Goal: Transaction & Acquisition: Book appointment/travel/reservation

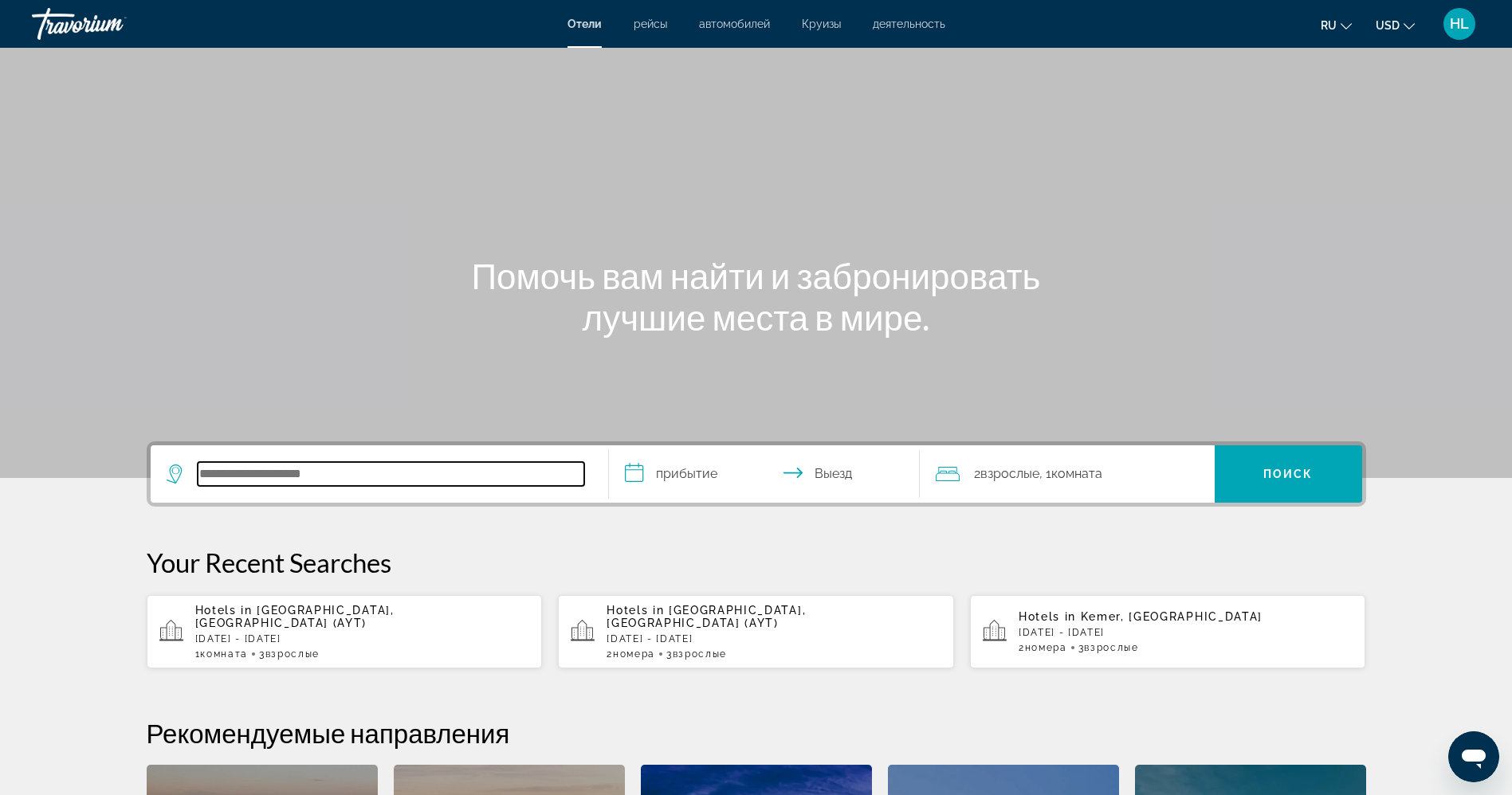
click at [280, 473] on input "Search hotel destination" at bounding box center [391, 474] width 386 height 24
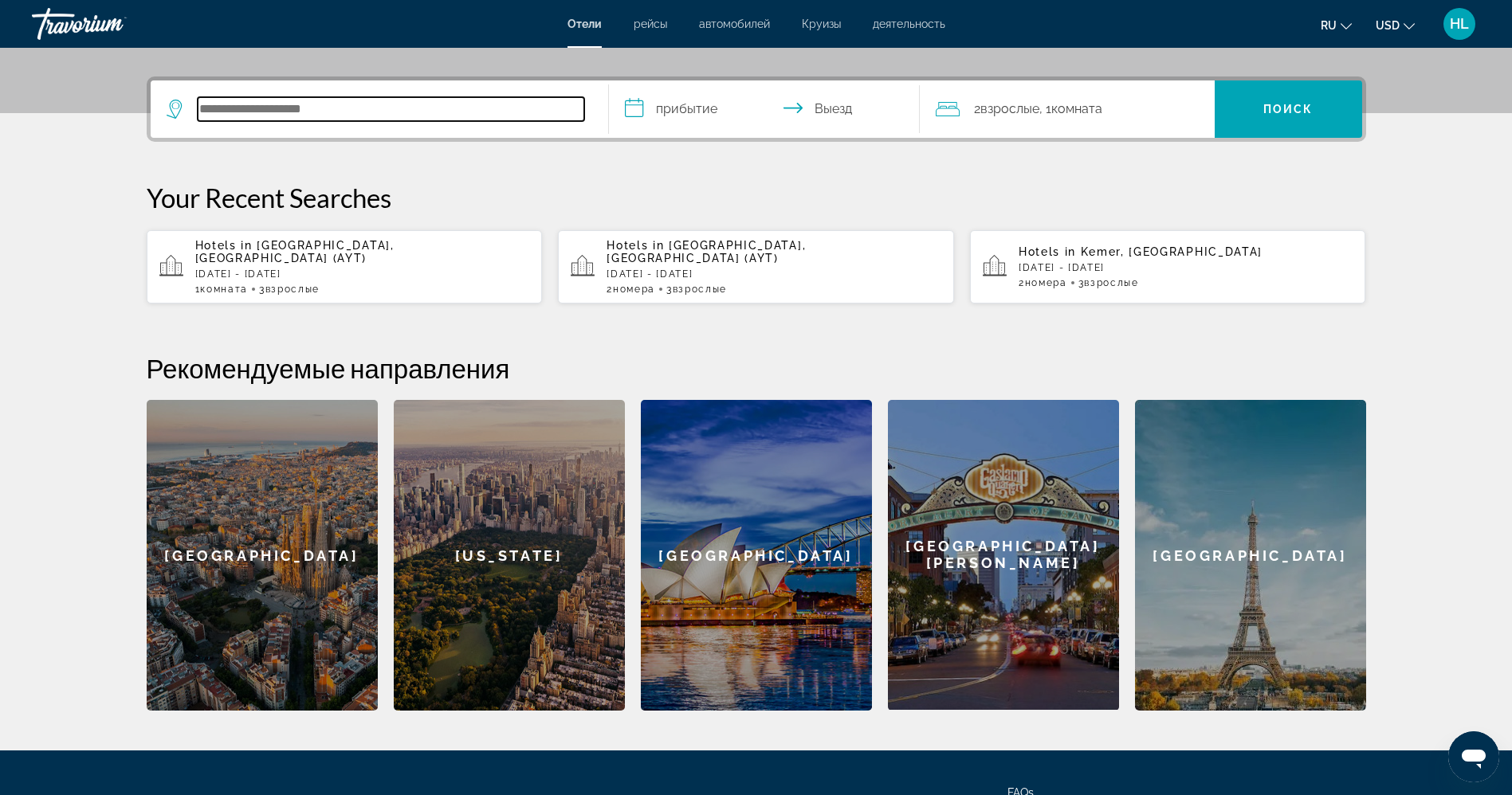
scroll to position [390, 0]
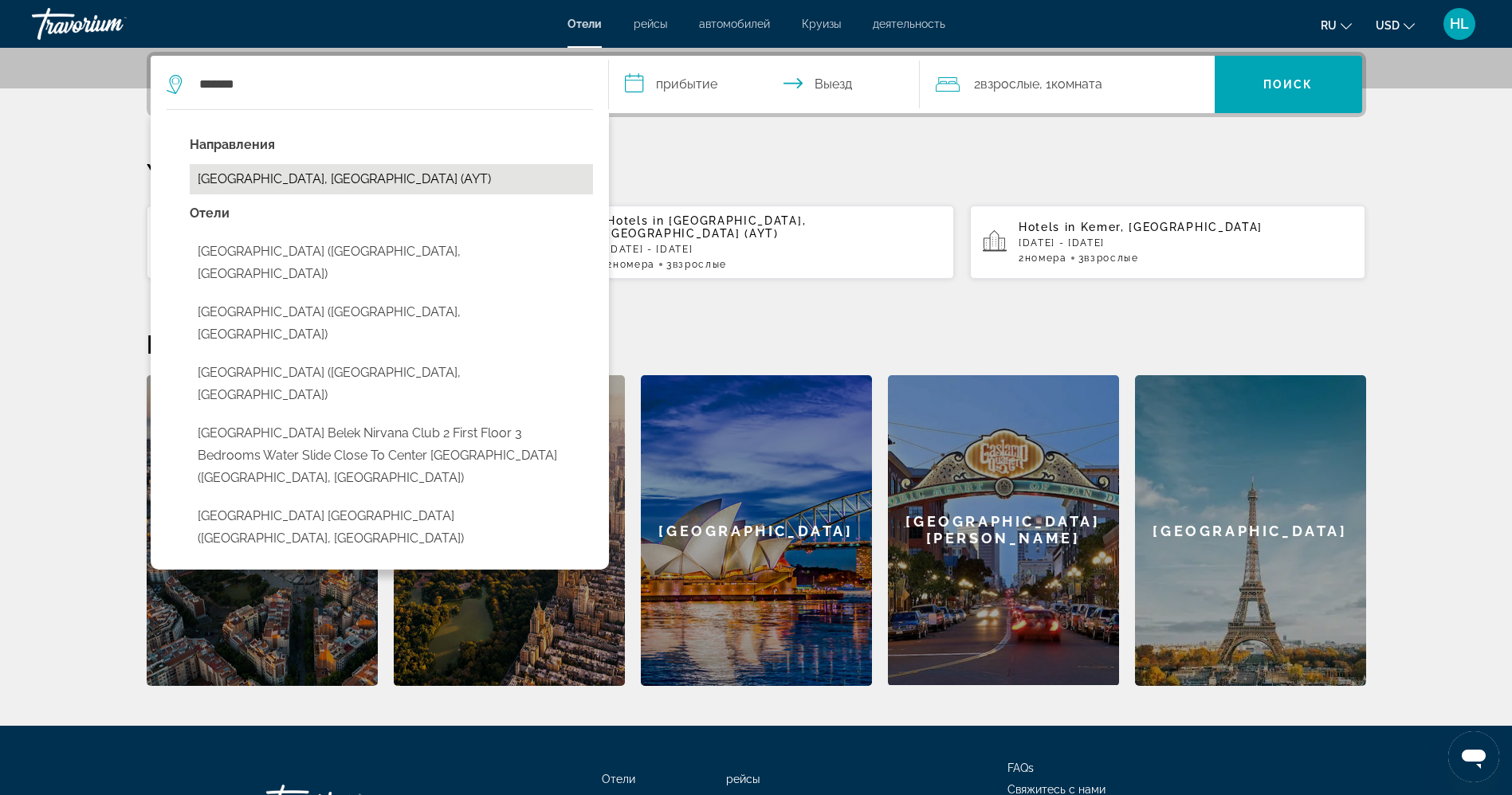
click at [328, 173] on button "[GEOGRAPHIC_DATA], [GEOGRAPHIC_DATA] (AYT)" at bounding box center [391, 179] width 404 height 30
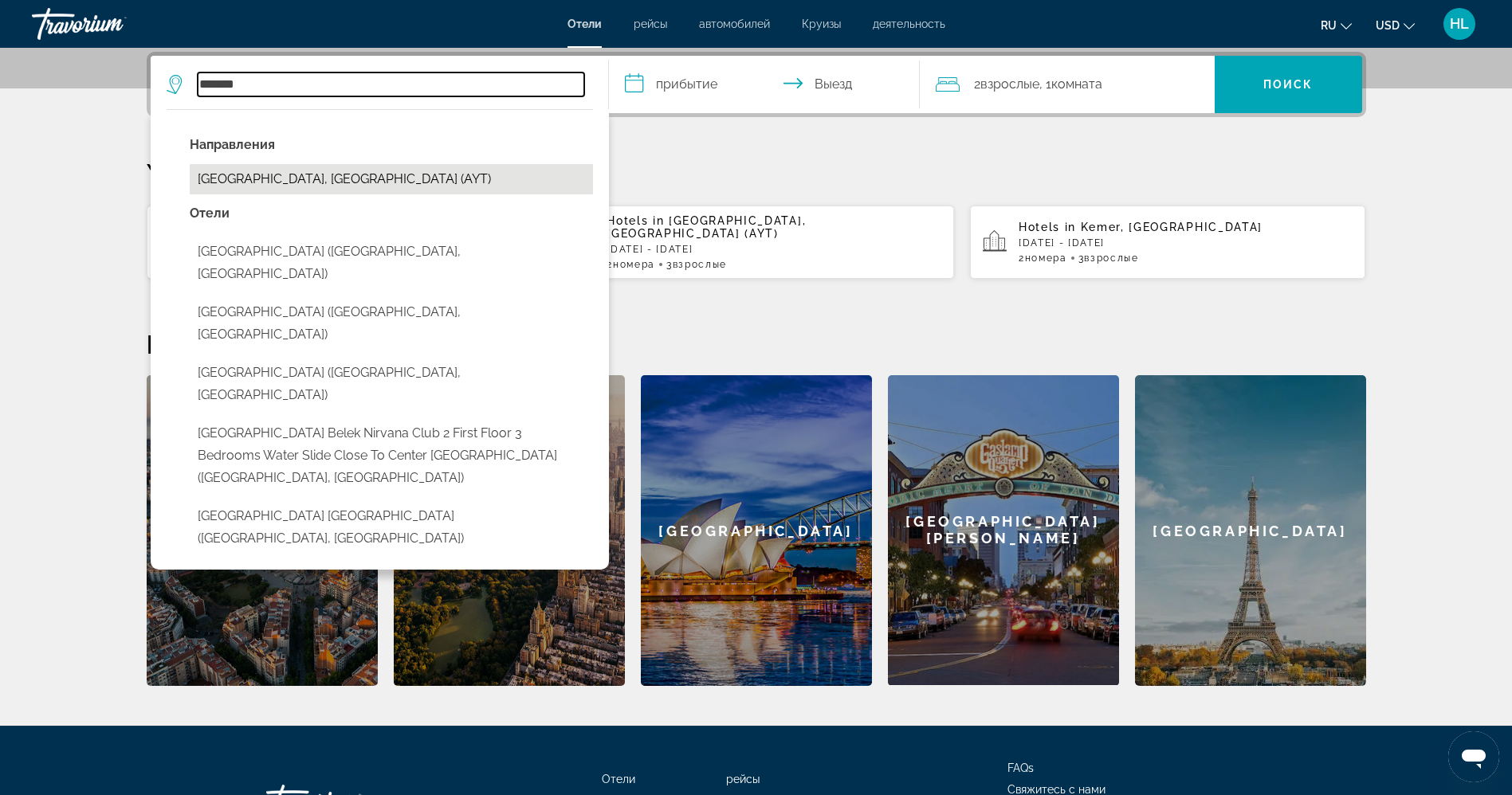
type input "**********"
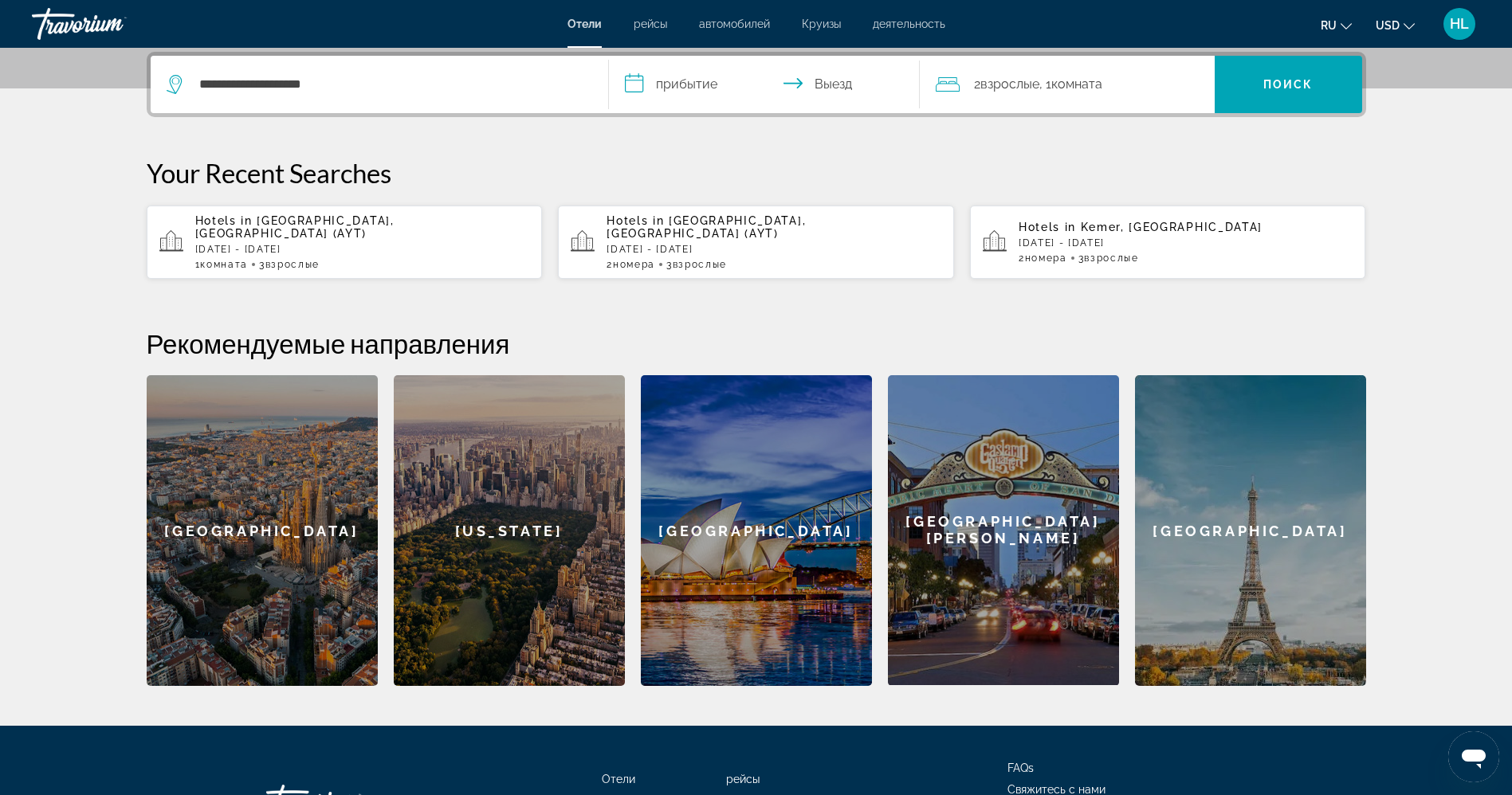
click at [710, 92] on input "**********" at bounding box center [767, 87] width 317 height 62
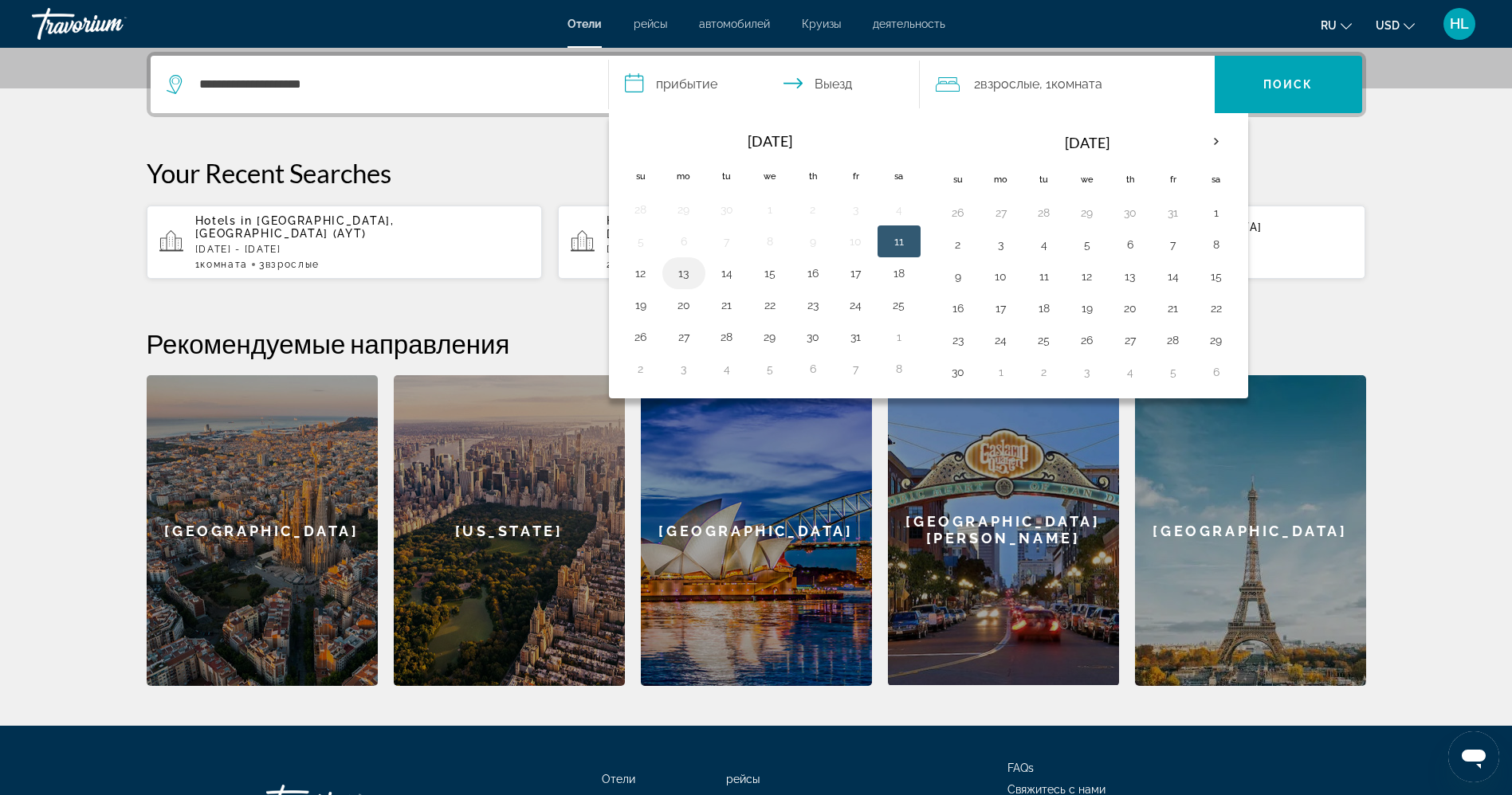
click at [679, 270] on button "13" at bounding box center [684, 273] width 26 height 22
click at [686, 307] on button "20" at bounding box center [684, 305] width 26 height 22
type input "**********"
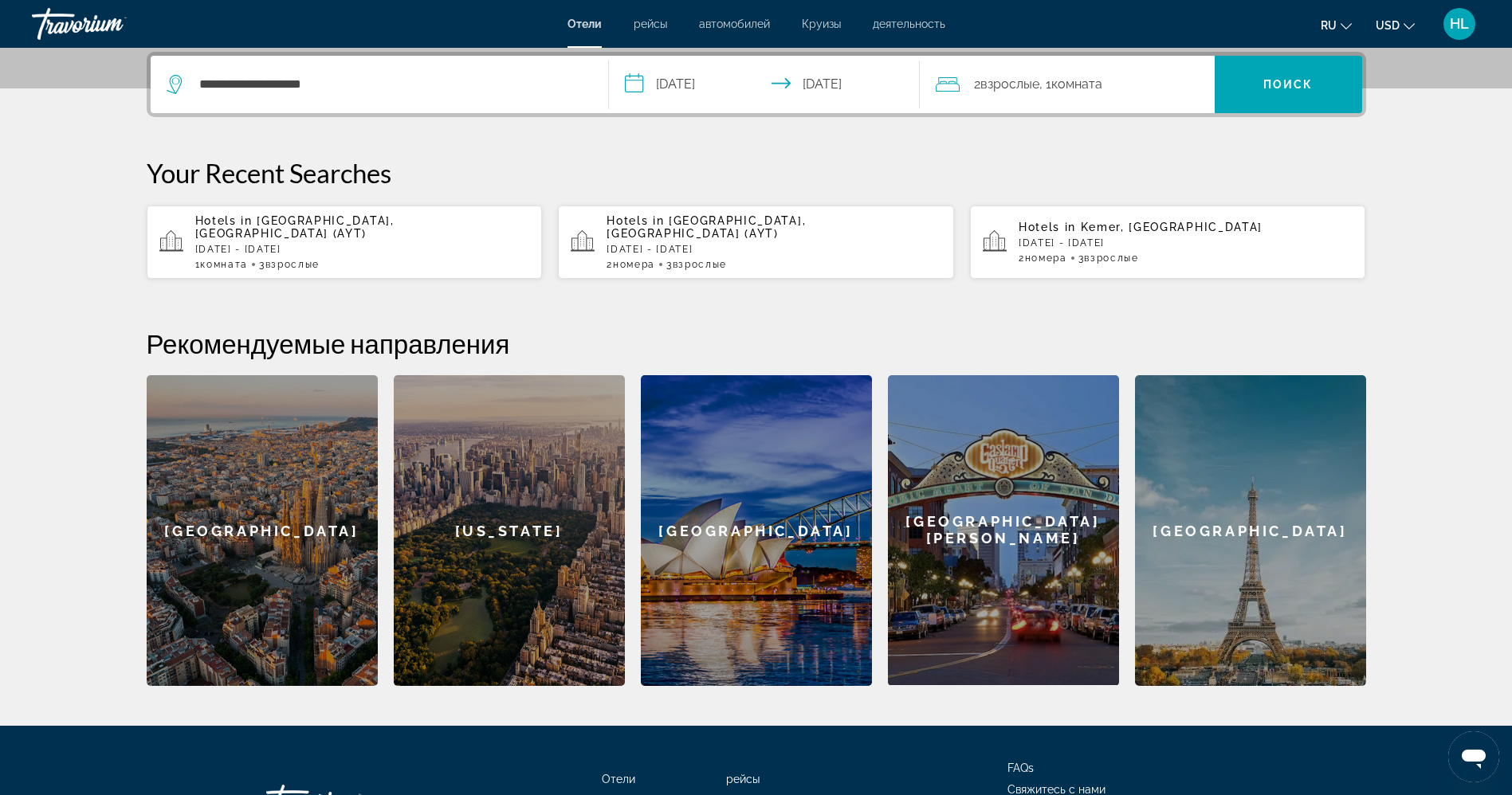
click at [1113, 82] on div "2 Взрослый Взрослые , 1 Комната номера" at bounding box center [1075, 85] width 279 height 22
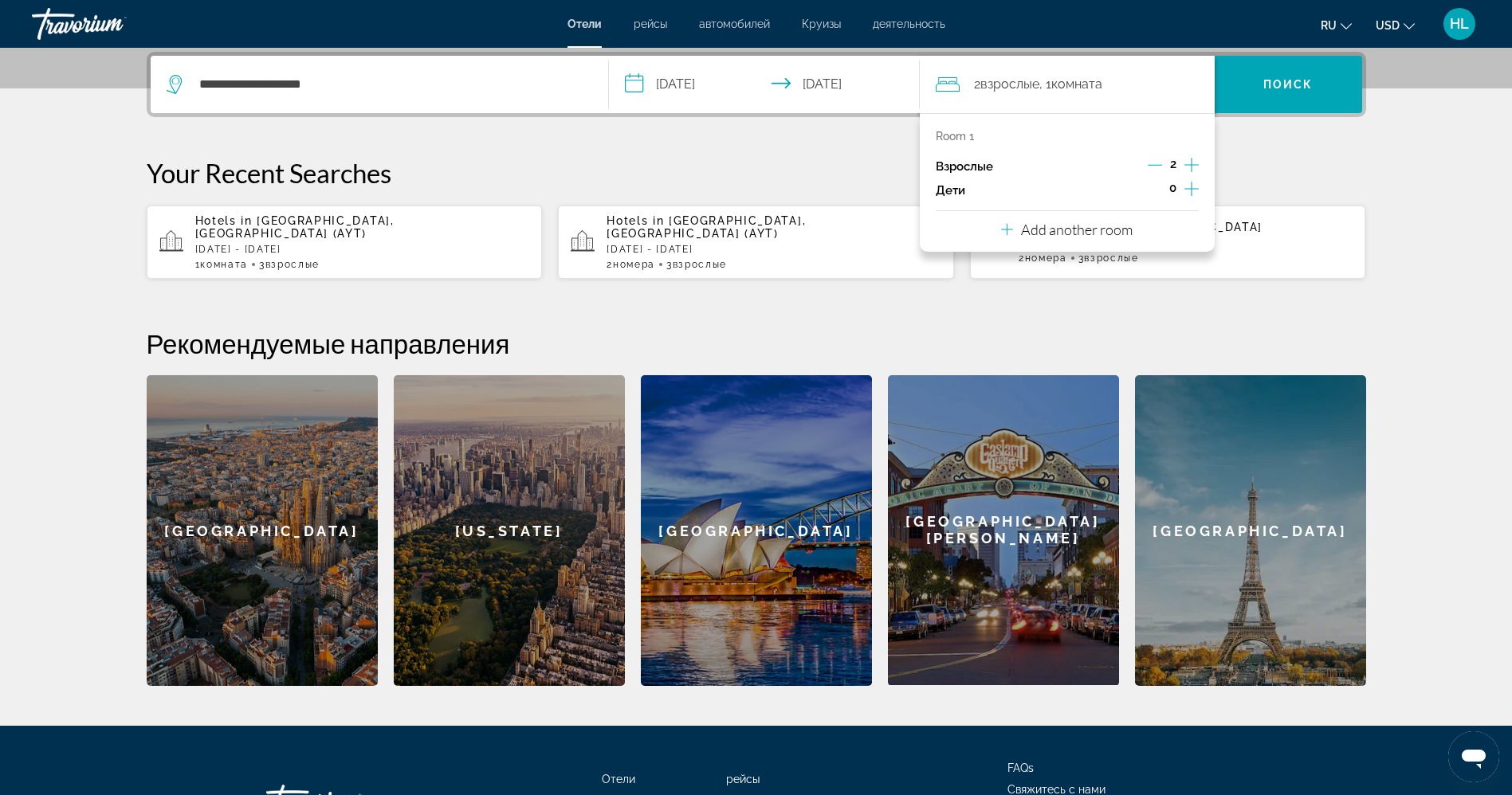
click at [1194, 162] on icon "Increment adults" at bounding box center [1191, 165] width 15 height 19
click at [1160, 163] on icon "Decrement adults" at bounding box center [1155, 165] width 15 height 15
click at [1110, 225] on p "Add another room" at bounding box center [1076, 229] width 112 height 17
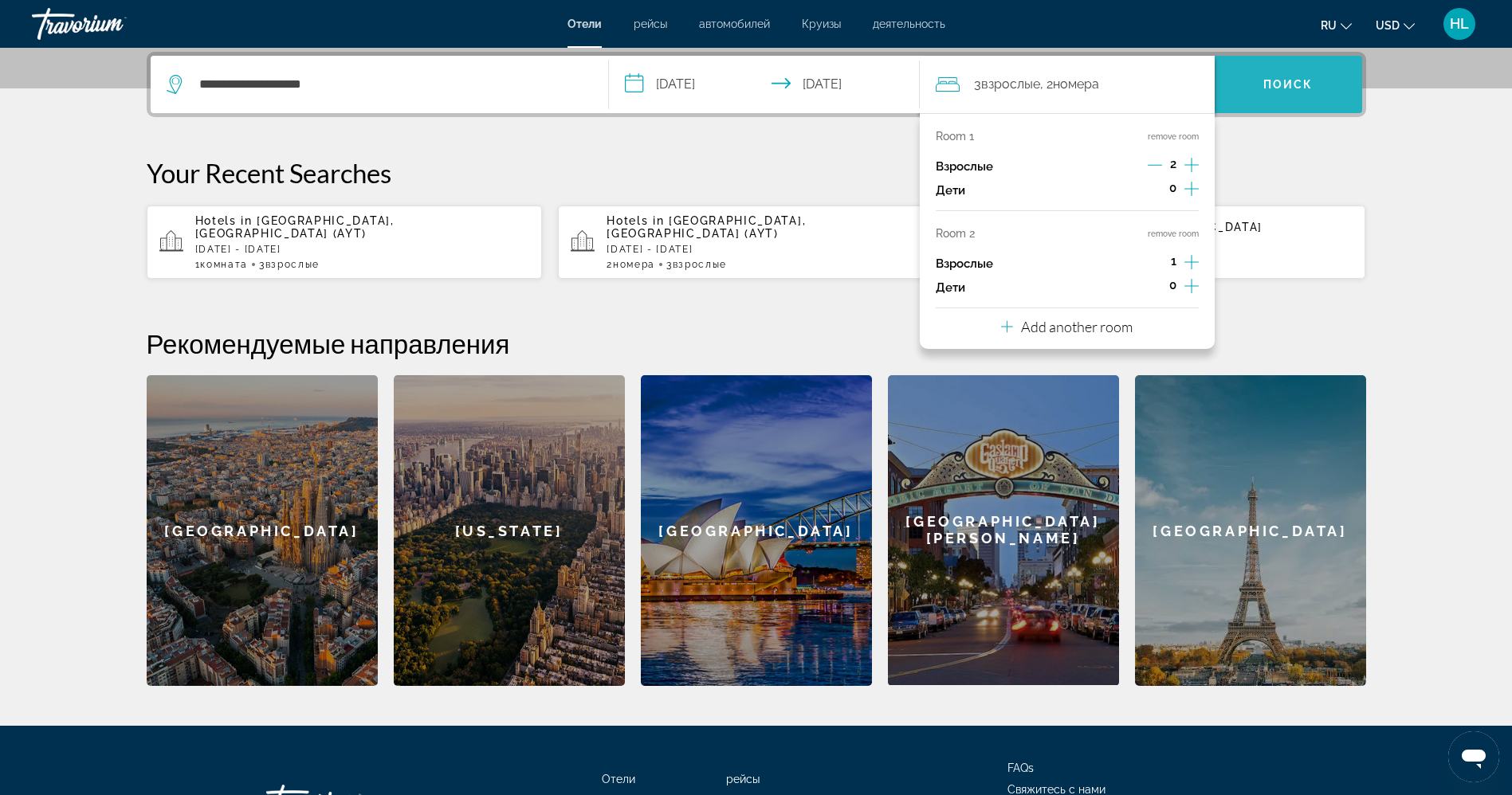
click at [1282, 91] on span "Search" at bounding box center [1288, 85] width 148 height 38
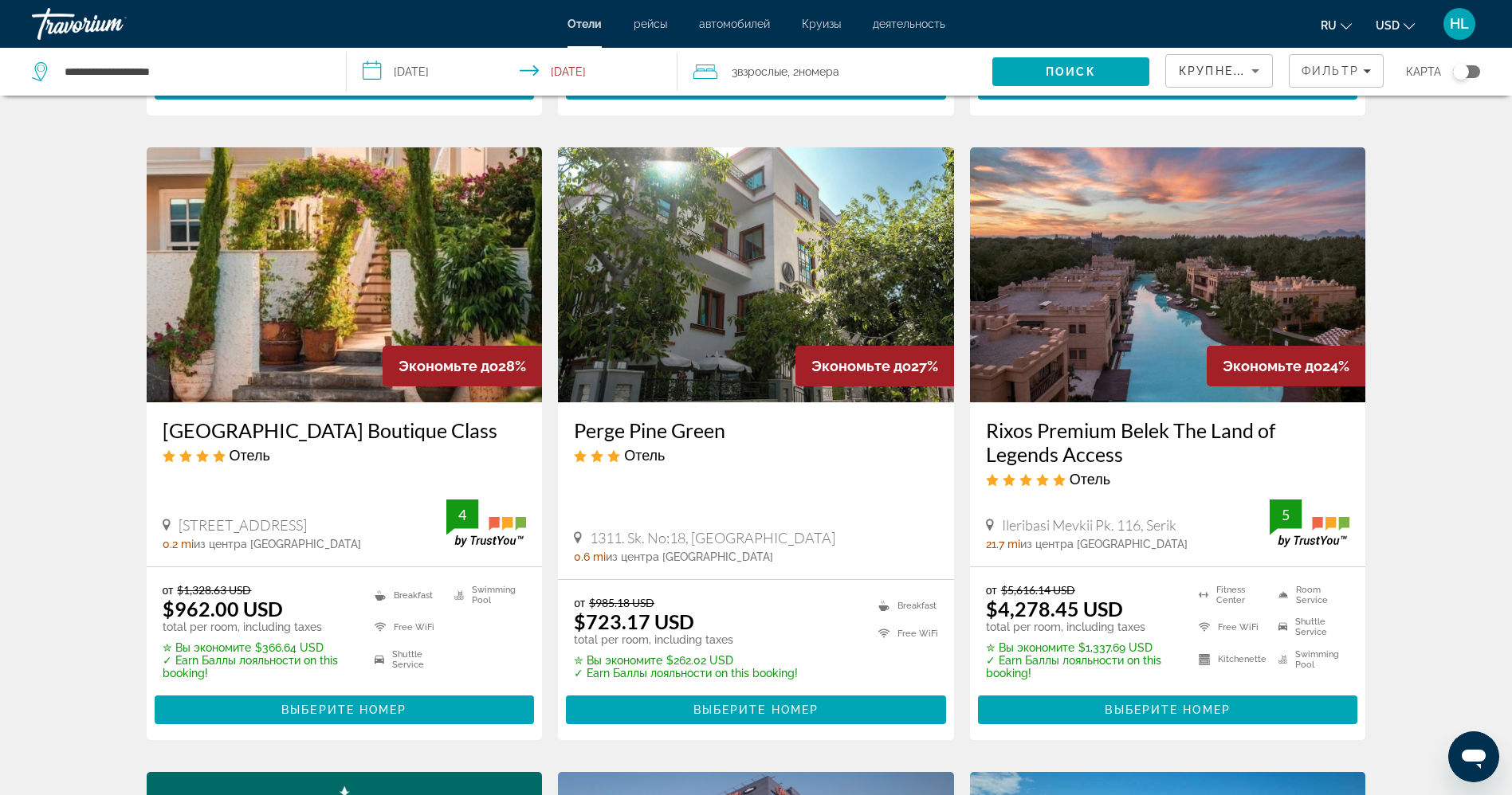
scroll to position [626, 0]
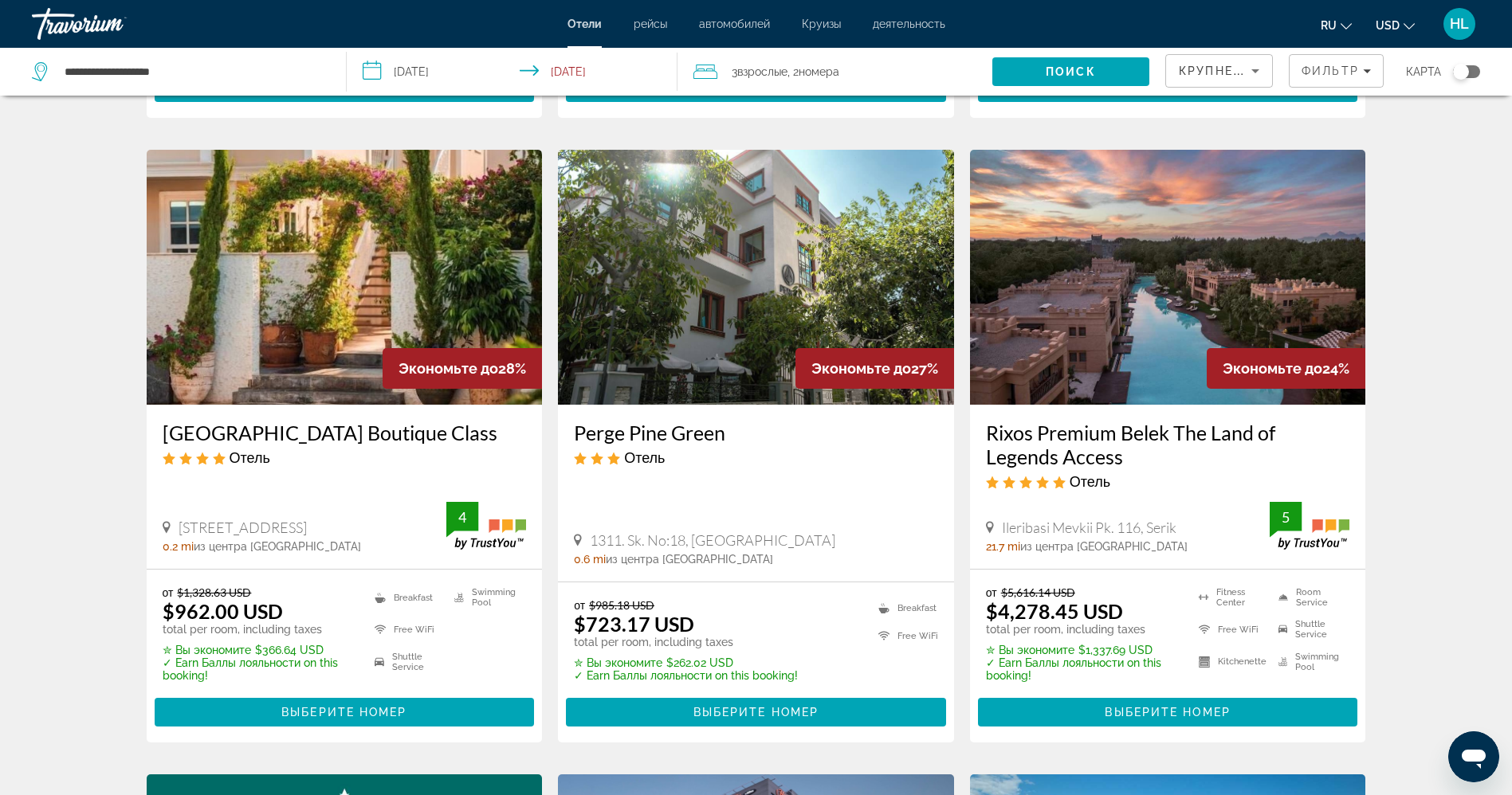
click at [290, 346] on img "Main content" at bounding box center [345, 277] width 396 height 255
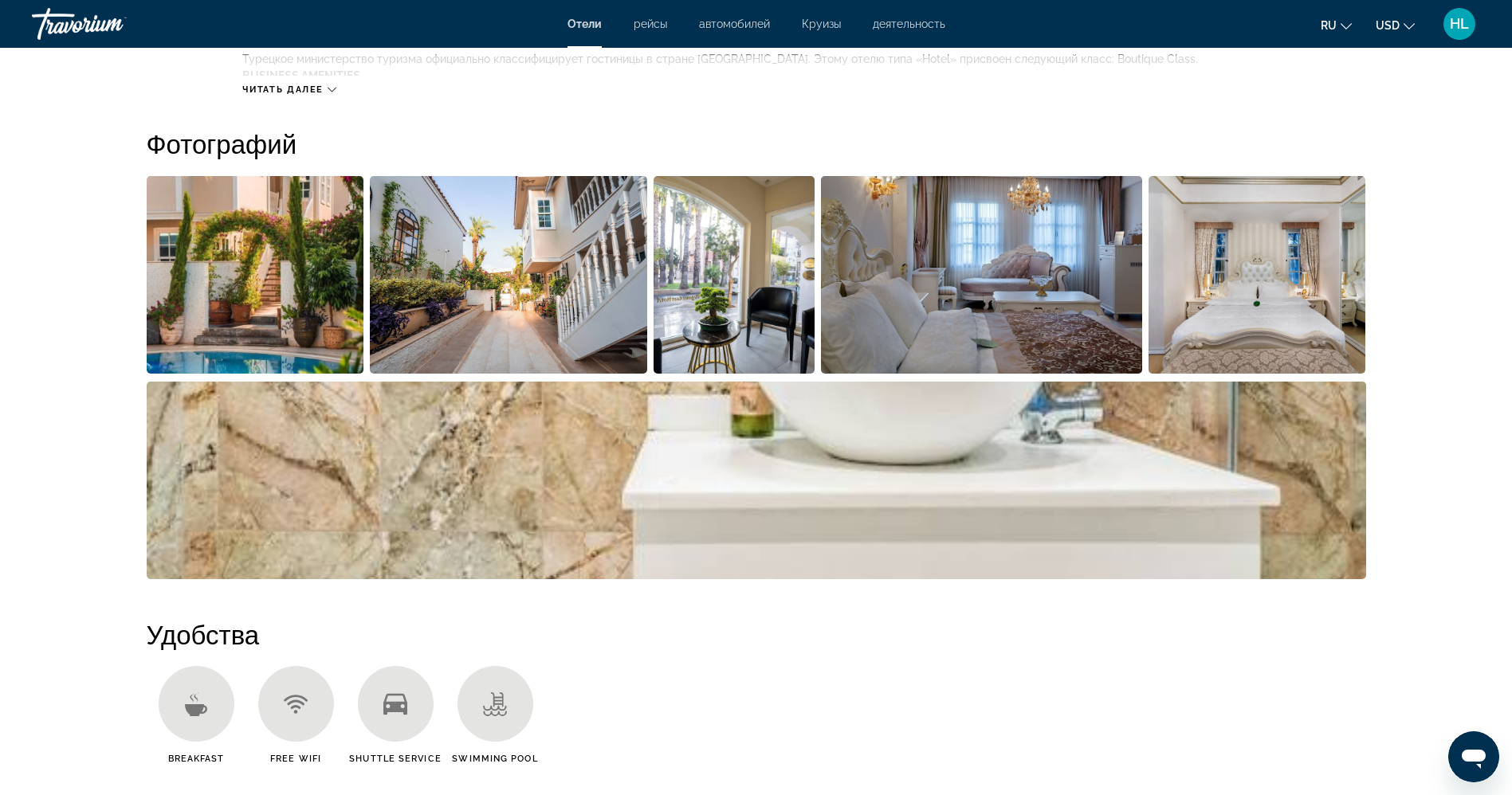
scroll to position [750, 0]
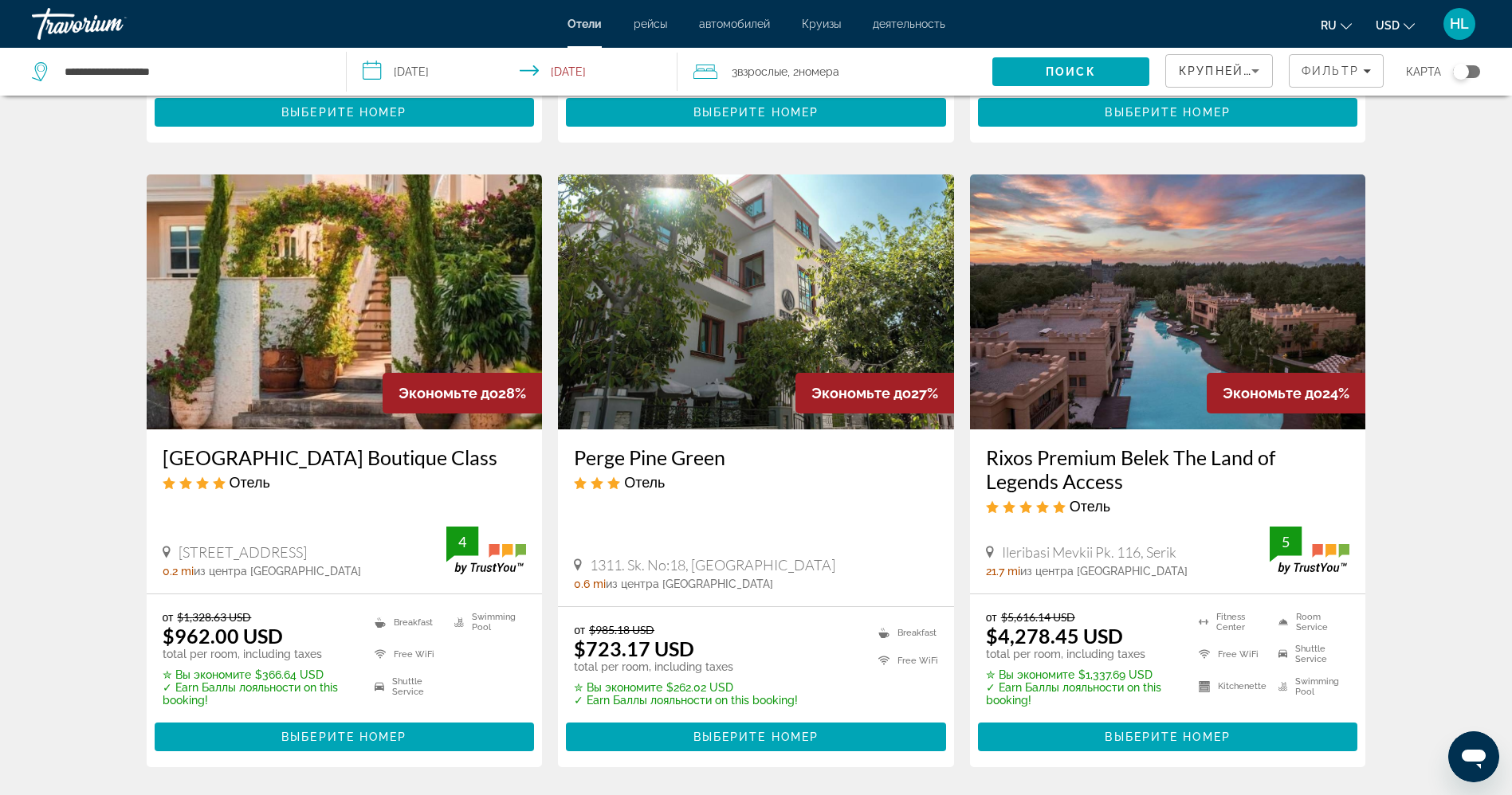
scroll to position [583, 0]
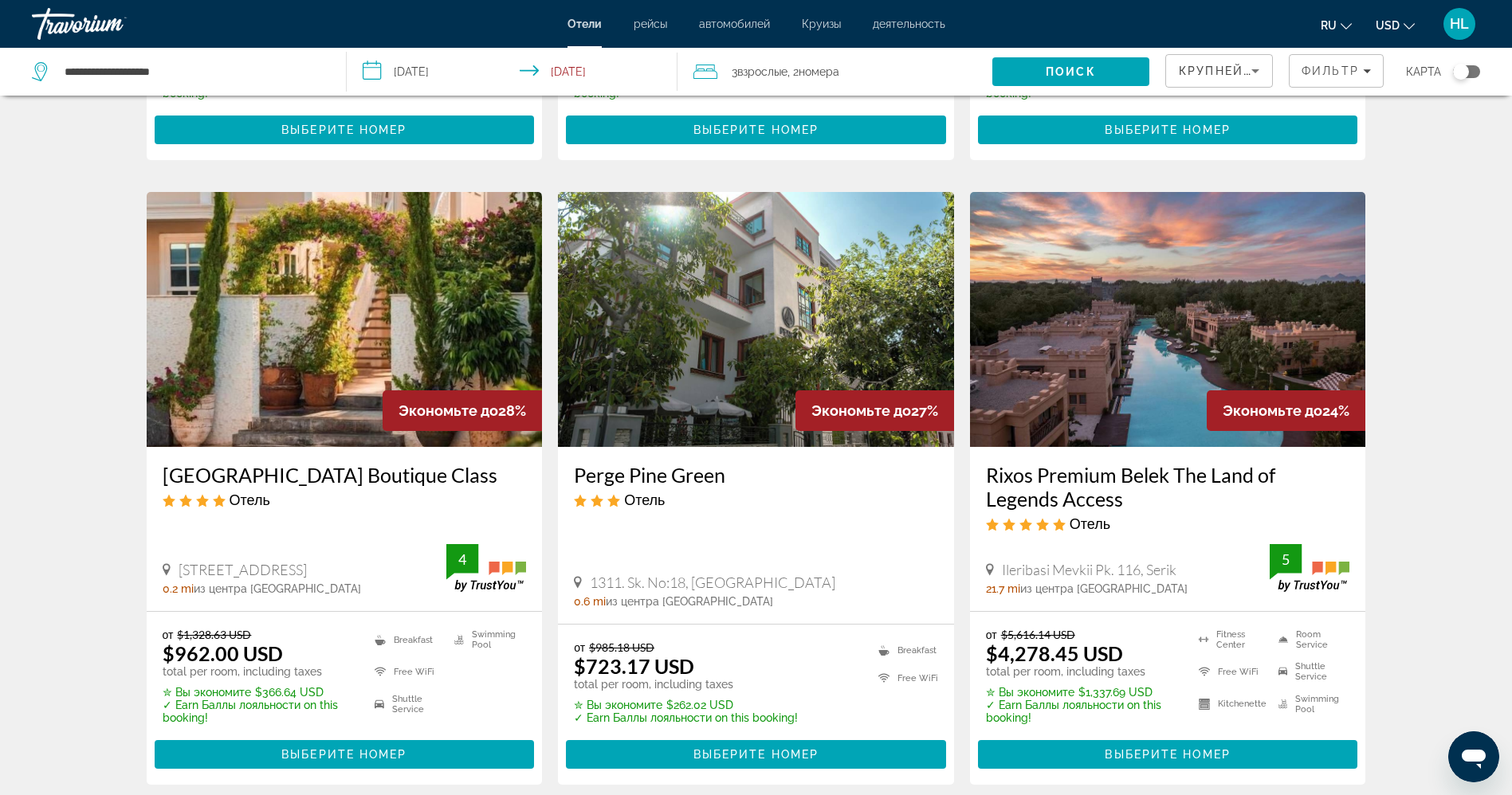
click at [230, 373] on img "Main content" at bounding box center [345, 319] width 396 height 255
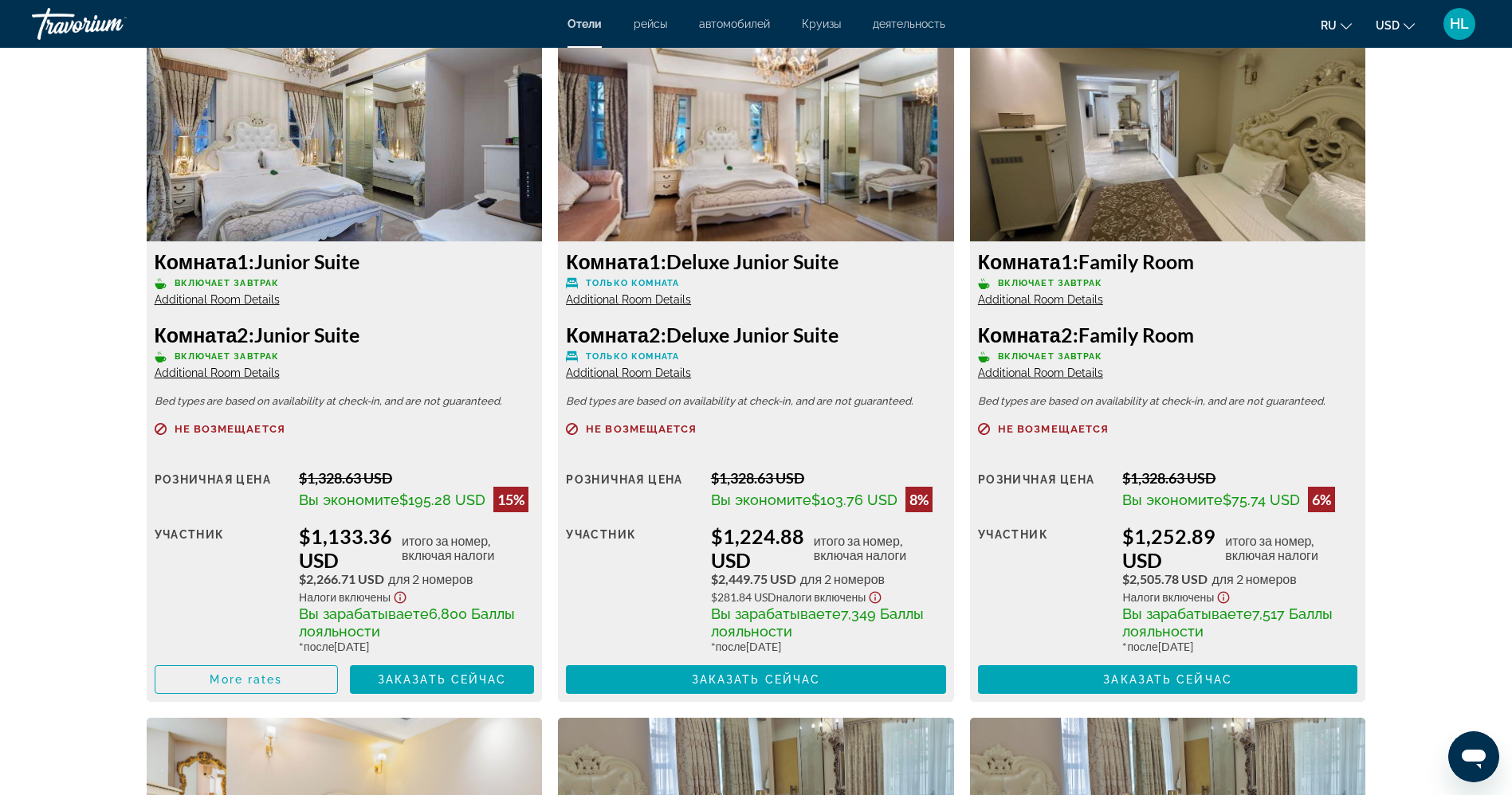
scroll to position [2194, 0]
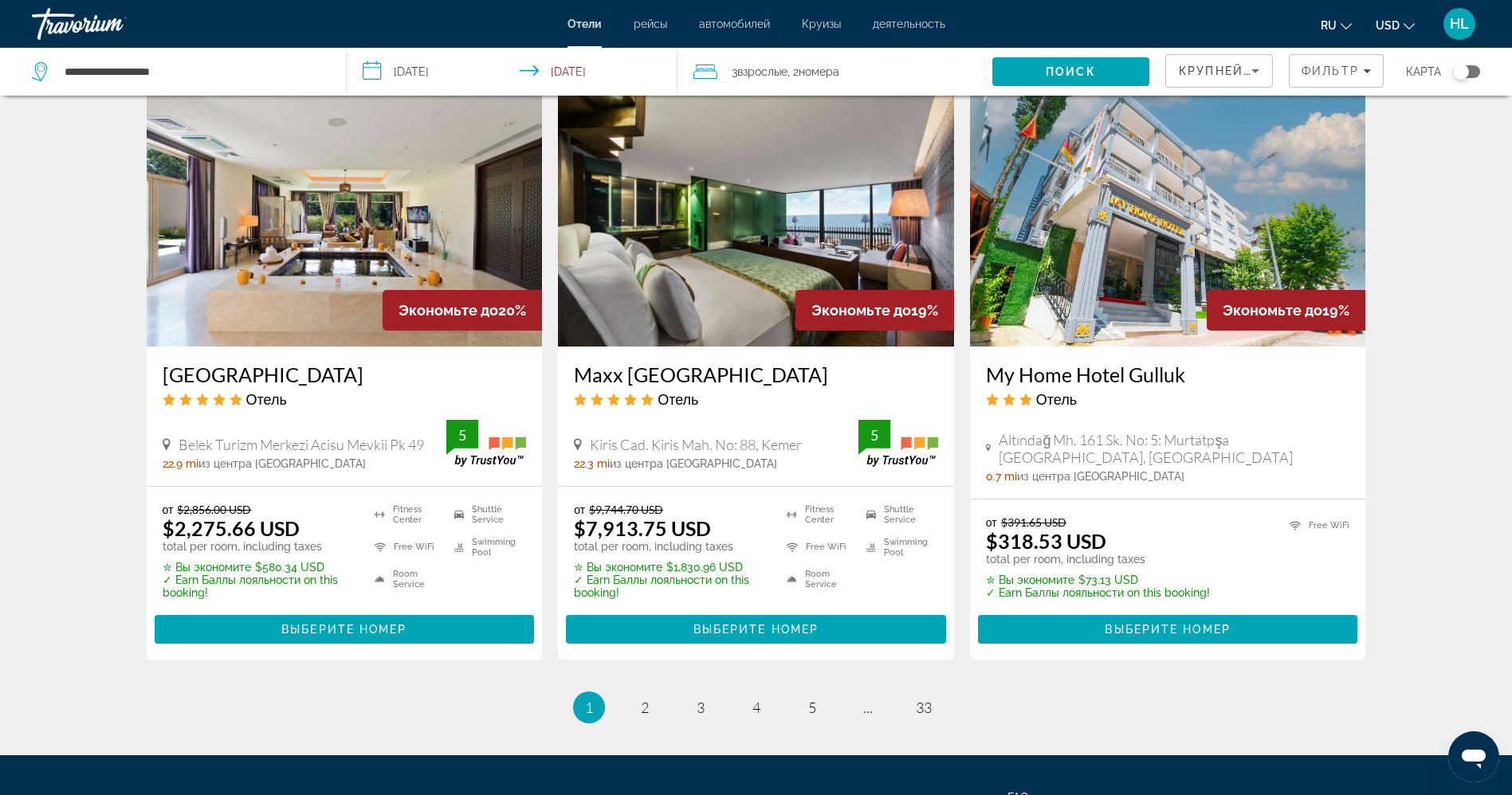
scroll to position [1944, 0]
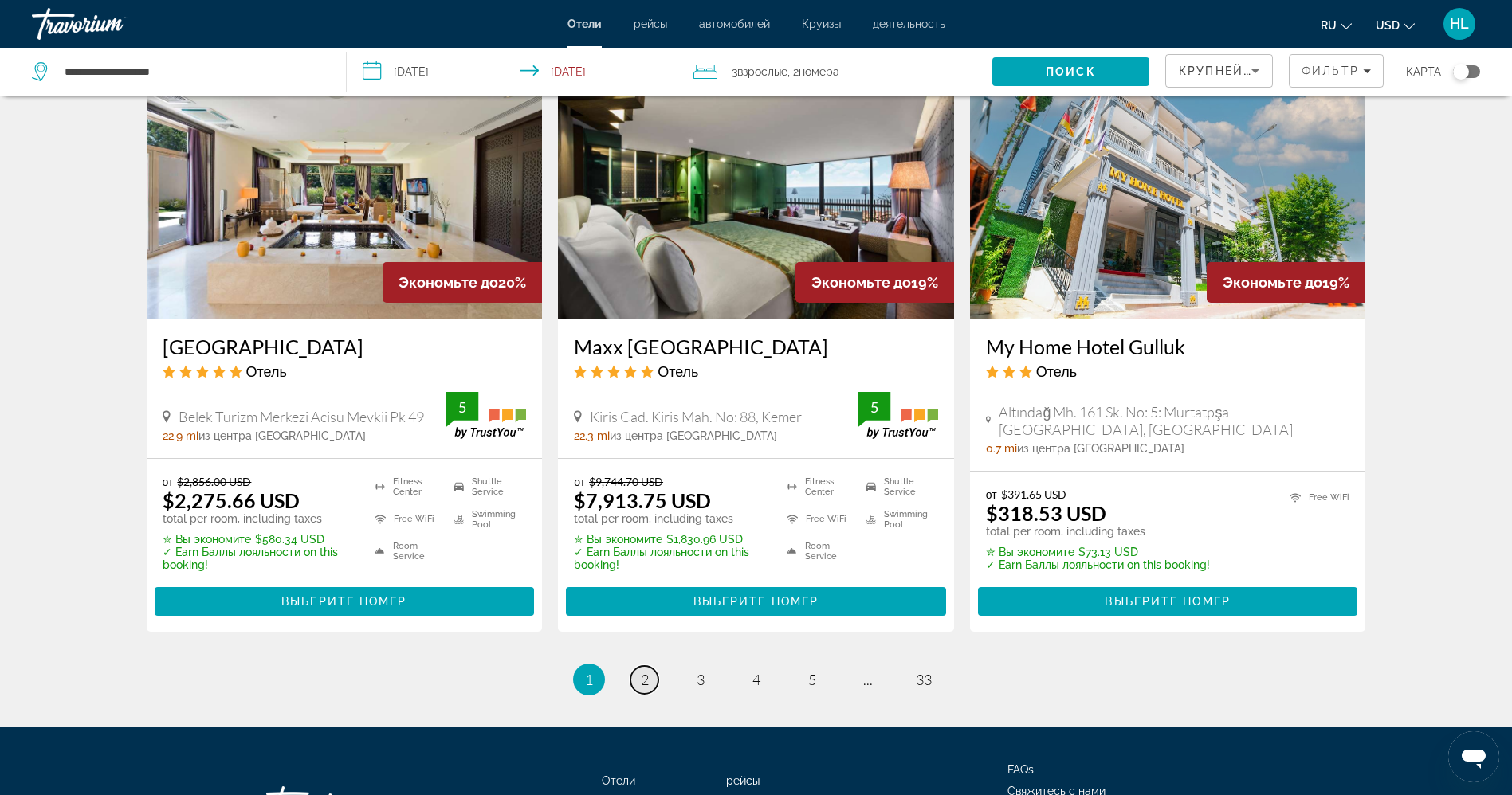
click at [642, 673] on span "2" at bounding box center [644, 679] width 8 height 17
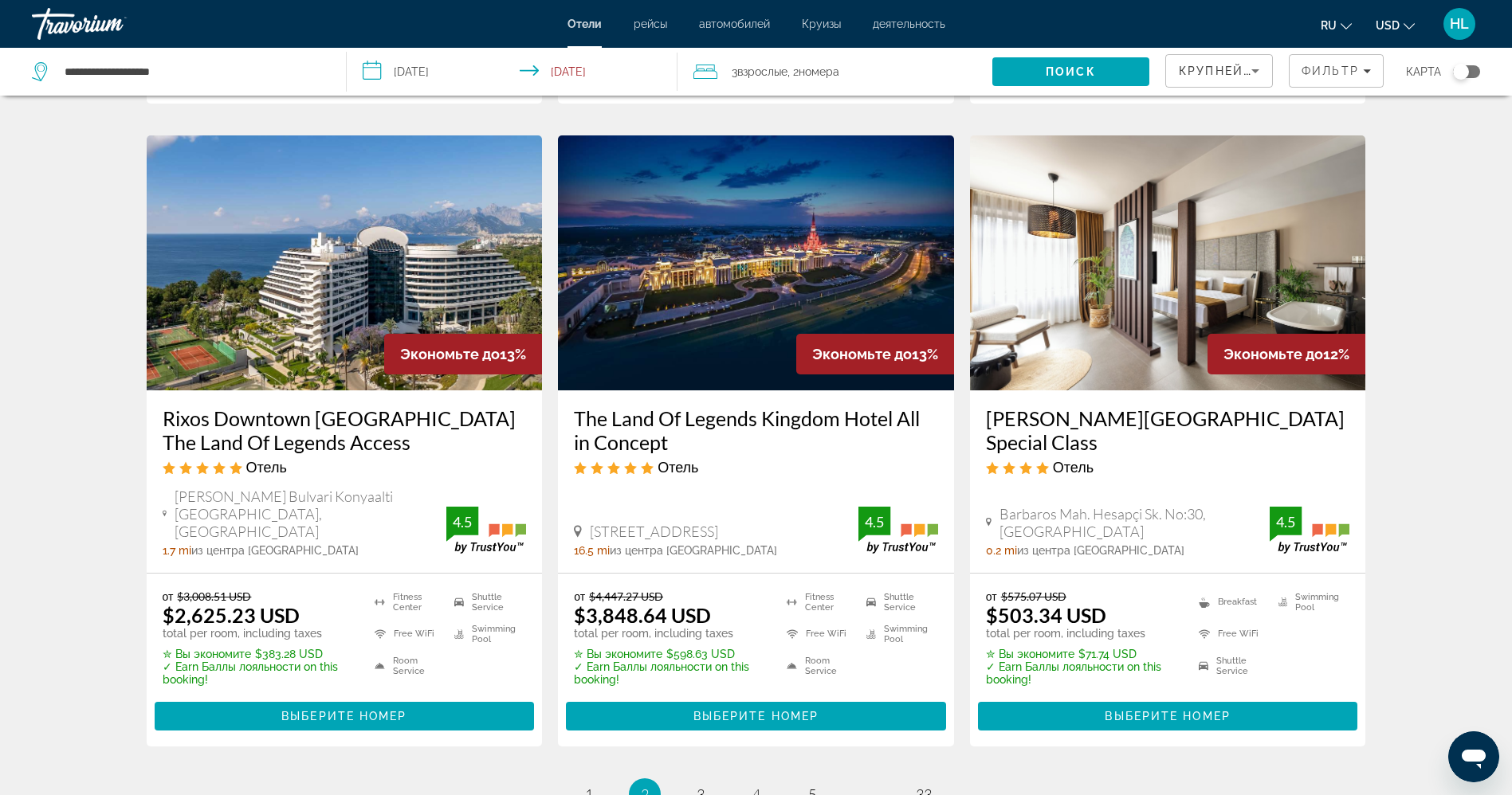
scroll to position [1822, 0]
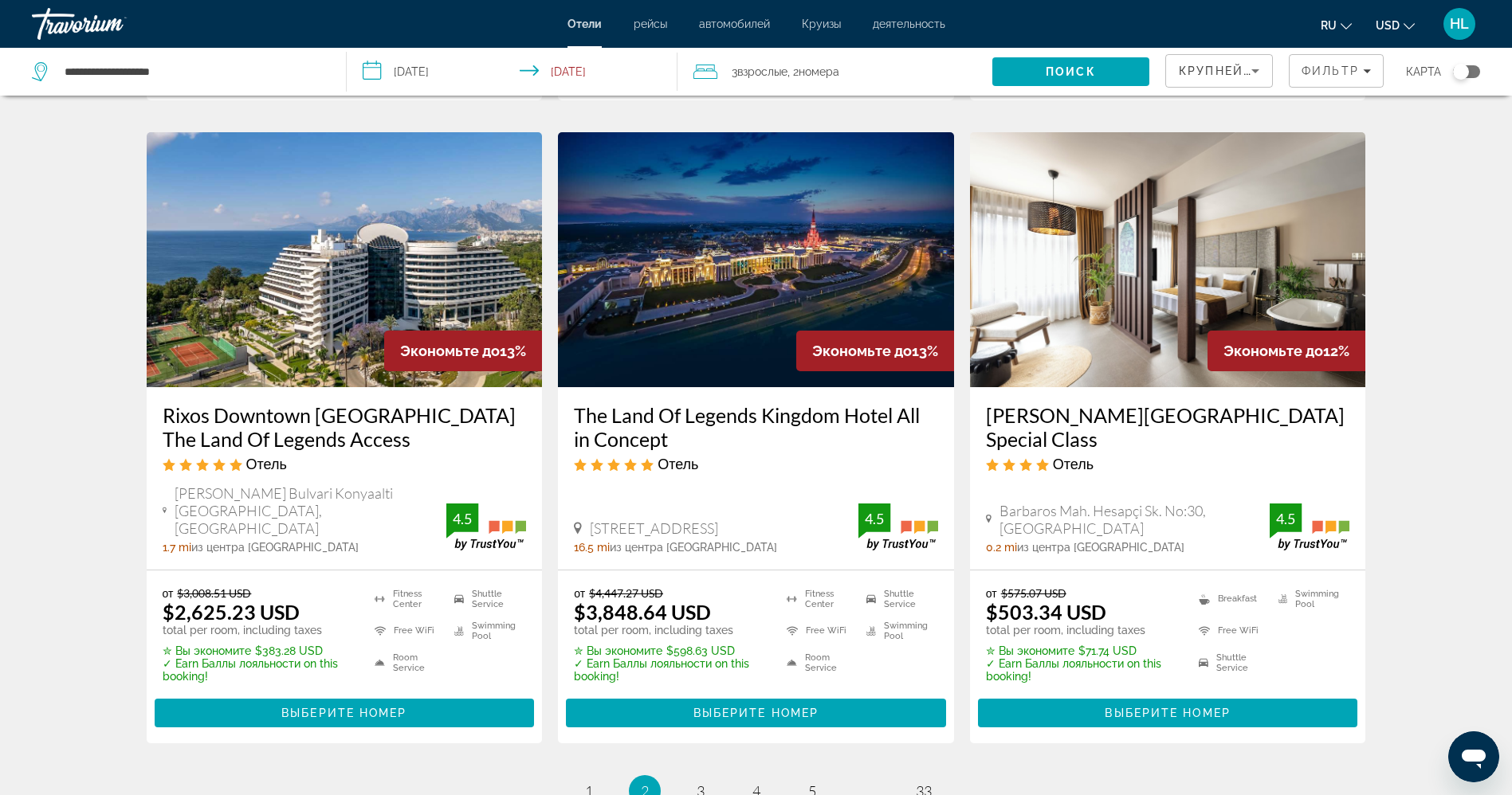
click at [1119, 315] on img "Main content" at bounding box center [1168, 259] width 396 height 255
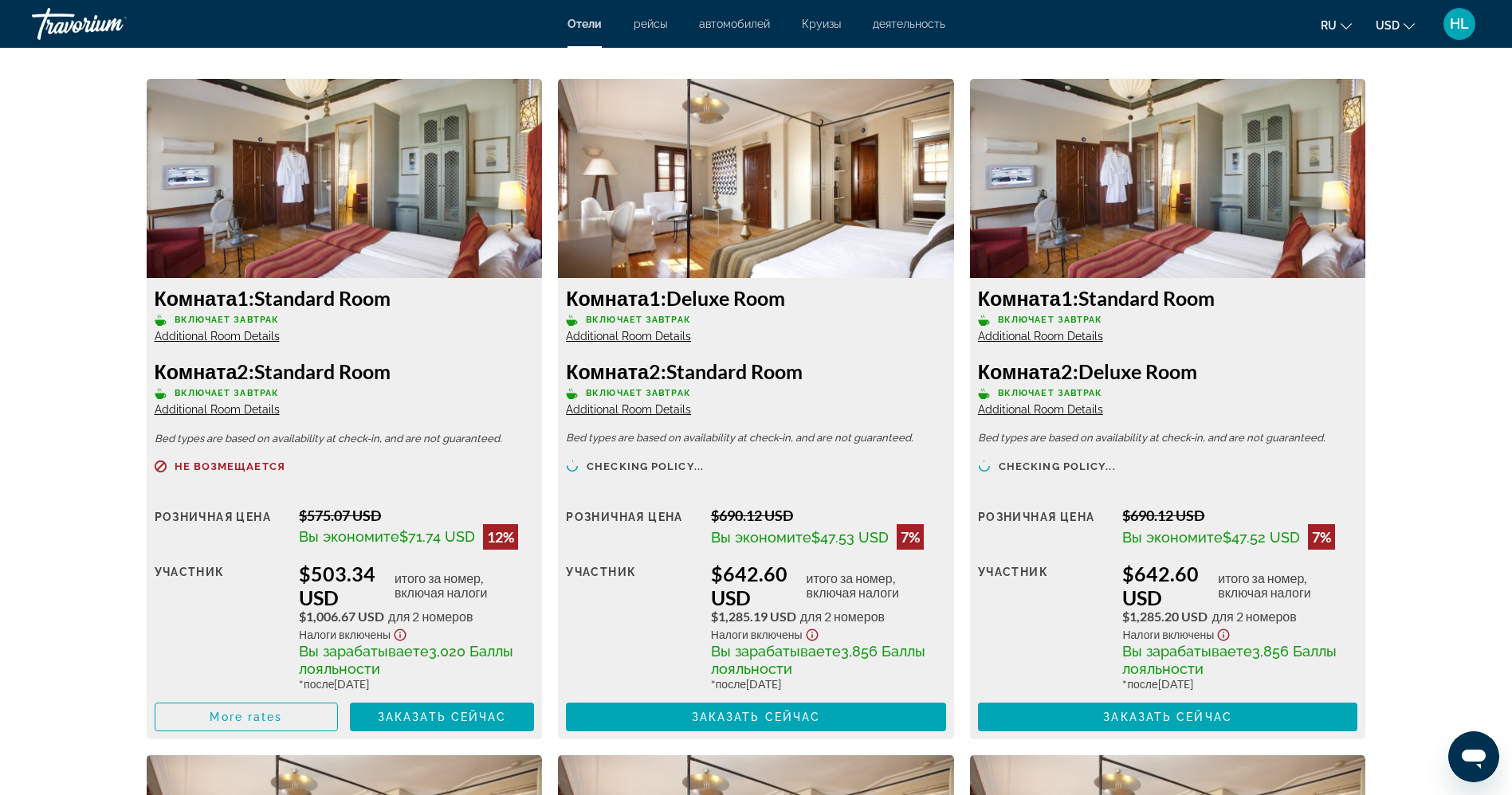
scroll to position [2185, 0]
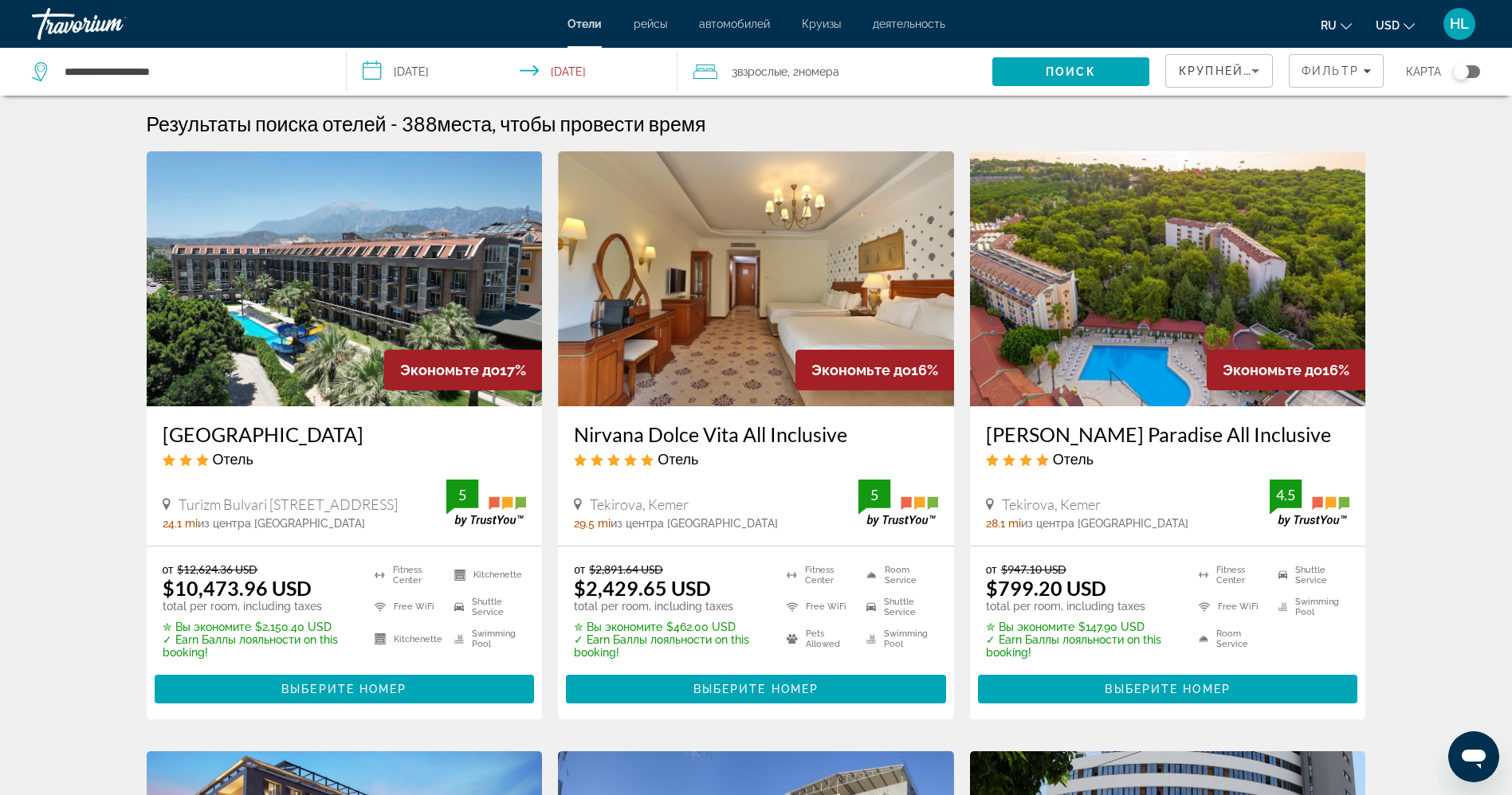
click at [799, 49] on div "3 Взрослый Взрослые , 2 Комната номера" at bounding box center [843, 71] width 299 height 48
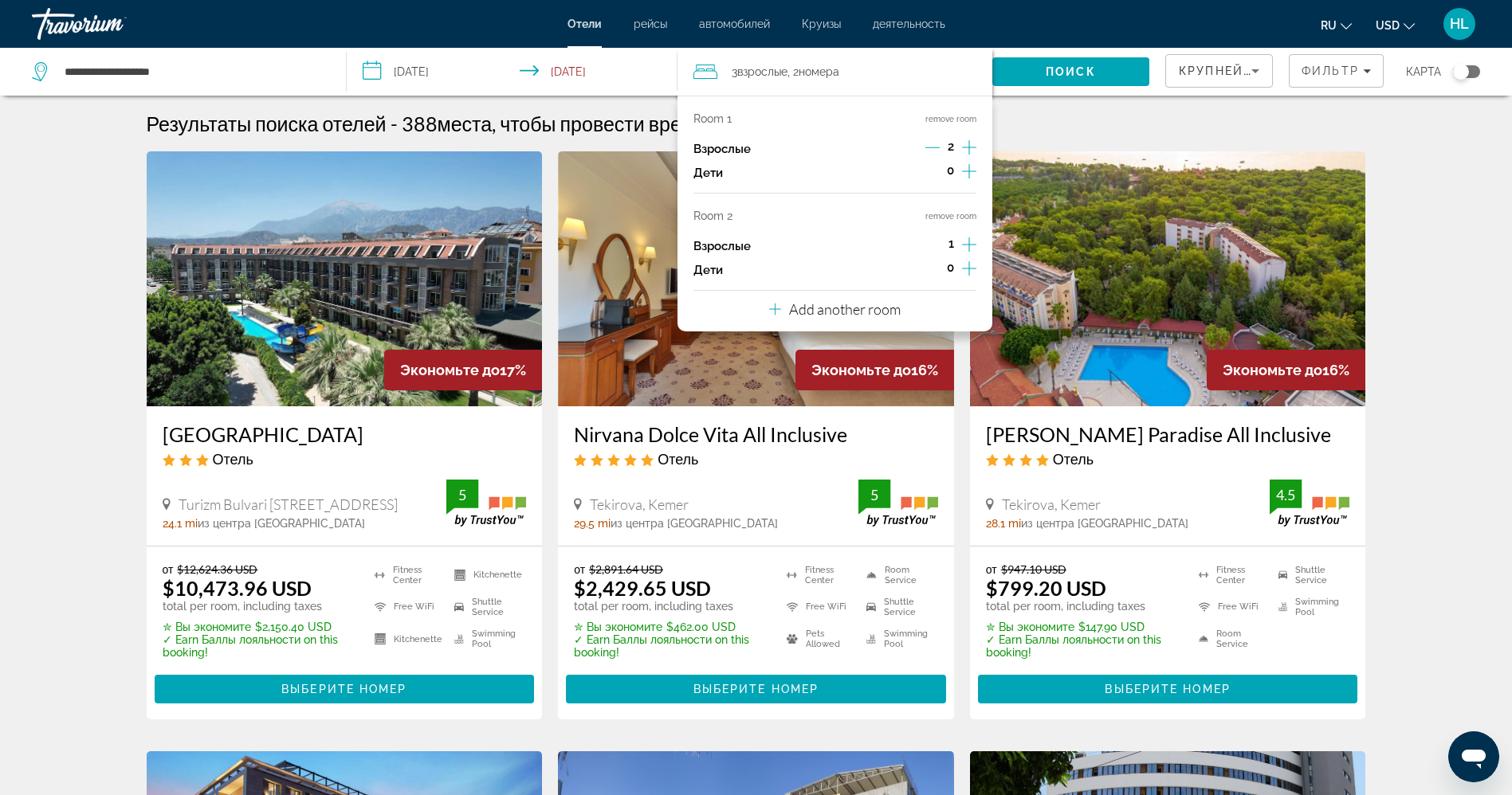
click at [967, 149] on icon "Increment adults" at bounding box center [969, 148] width 15 height 19
click at [951, 219] on button "remove room" at bounding box center [950, 216] width 51 height 10
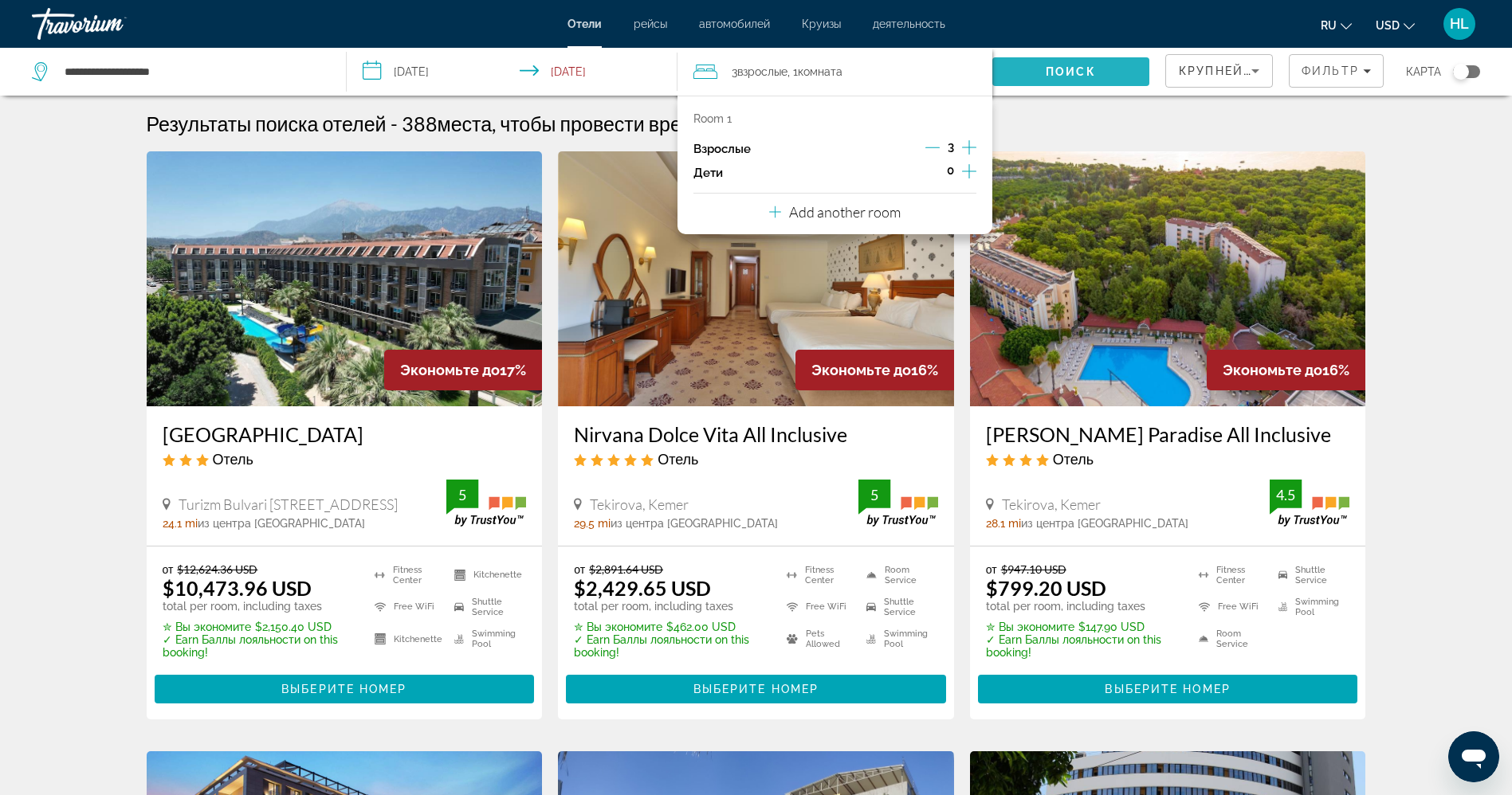
click at [1087, 68] on span "Поиск" at bounding box center [1071, 72] width 50 height 13
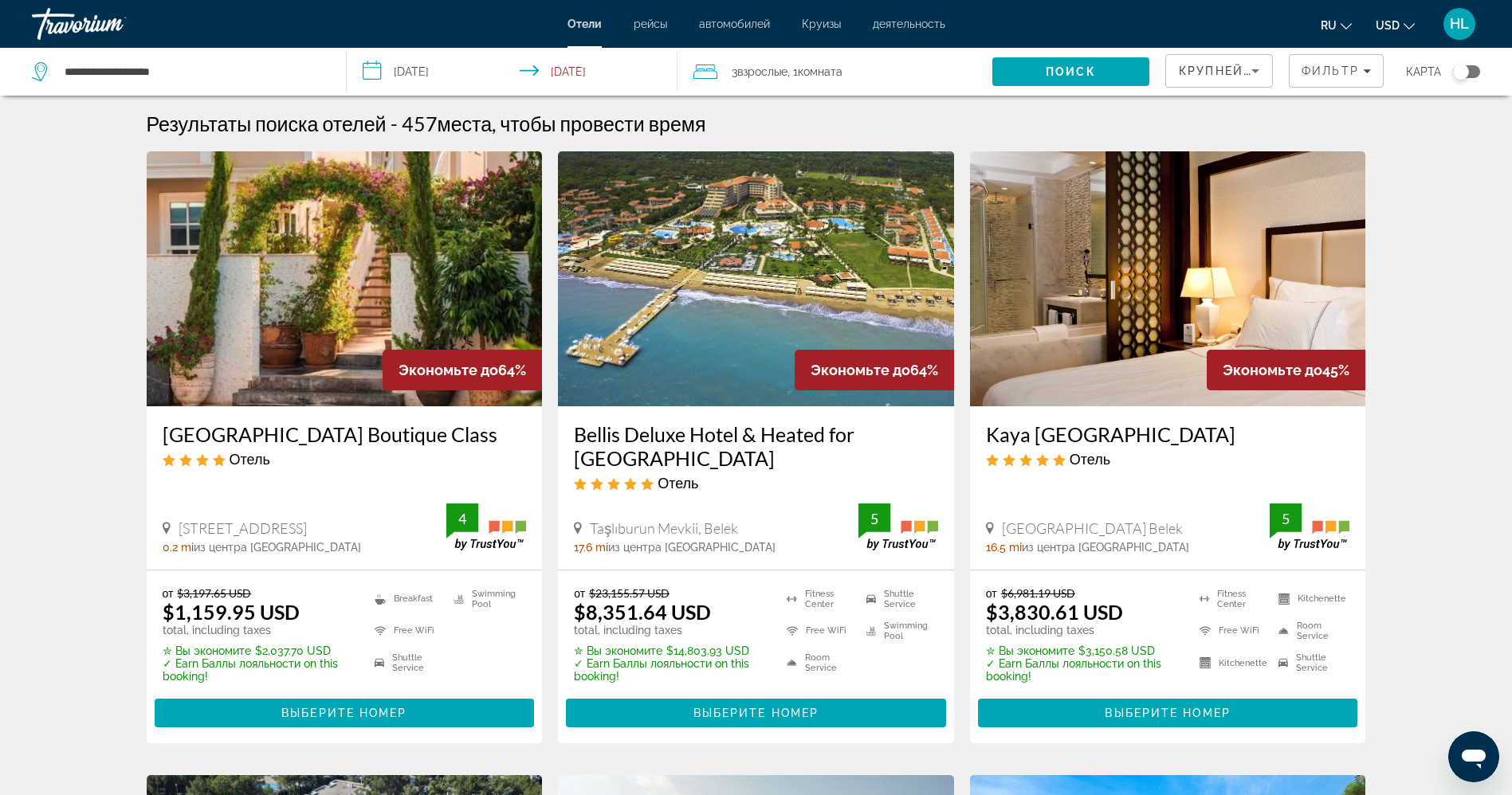
click at [1472, 68] on div "Toggle map" at bounding box center [1466, 72] width 27 height 13
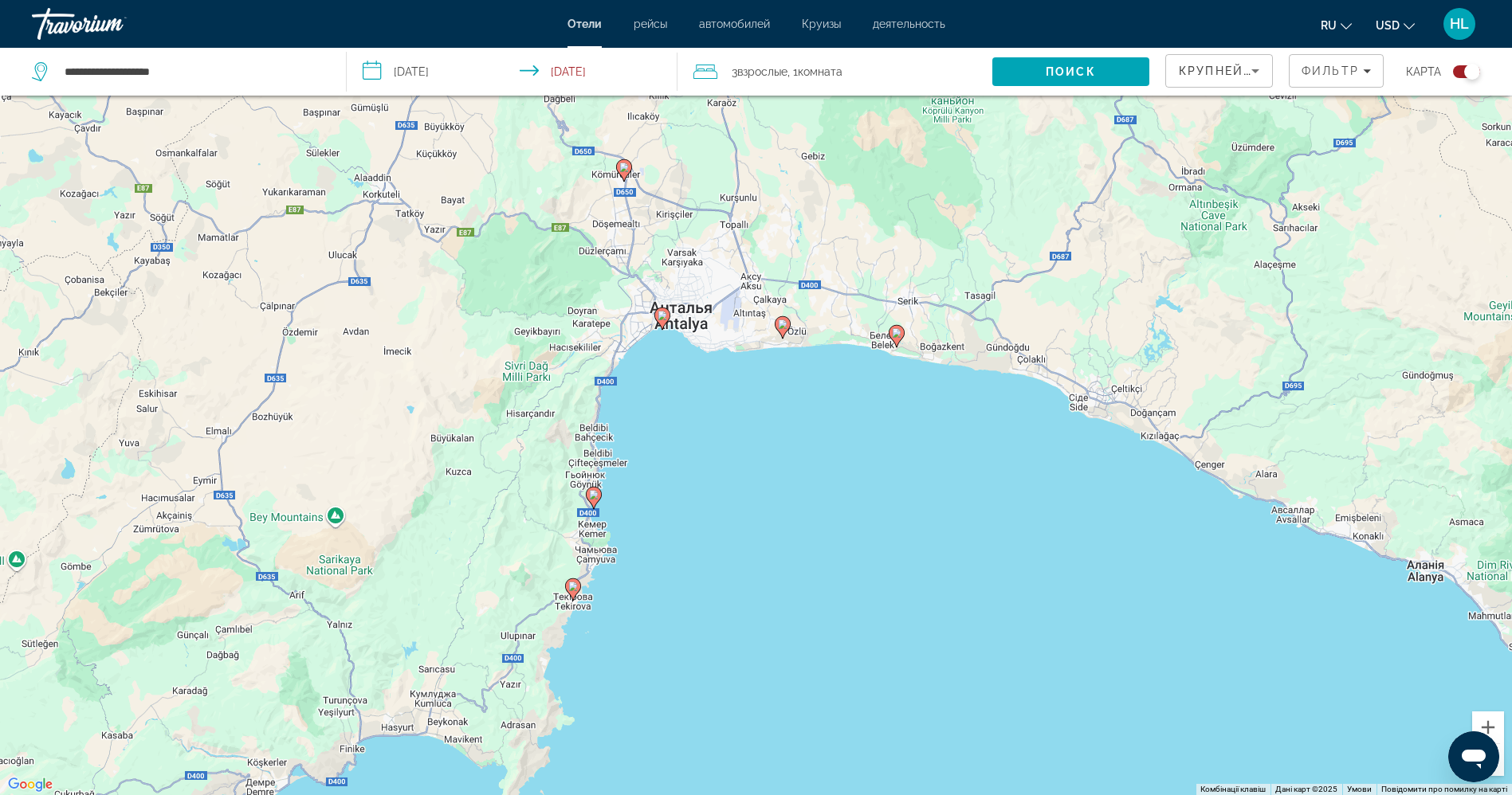
click at [660, 317] on image "Main content" at bounding box center [662, 315] width 10 height 10
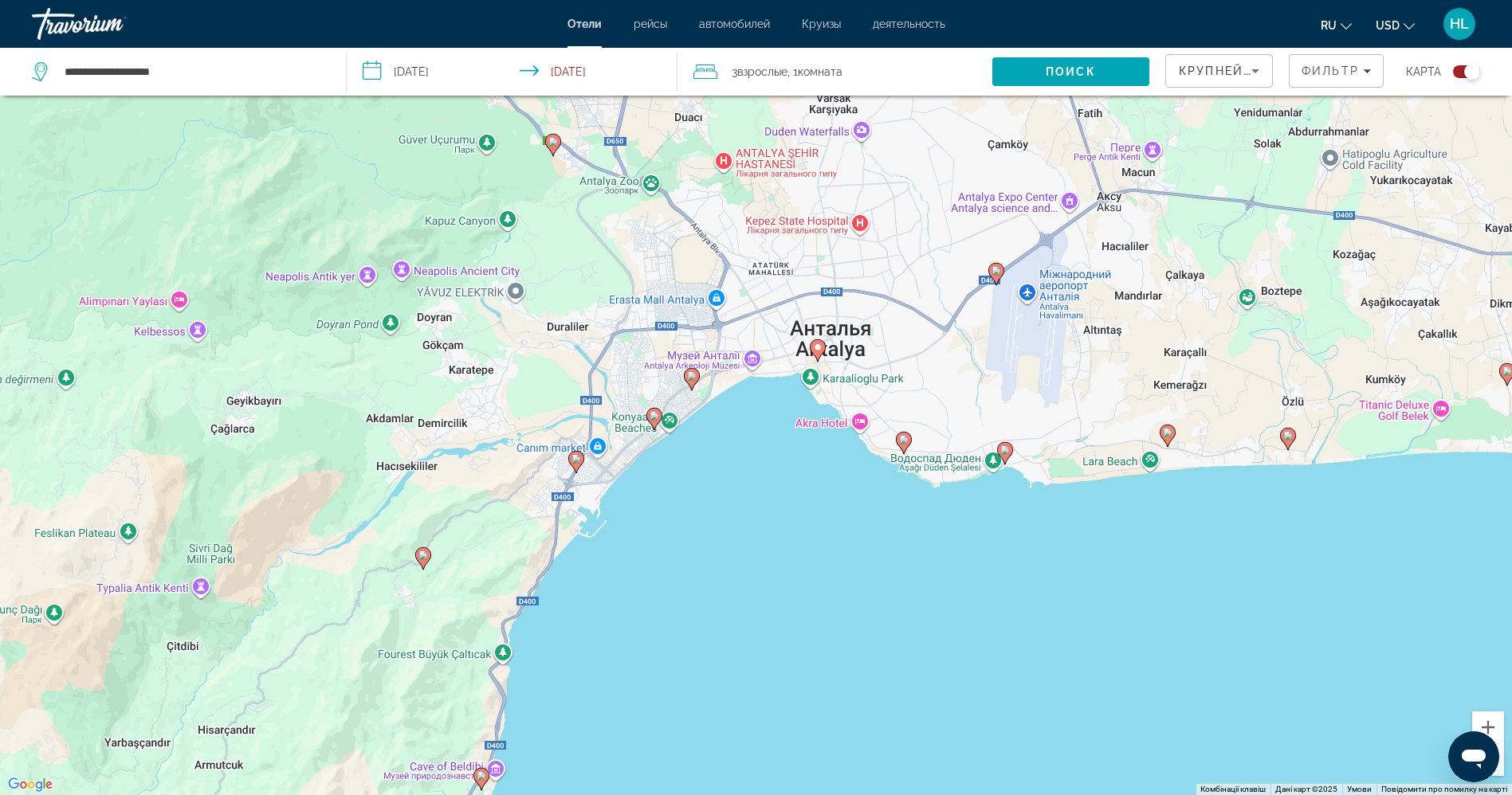
click at [823, 353] on icon "Main content" at bounding box center [817, 351] width 15 height 21
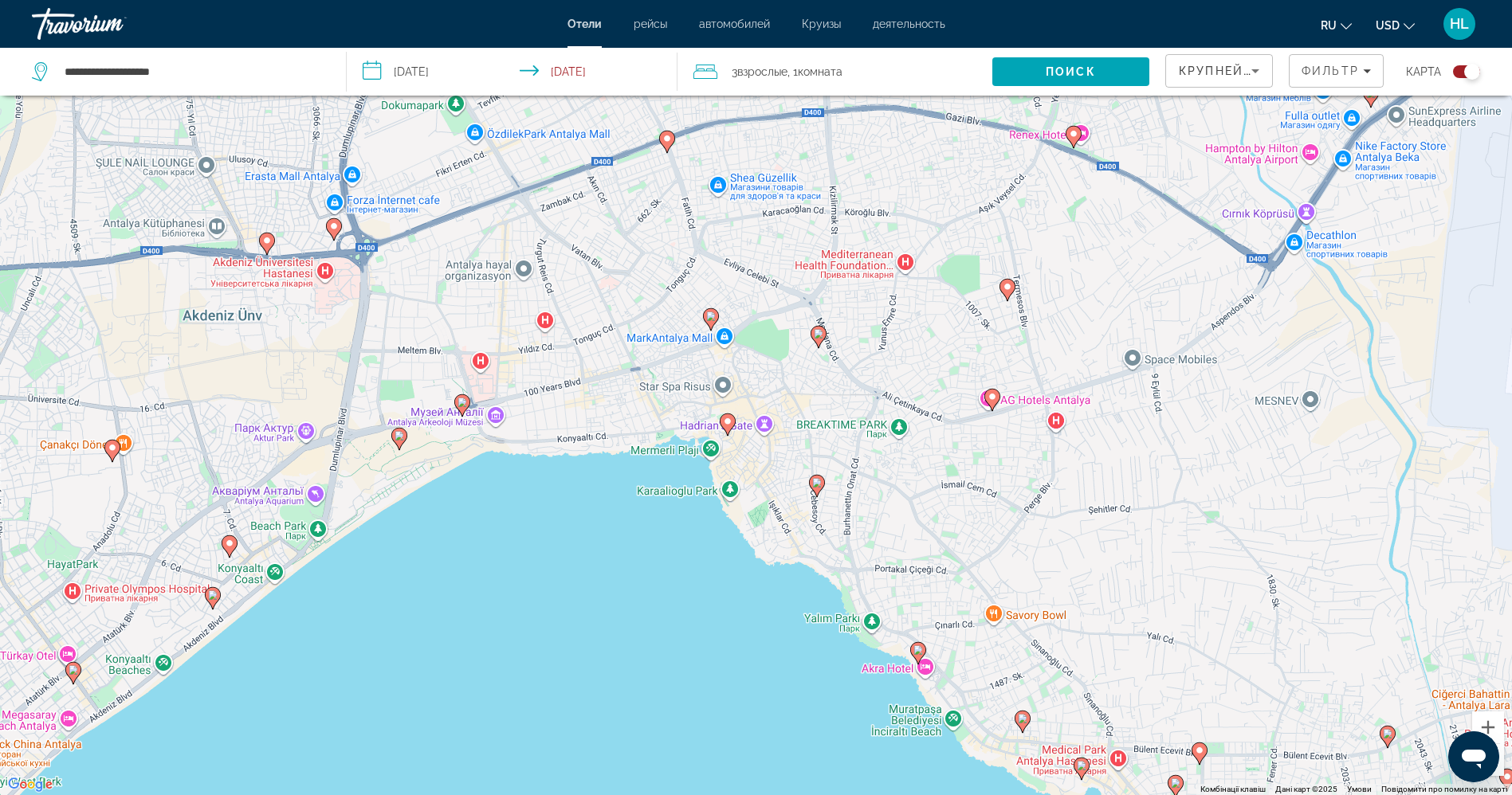
click at [917, 649] on image "Main content" at bounding box center [918, 650] width 10 height 10
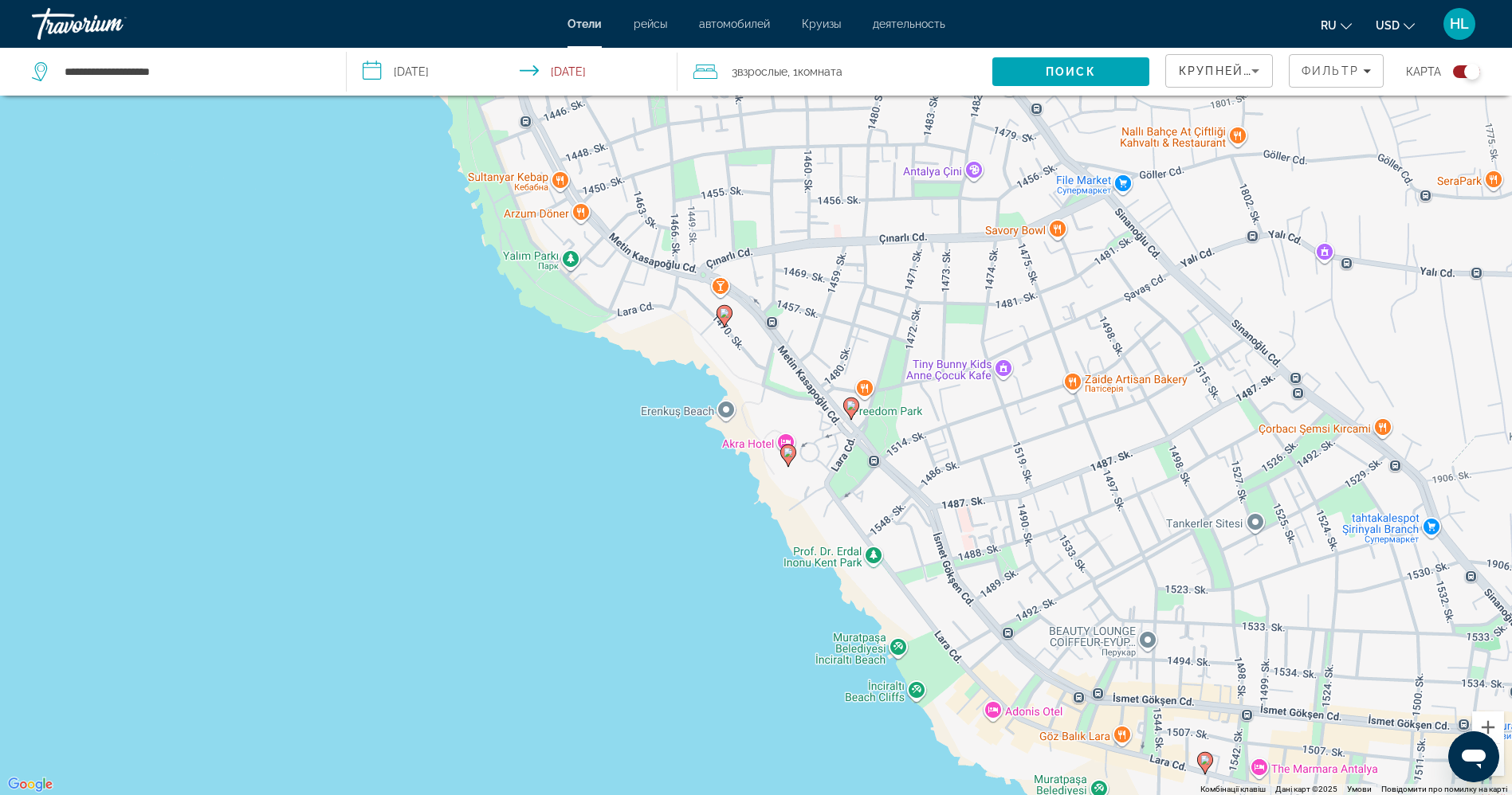
click at [786, 449] on image "Main content" at bounding box center [788, 452] width 10 height 10
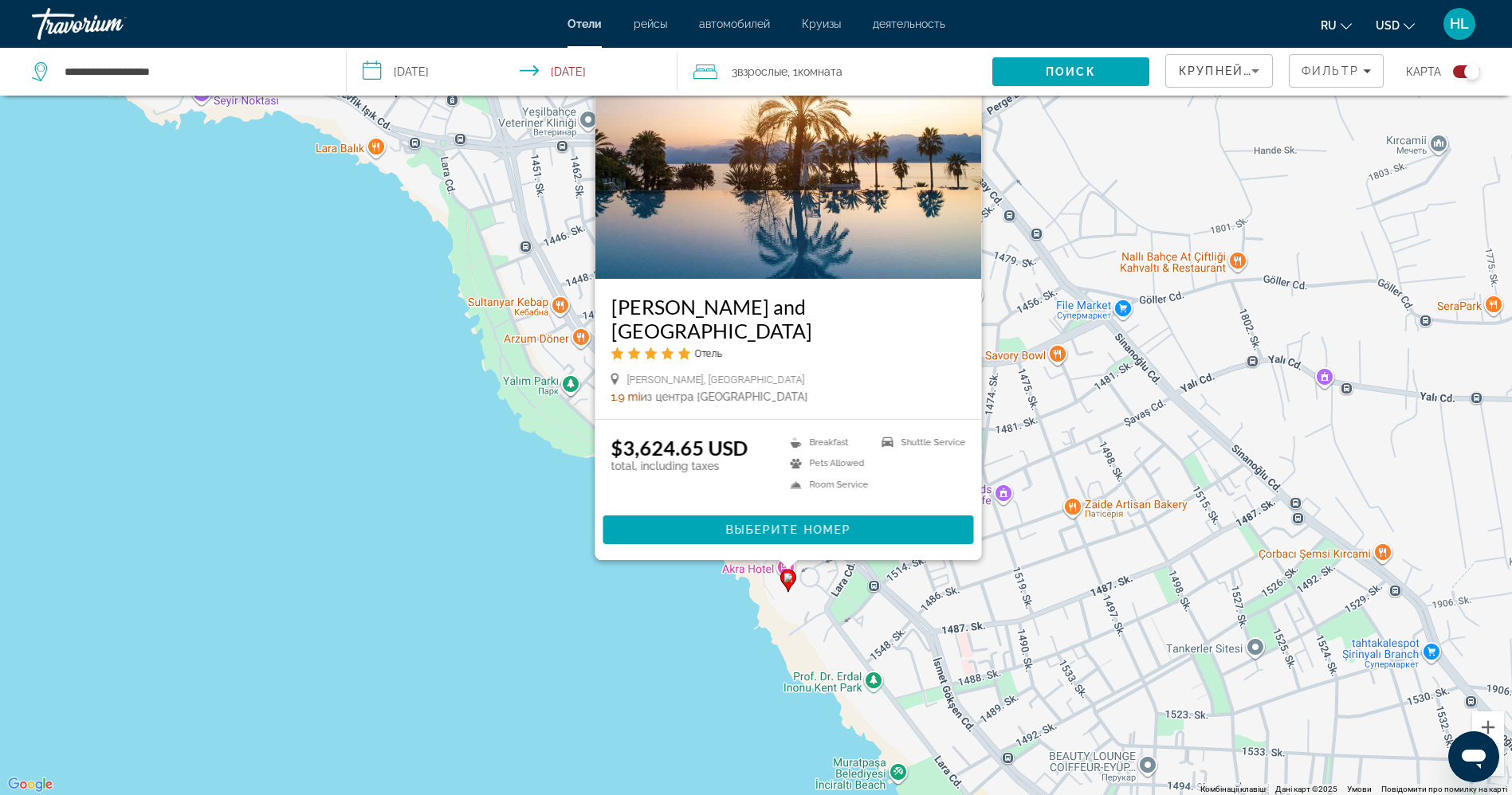
click at [476, 470] on div "Увімкніть режим перетягування за допомогою клавіатури, натиснувши Alt + Enter. …" at bounding box center [756, 398] width 1512 height 795
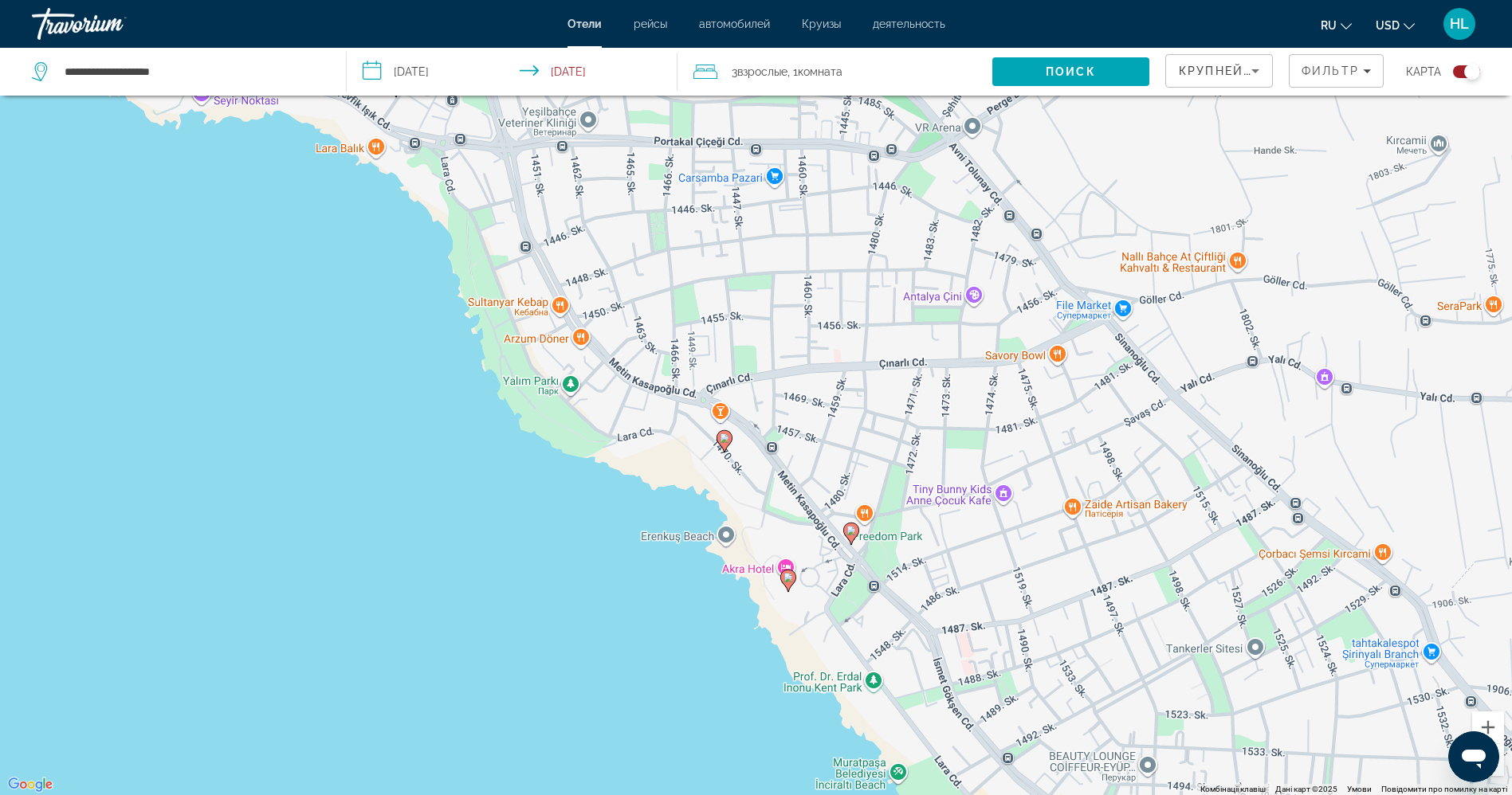
click at [722, 442] on image "Main content" at bounding box center [724, 438] width 10 height 10
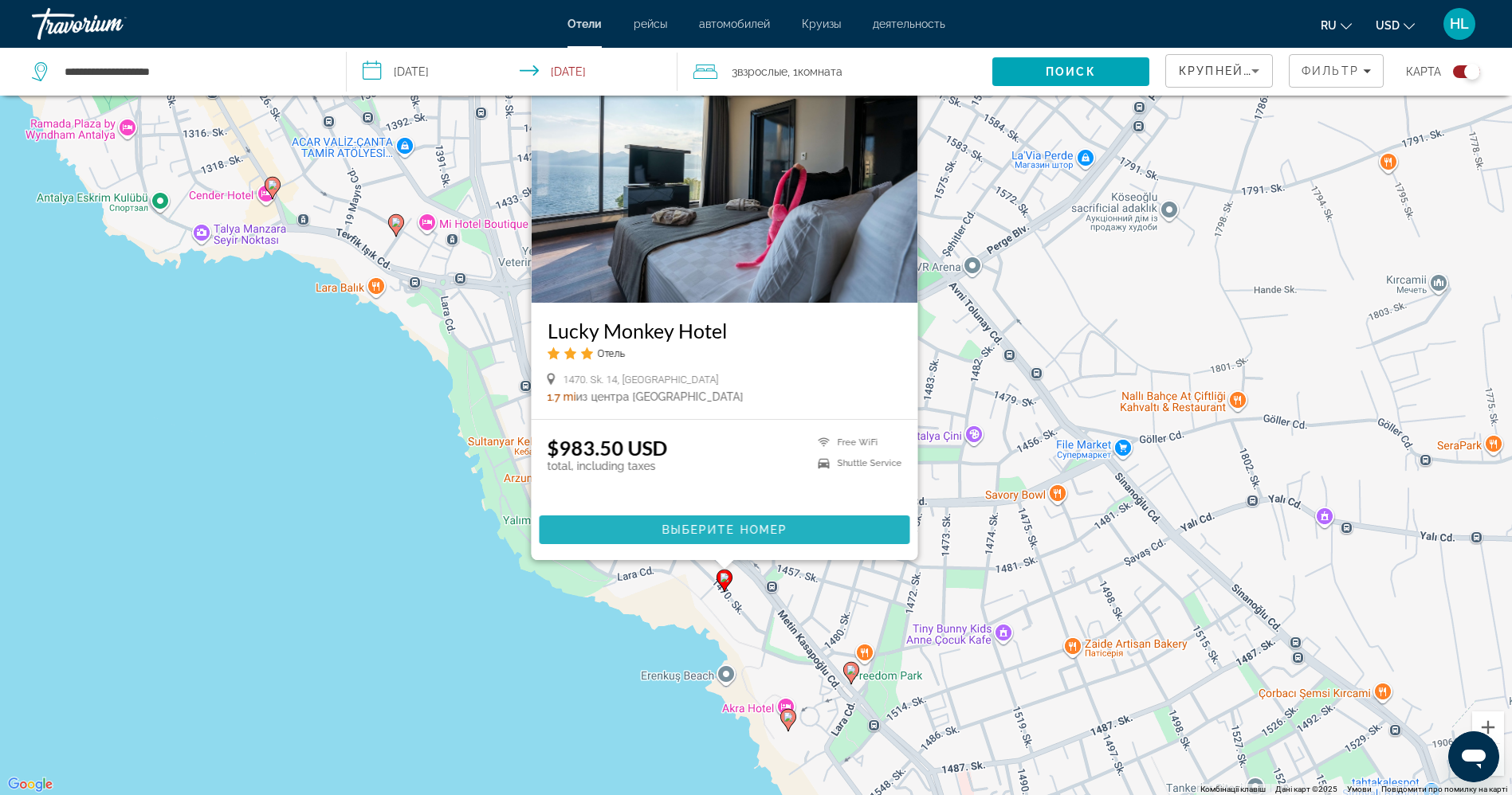
click at [711, 528] on span "Выберите номер" at bounding box center [724, 530] width 125 height 13
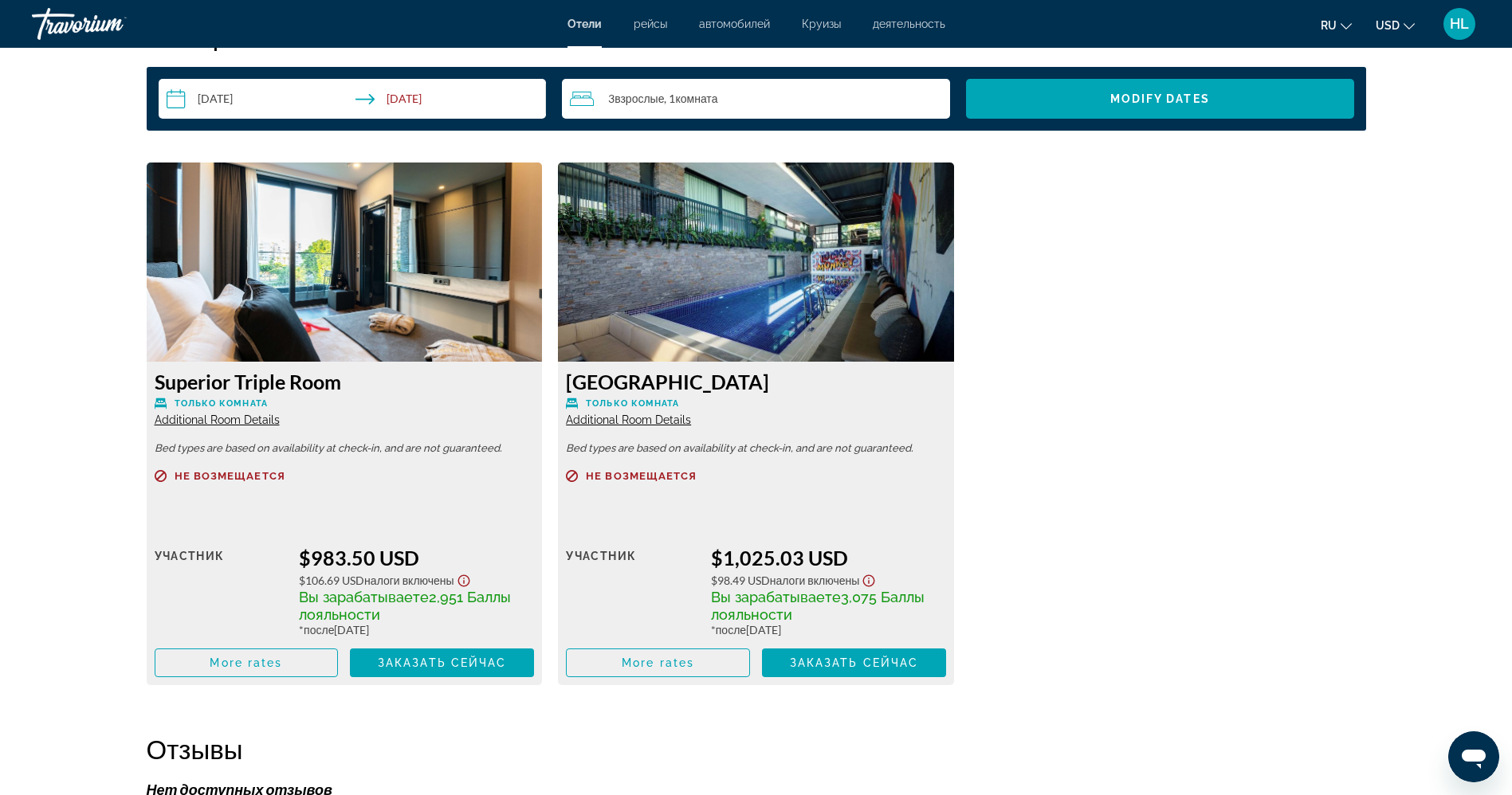
scroll to position [2102, 0]
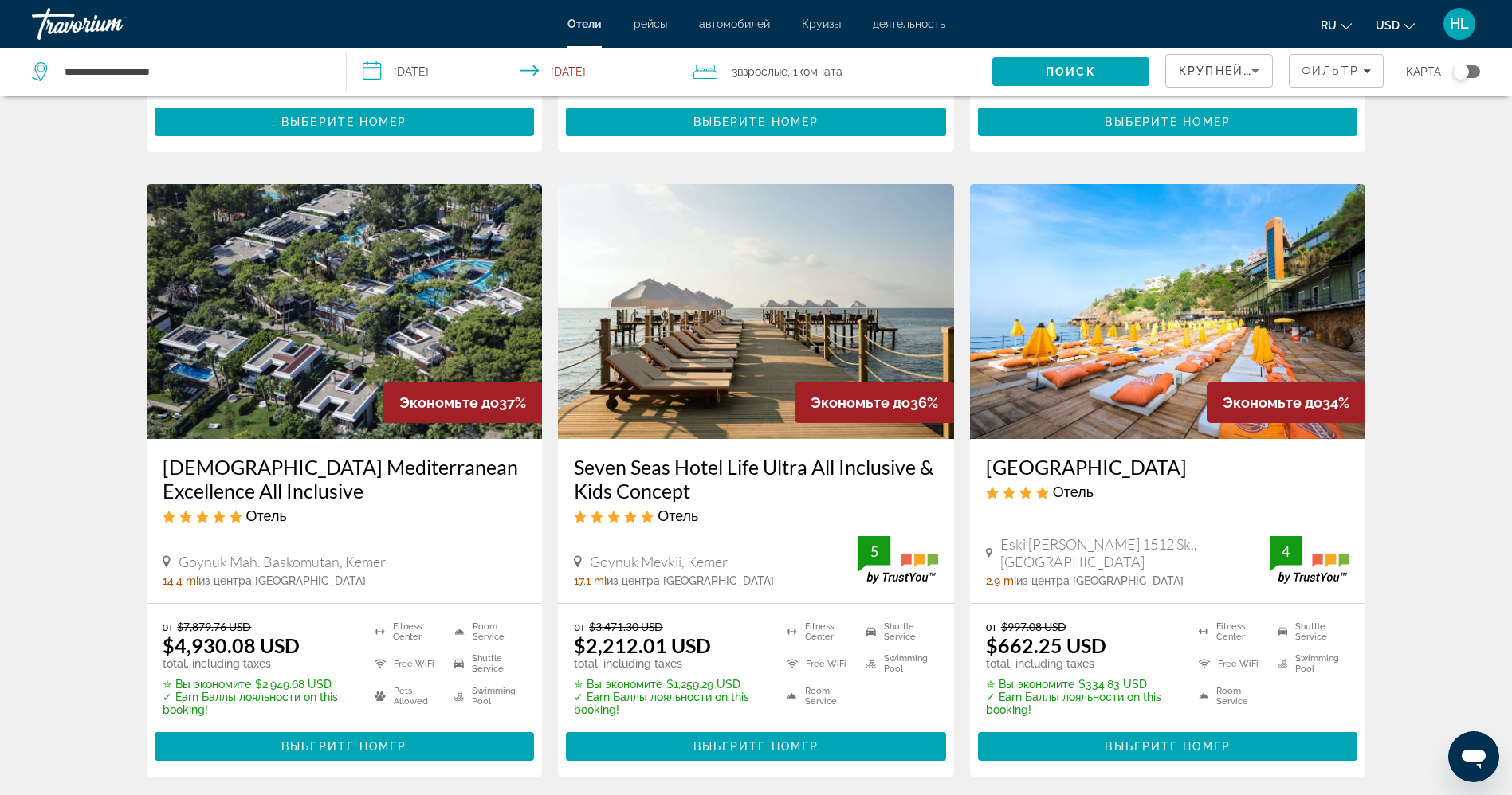
scroll to position [588, 0]
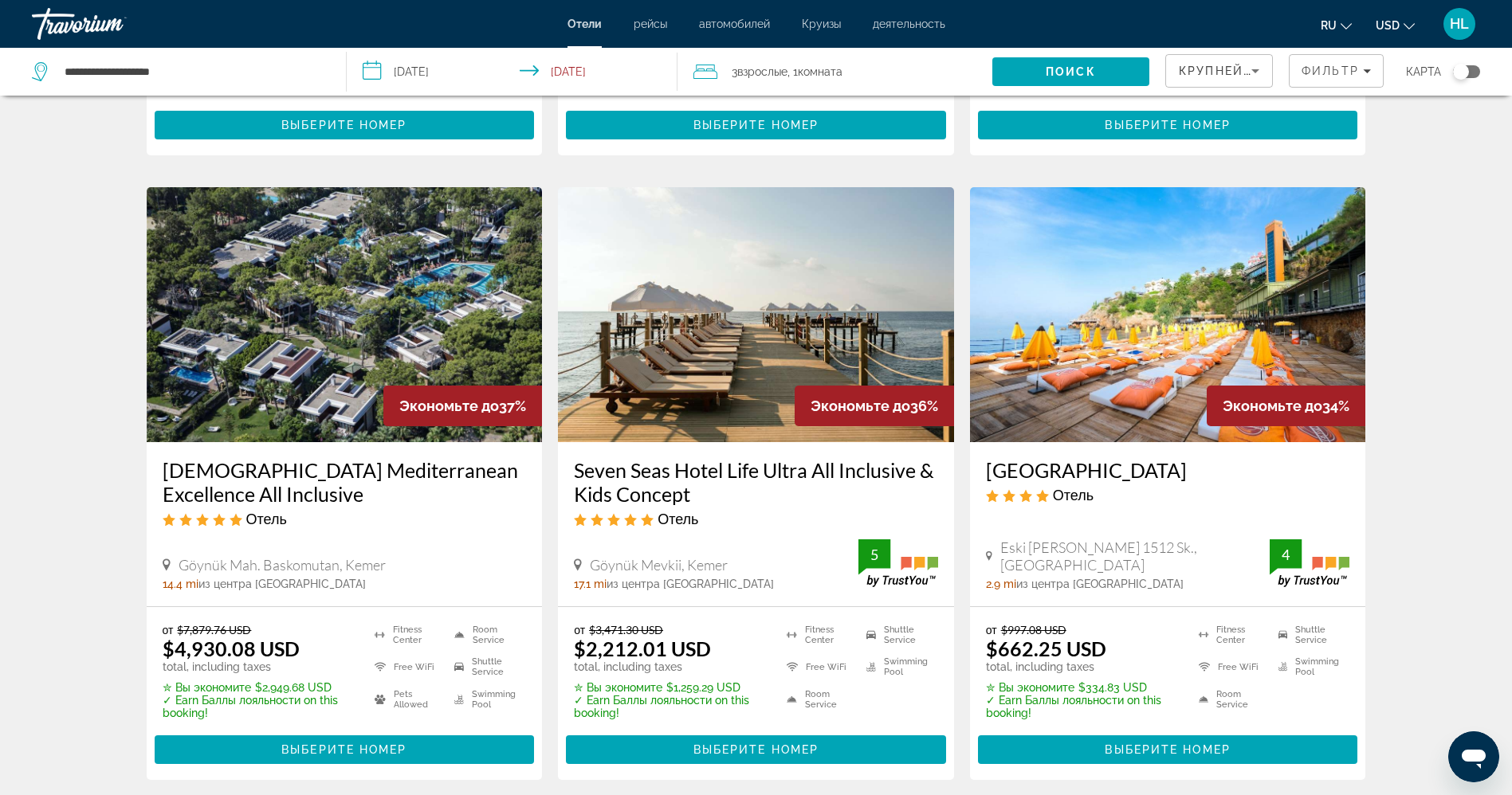
click at [1094, 328] on img "Main content" at bounding box center [1168, 315] width 396 height 255
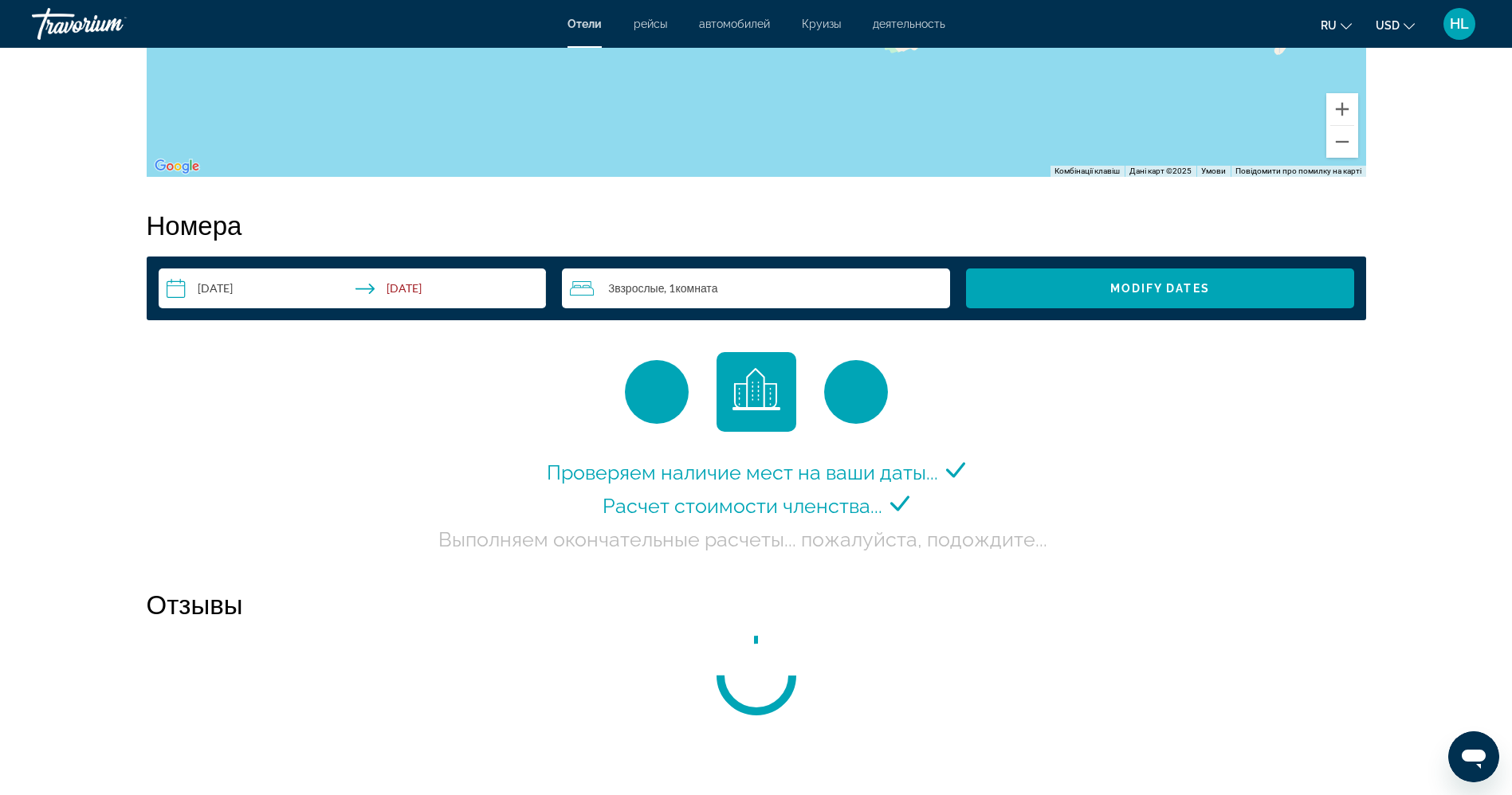
scroll to position [1926, 0]
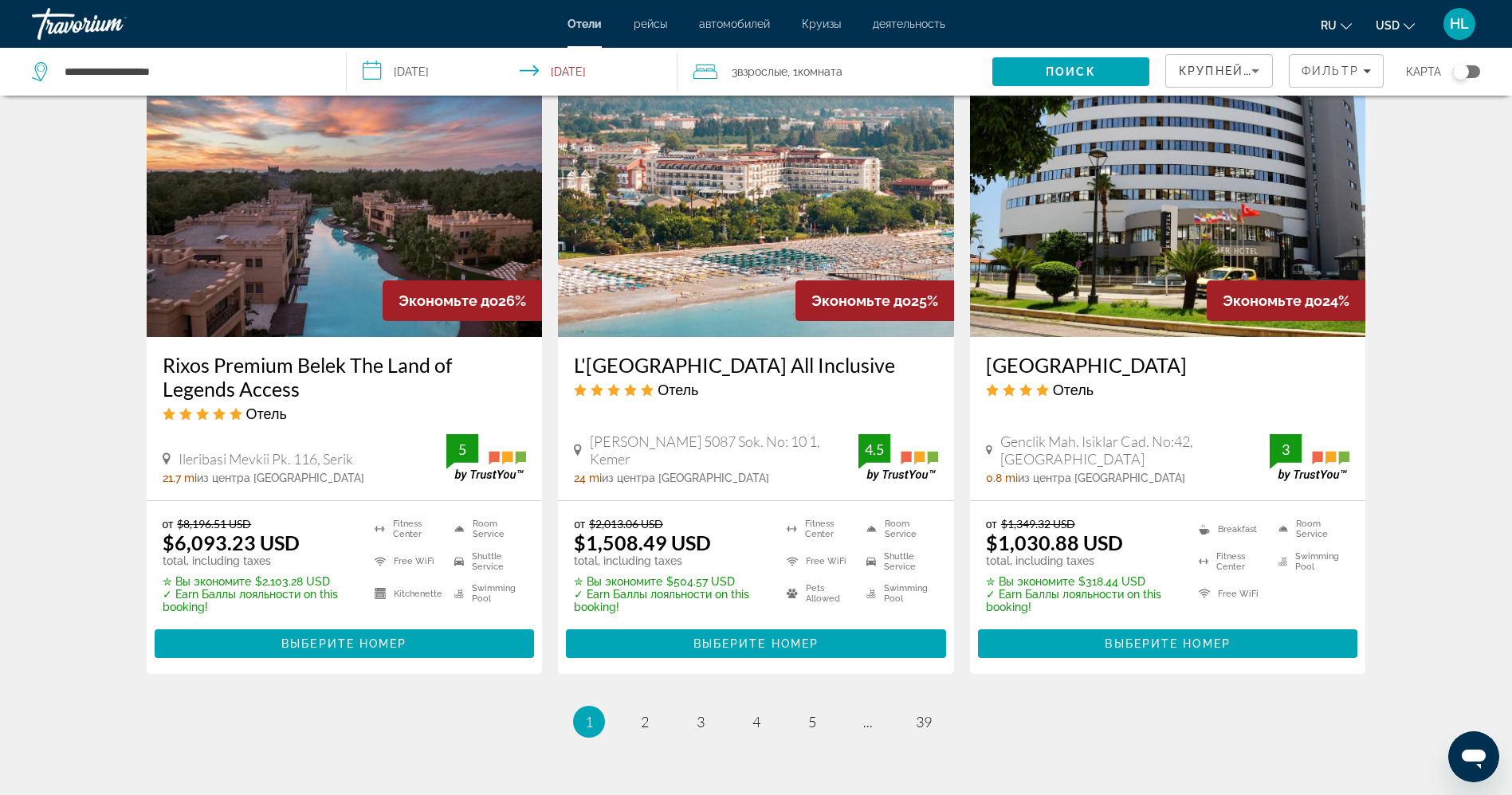
scroll to position [1978, 0]
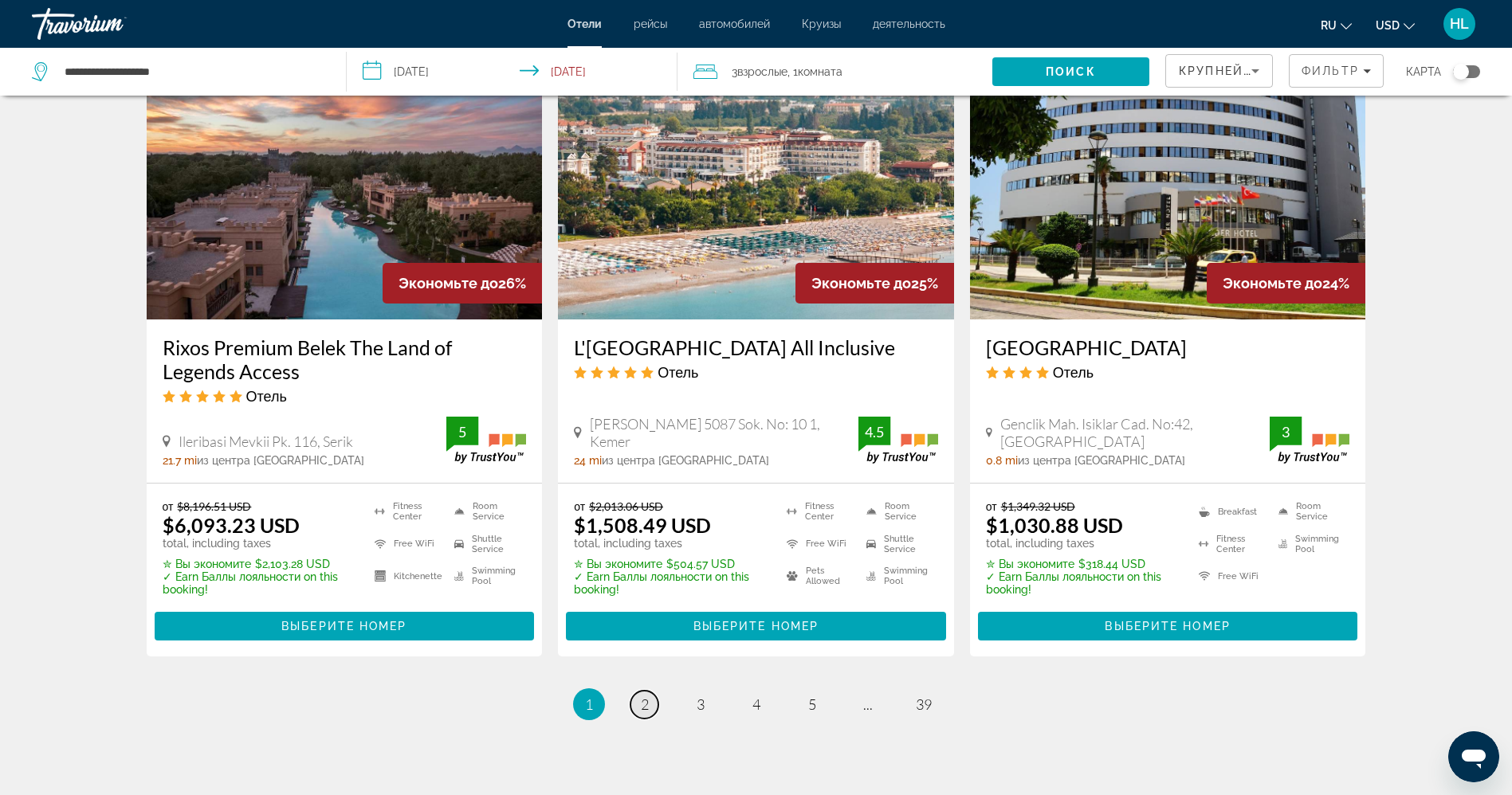
click at [646, 696] on span "2" at bounding box center [644, 704] width 8 height 17
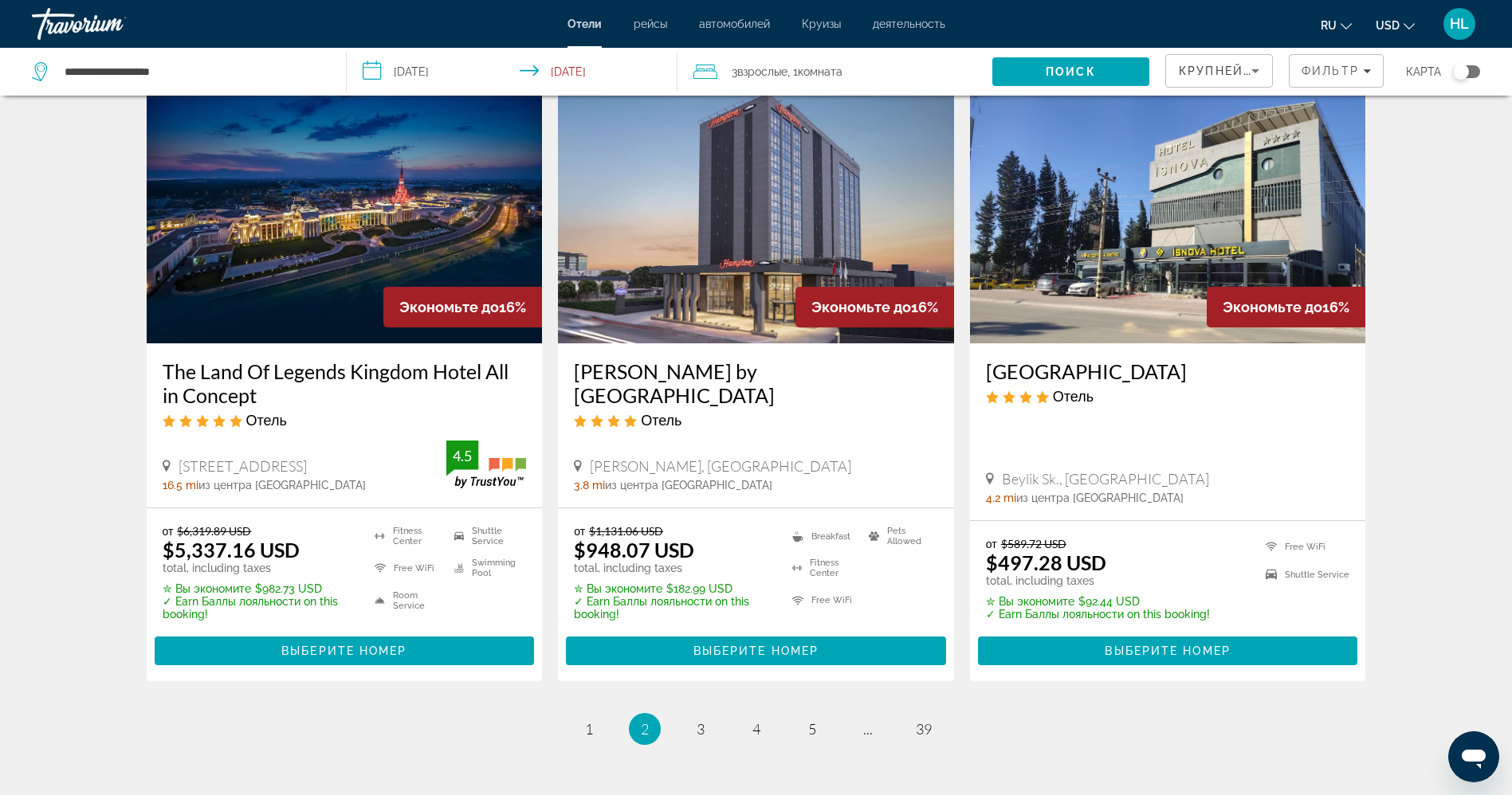
scroll to position [1868, 0]
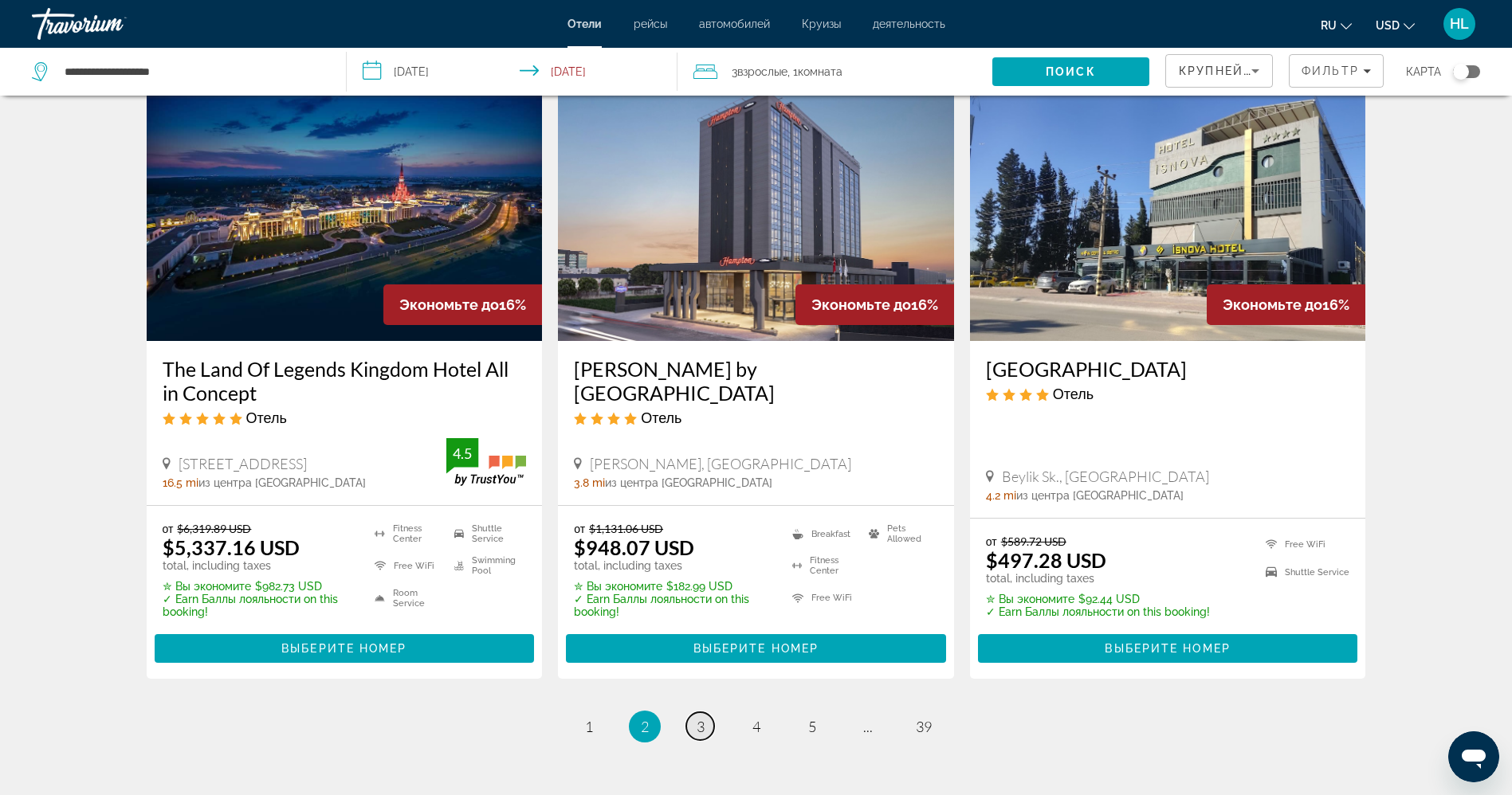
click at [702, 726] on span "3" at bounding box center [700, 727] width 8 height 17
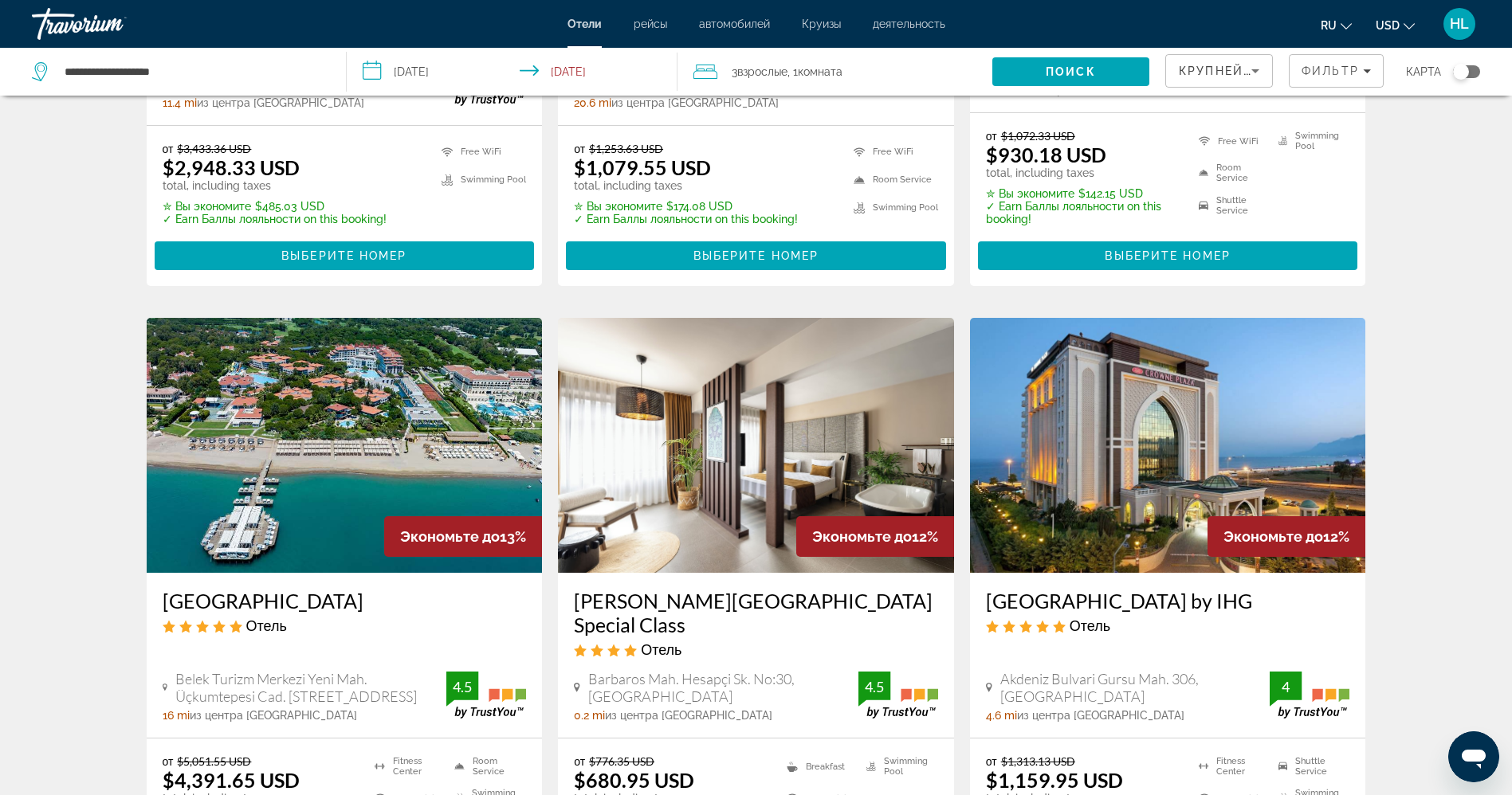
scroll to position [1052, 0]
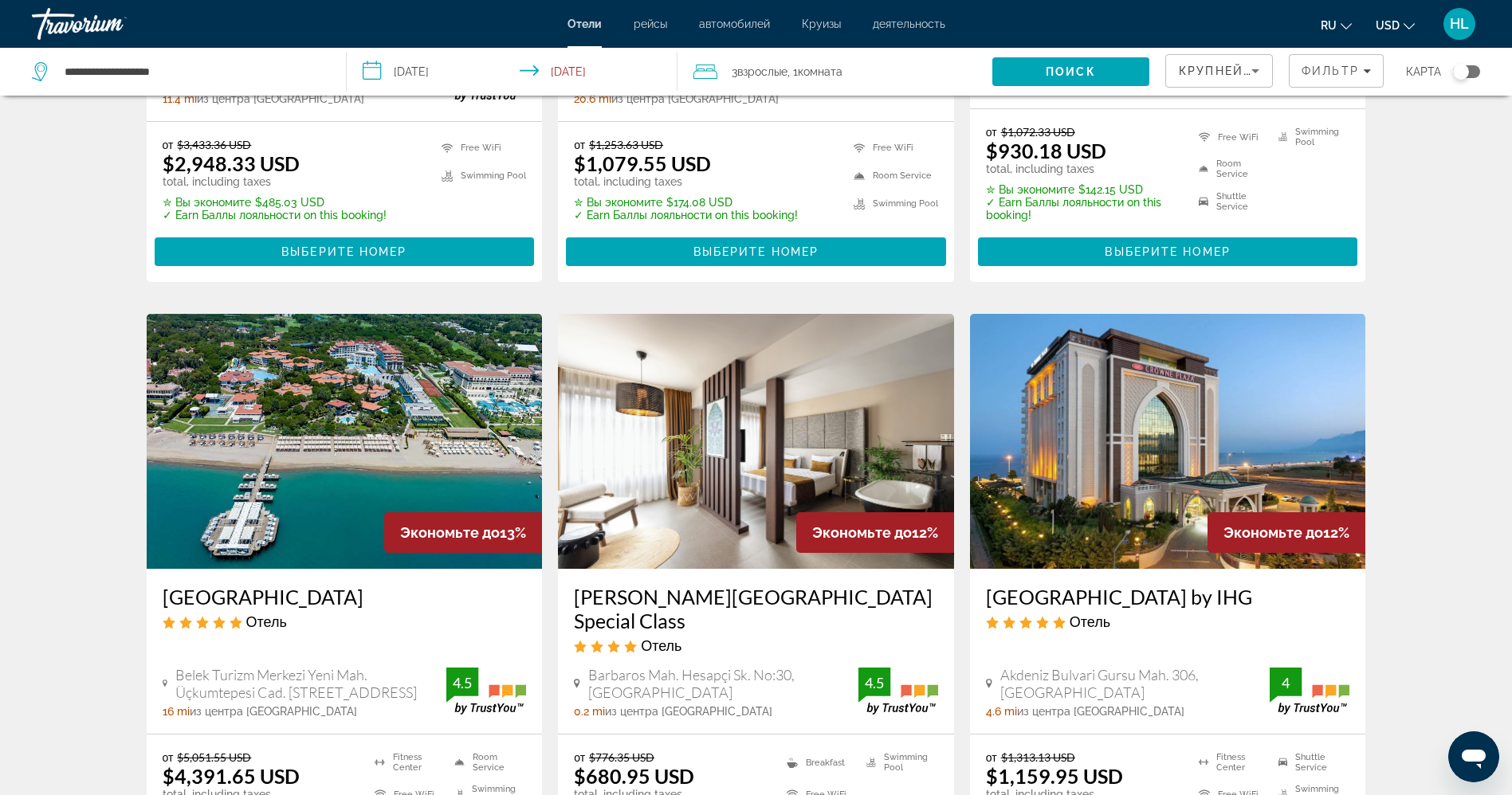
click at [762, 469] on img "Main content" at bounding box center [756, 441] width 396 height 255
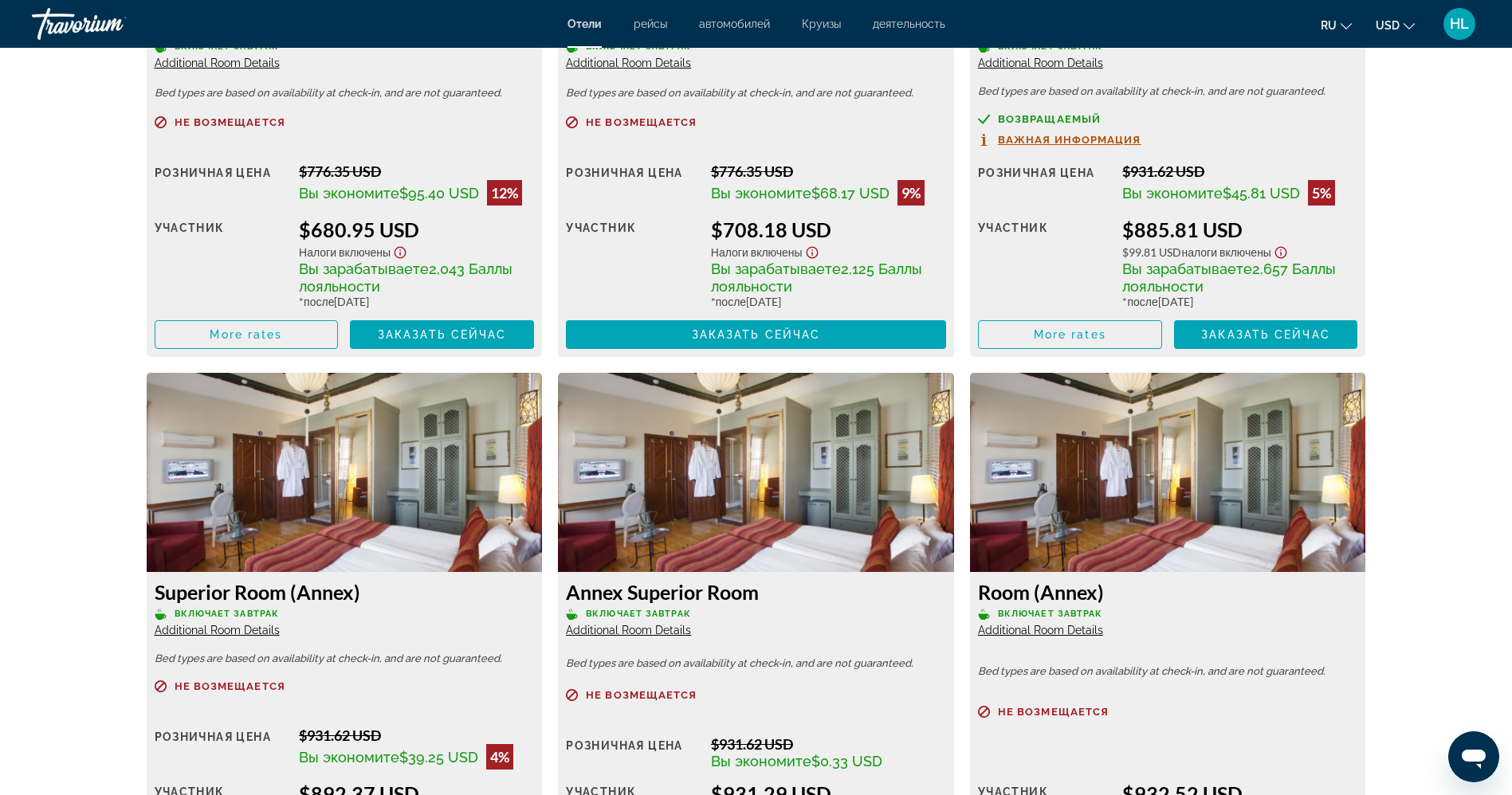
scroll to position [2486, 0]
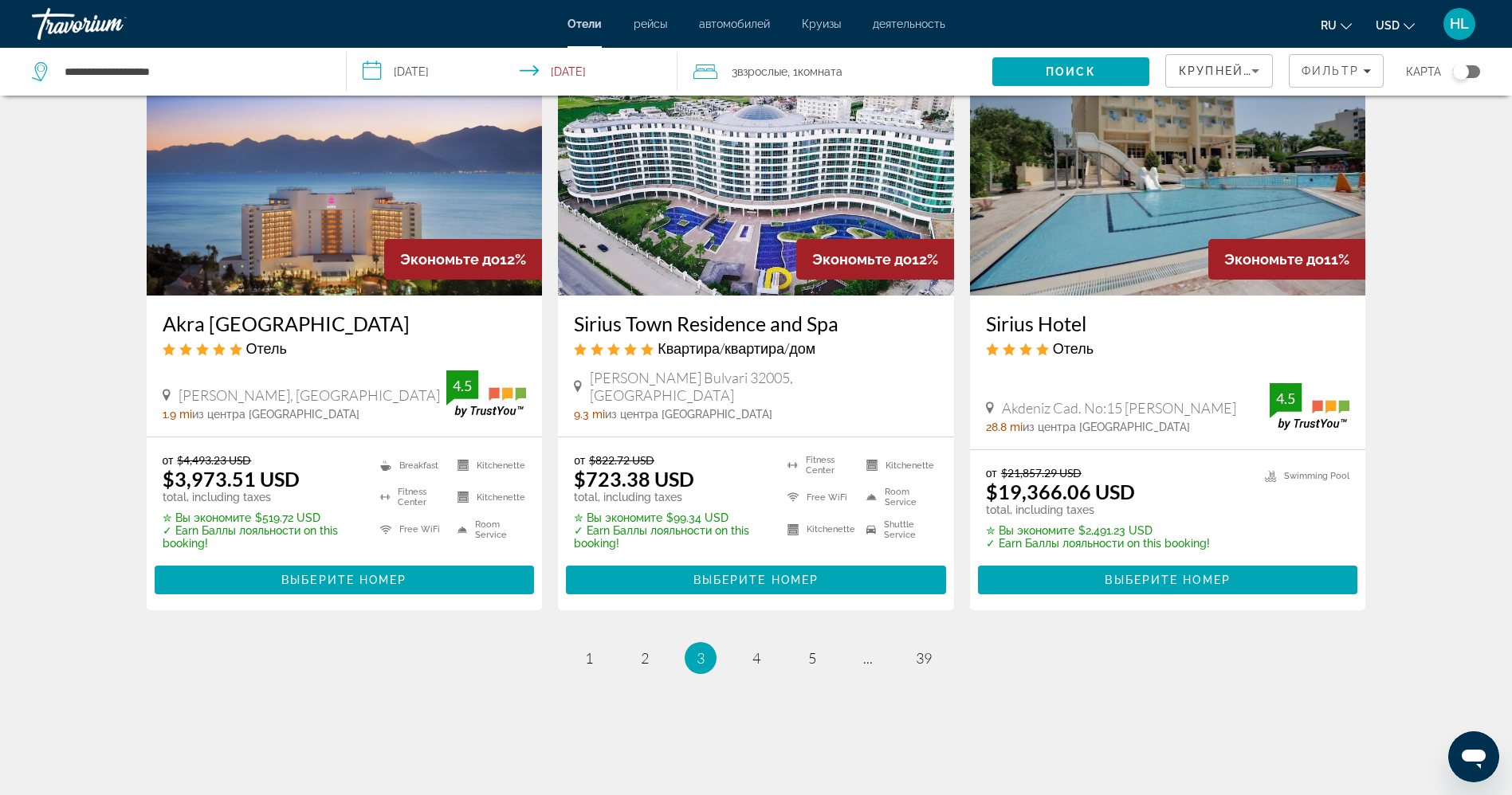
scroll to position [1953, 0]
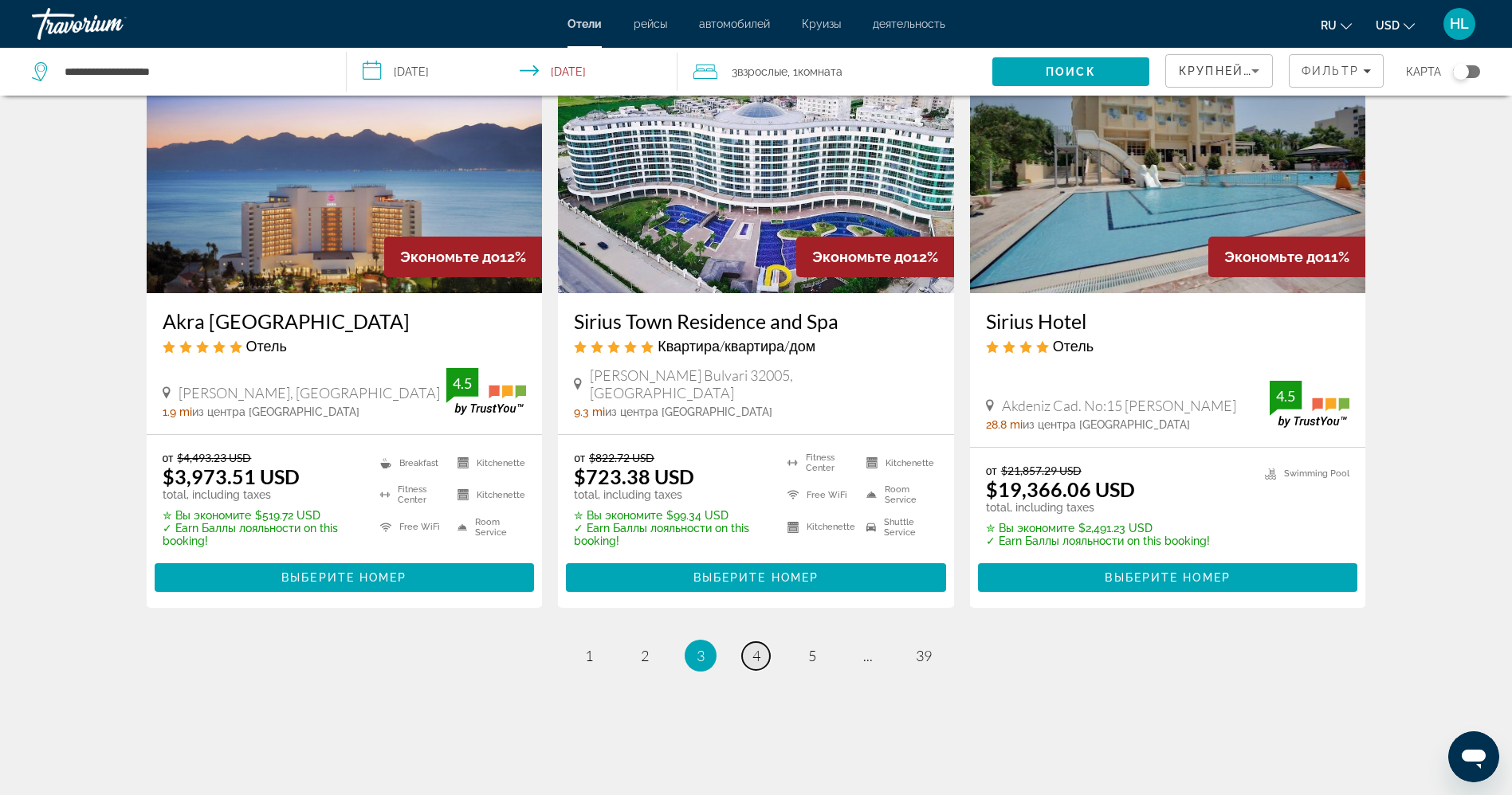
click at [746, 642] on link "page 4" at bounding box center [756, 656] width 28 height 28
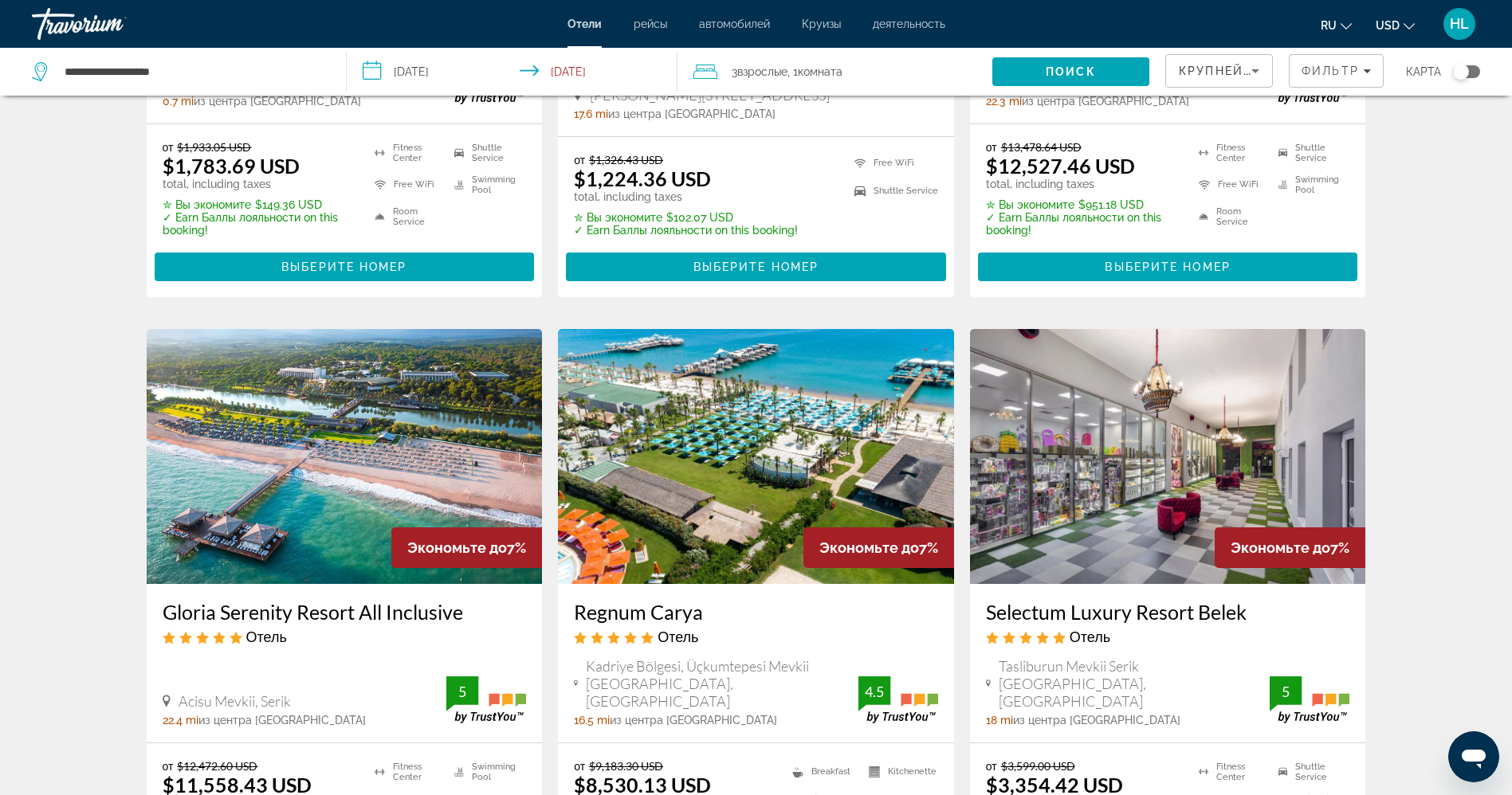
scroll to position [1721, 0]
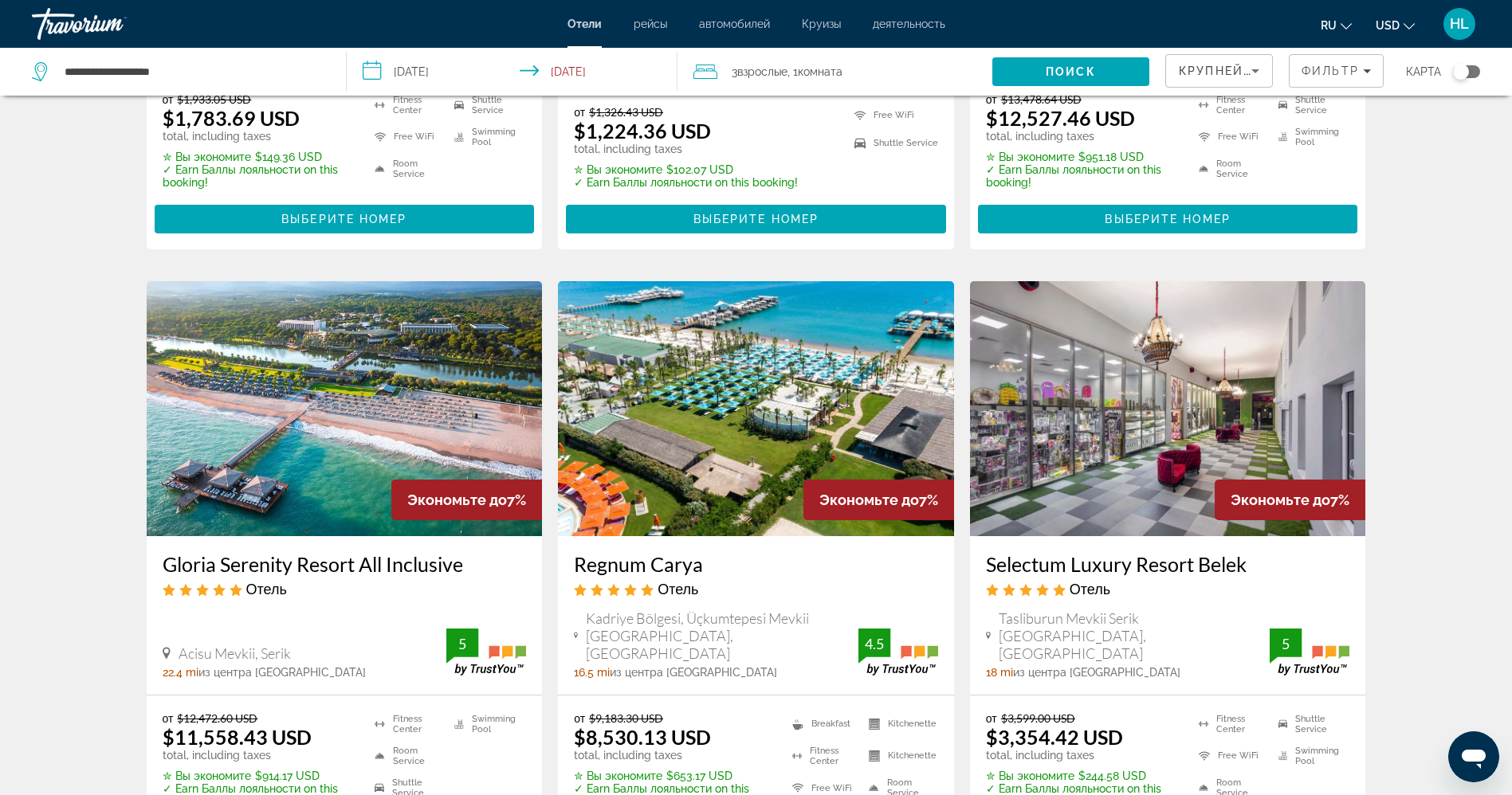
click at [814, 639] on span "Kadriye Bölgesi, Üçkumtepesi Mevkii [GEOGRAPHIC_DATA], [GEOGRAPHIC_DATA]" at bounding box center [722, 635] width 271 height 53
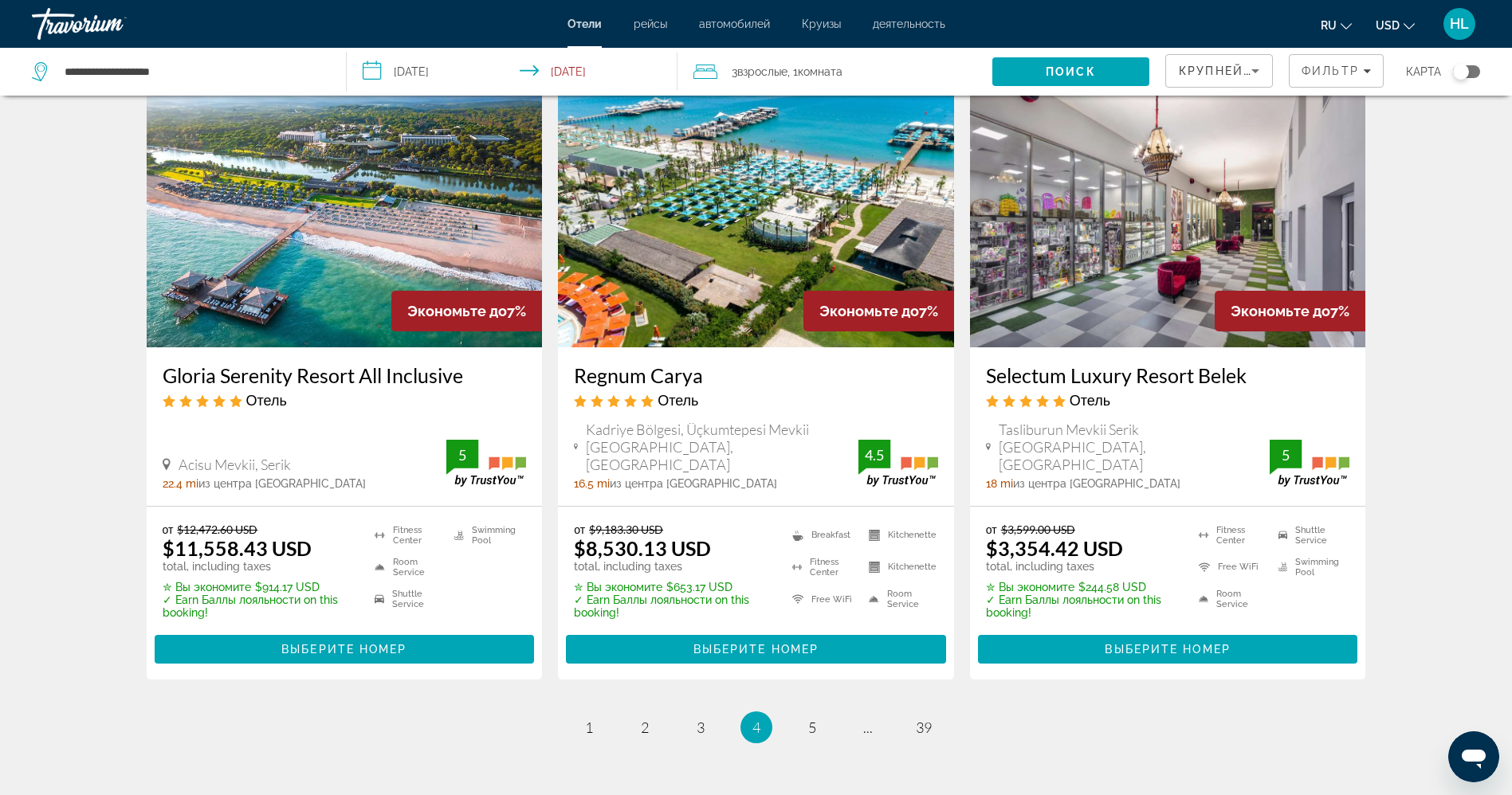
scroll to position [1912, 0]
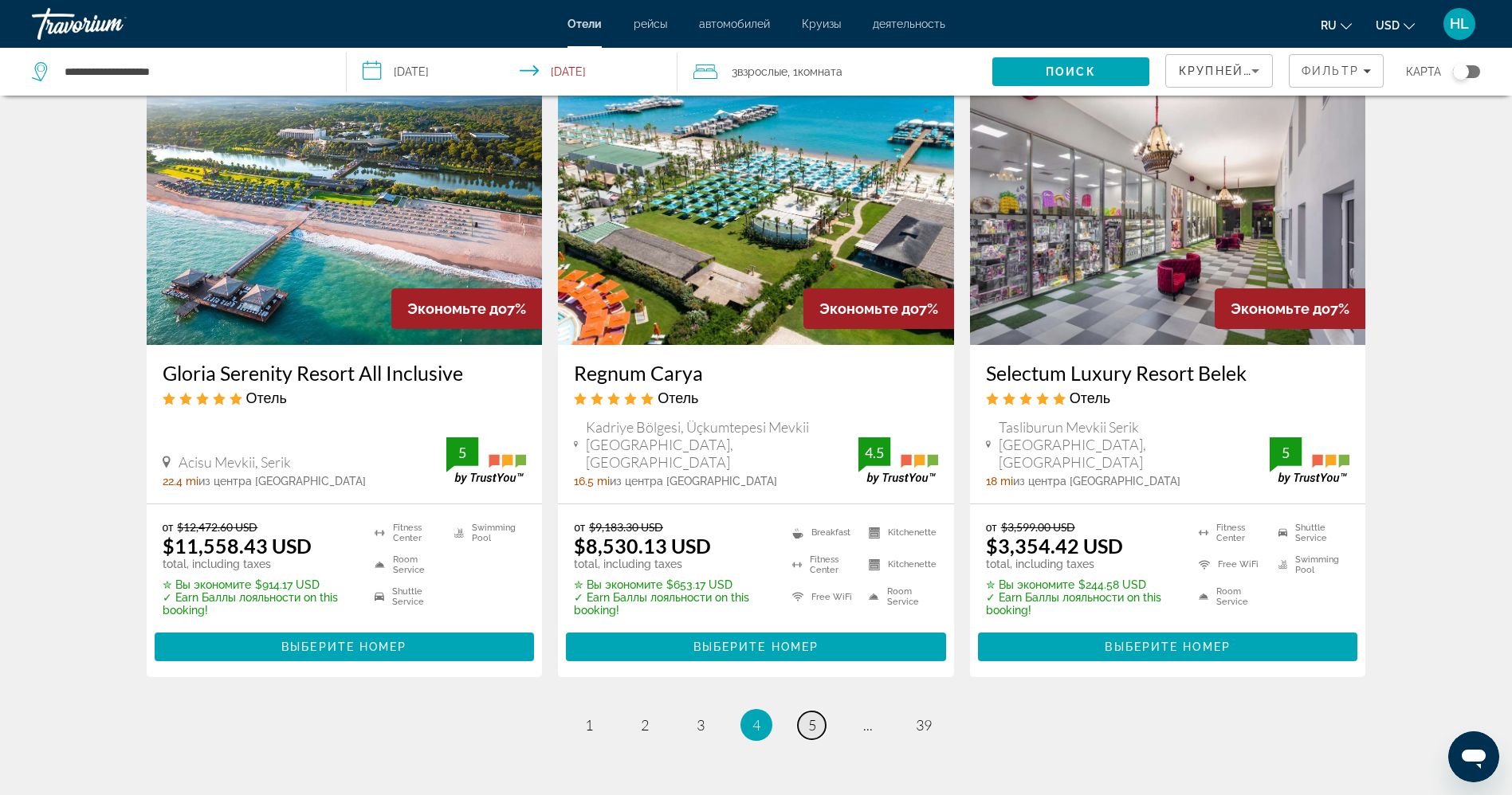
click at [807, 732] on link "page 5" at bounding box center [812, 725] width 28 height 28
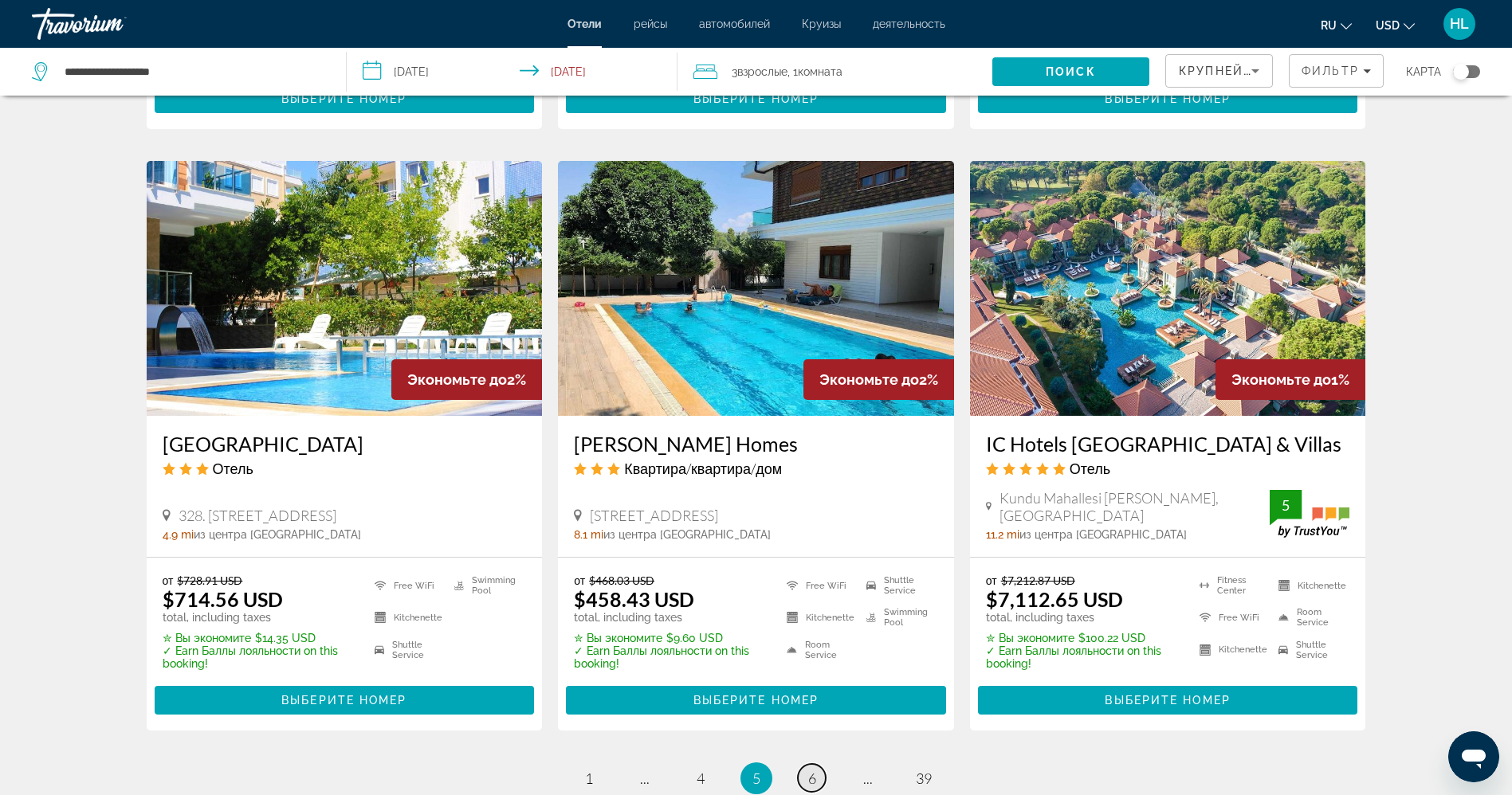
scroll to position [1865, 0]
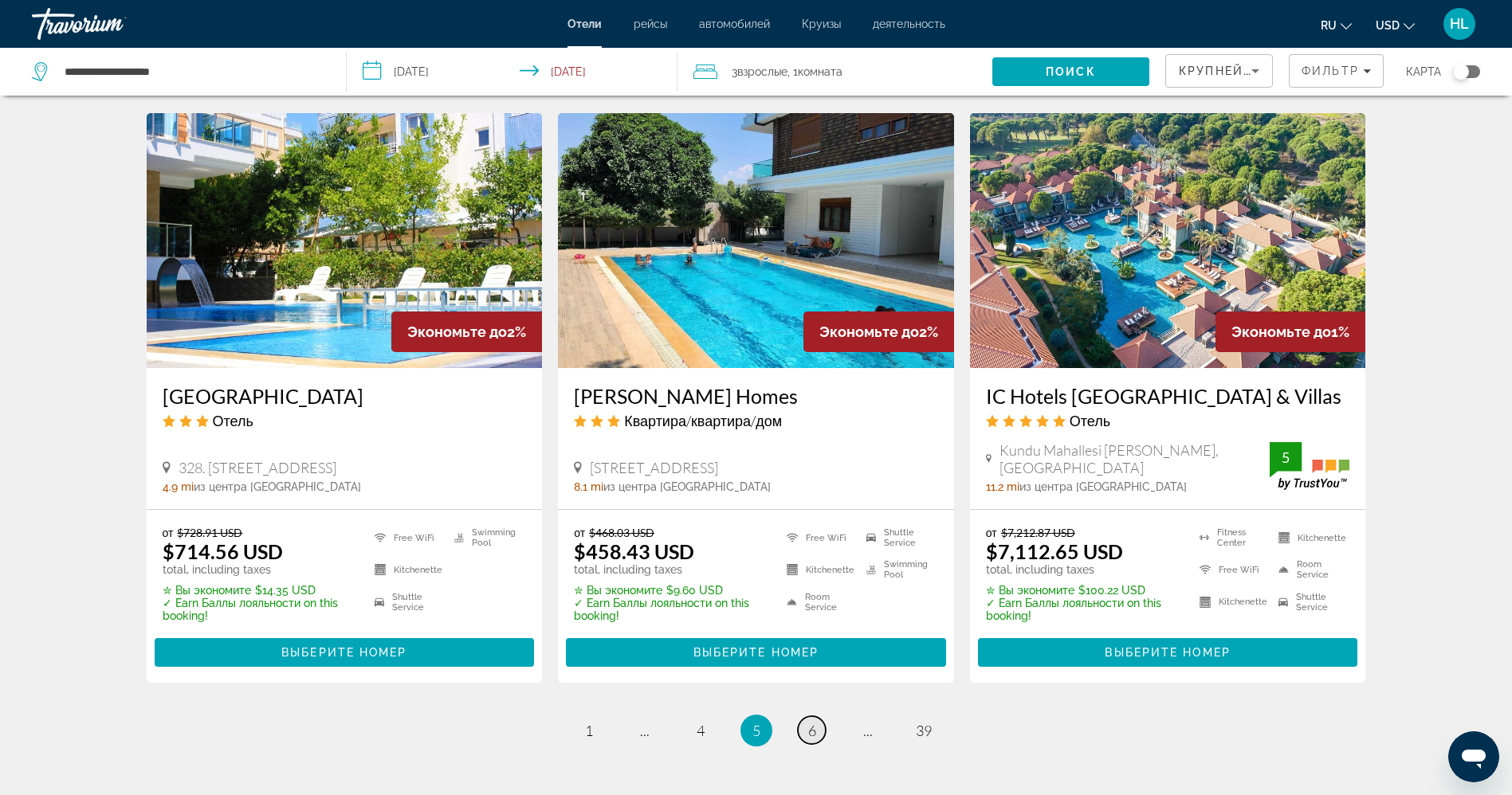
click at [821, 716] on link "page 6" at bounding box center [812, 730] width 28 height 28
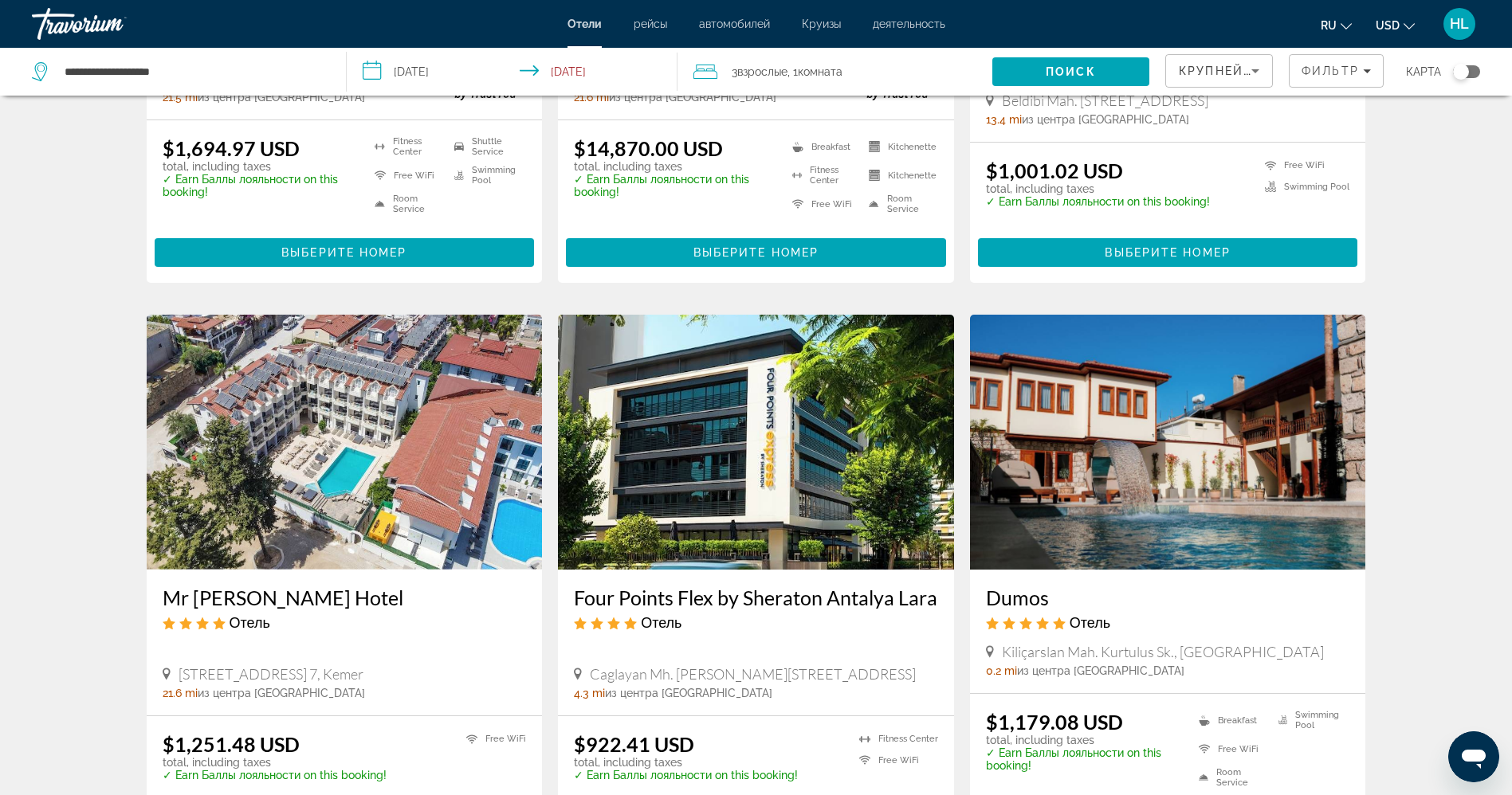
scroll to position [1673, 0]
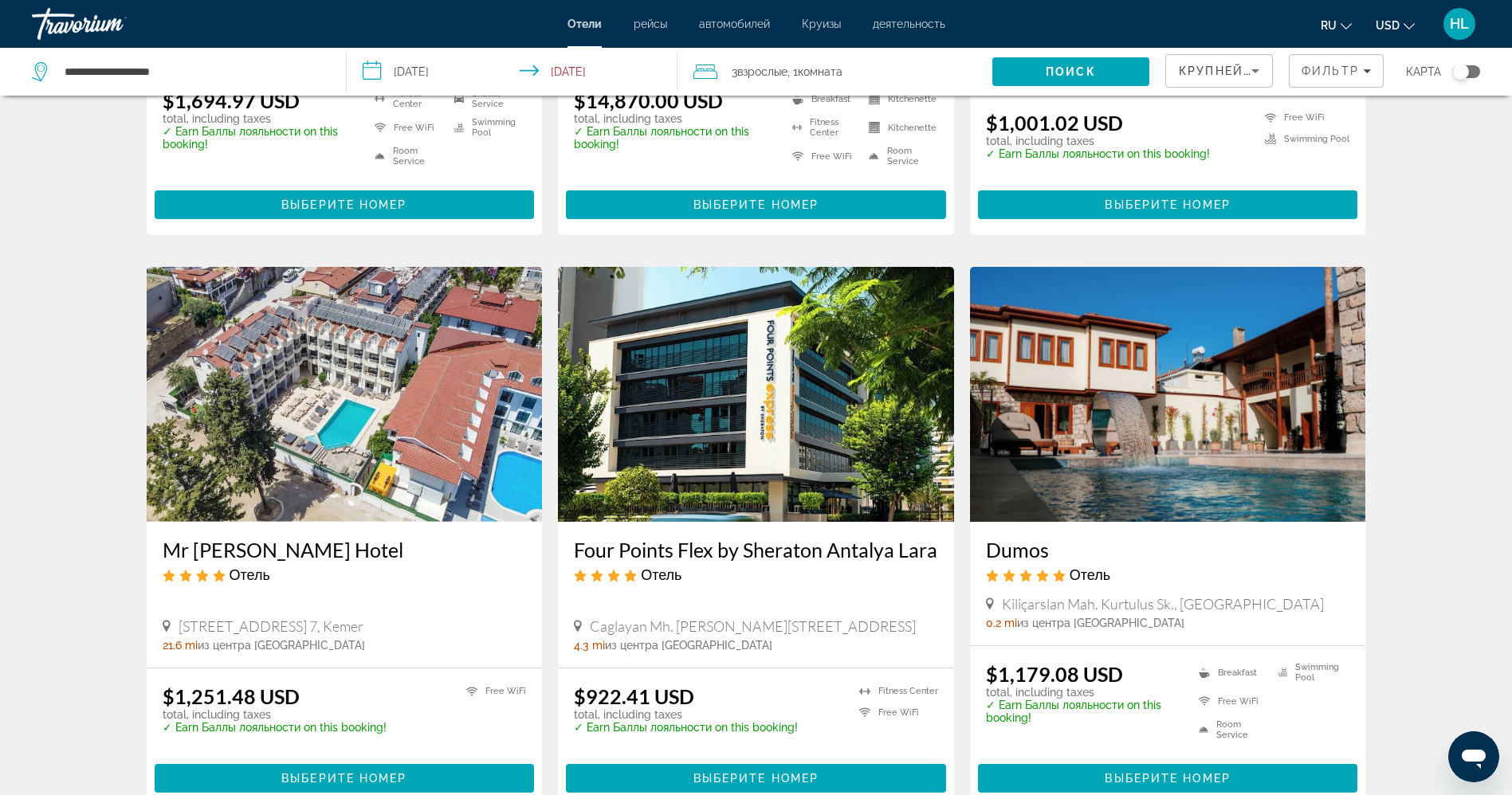
click at [1188, 342] on img "Main content" at bounding box center [1168, 394] width 396 height 255
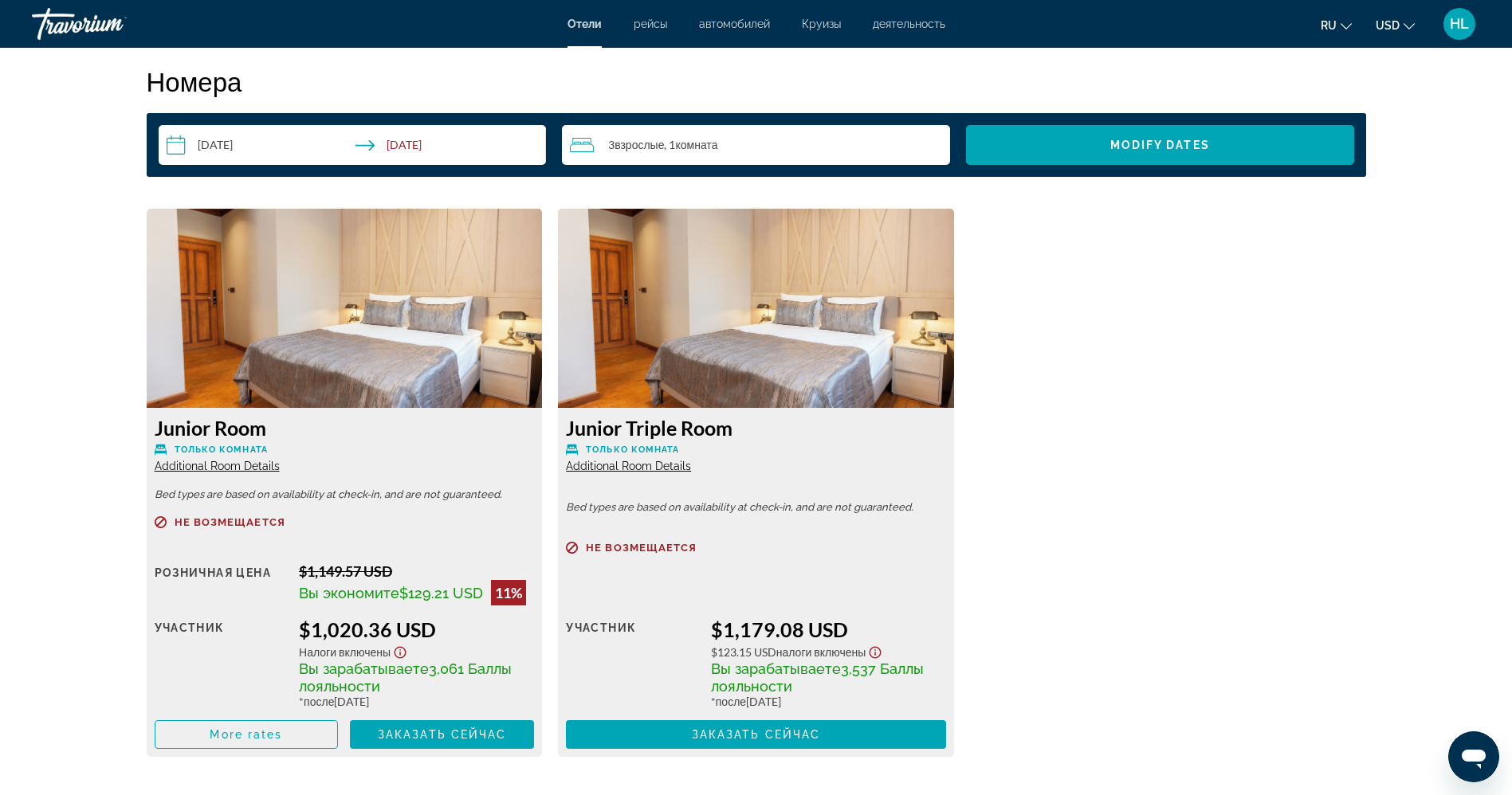
scroll to position [2095, 0]
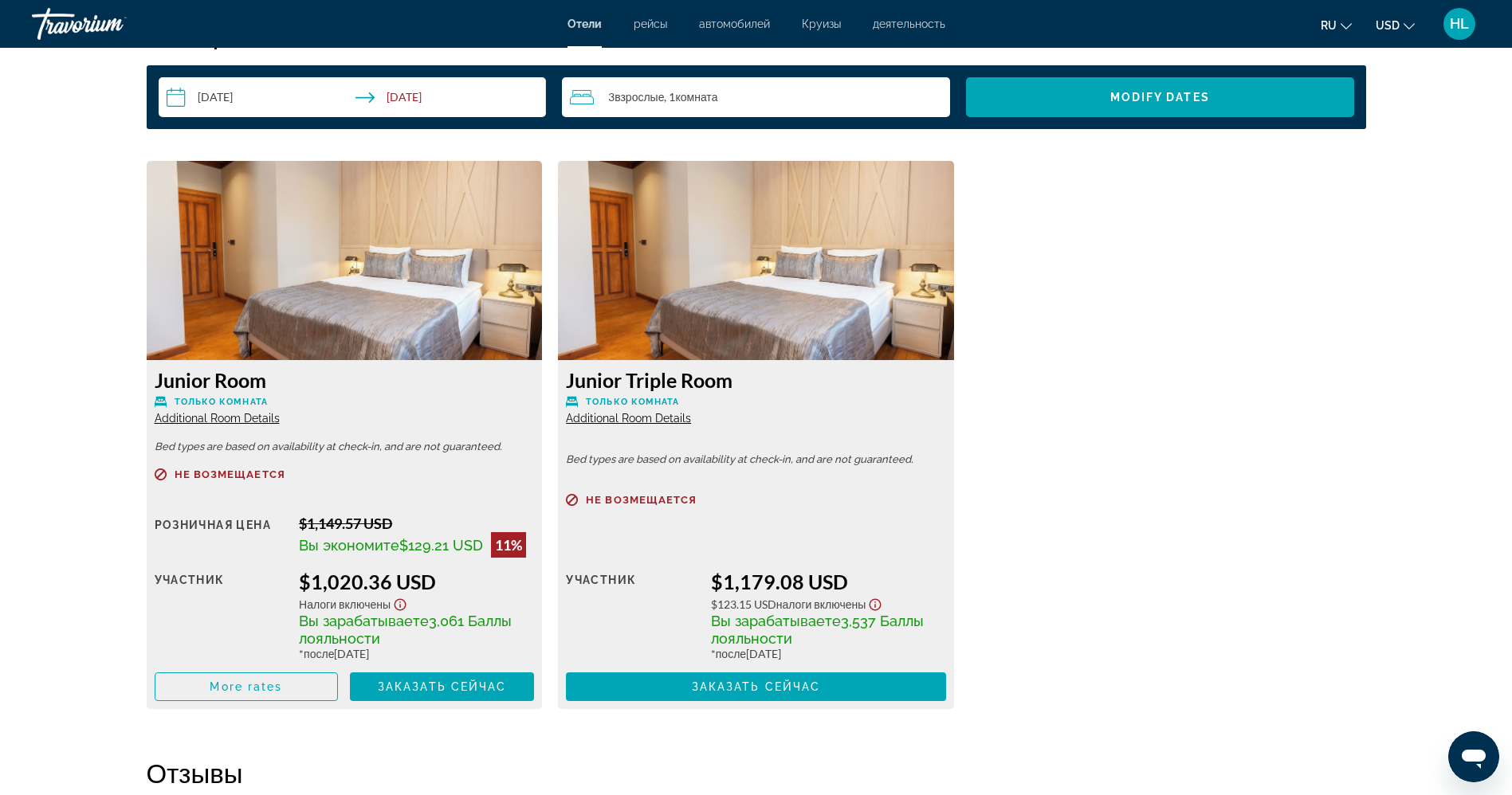
click at [230, 419] on span "Additional Room Details" at bounding box center [217, 418] width 125 height 13
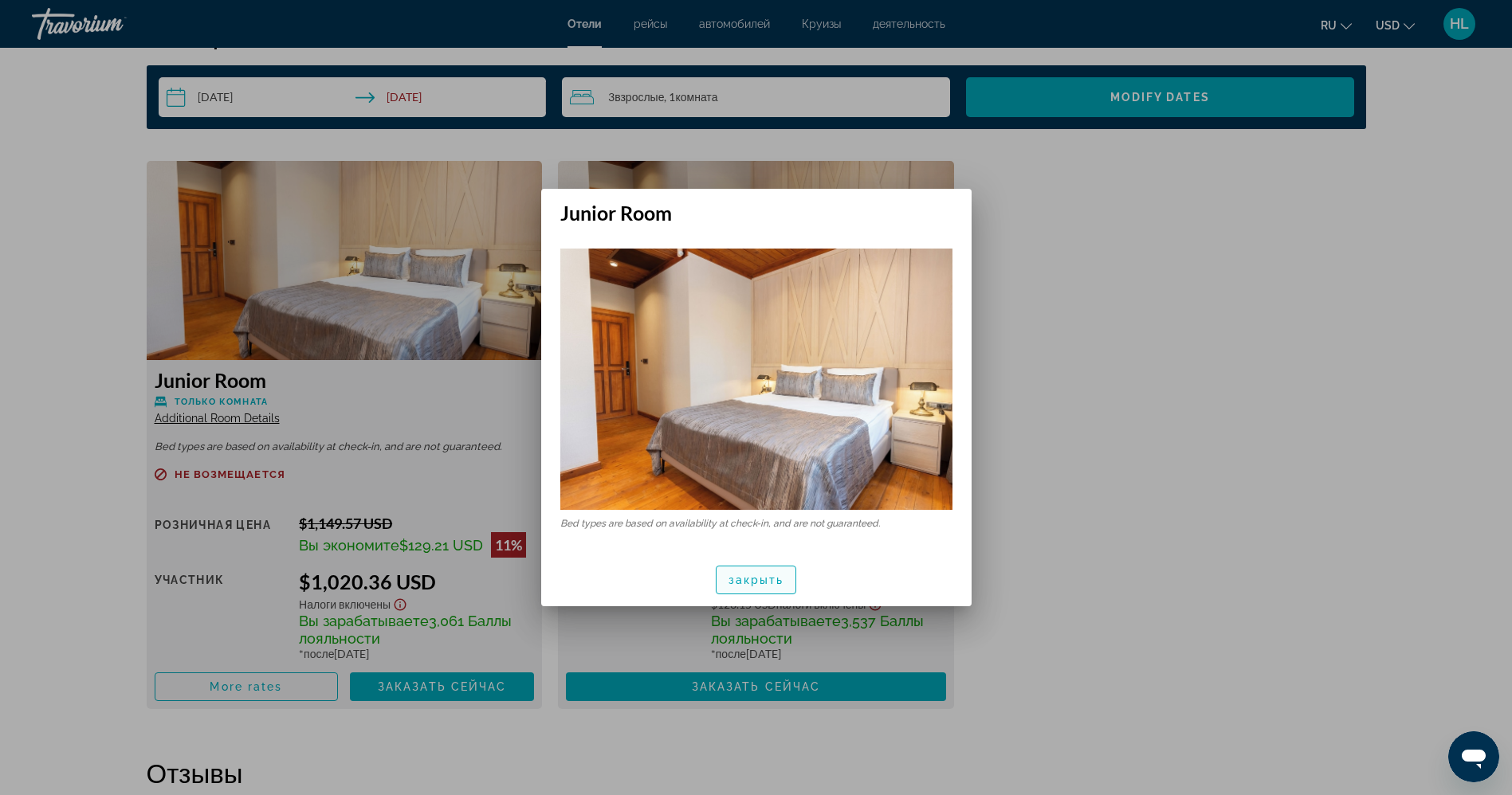
click at [747, 580] on span "закрыть" at bounding box center [756, 580] width 56 height 13
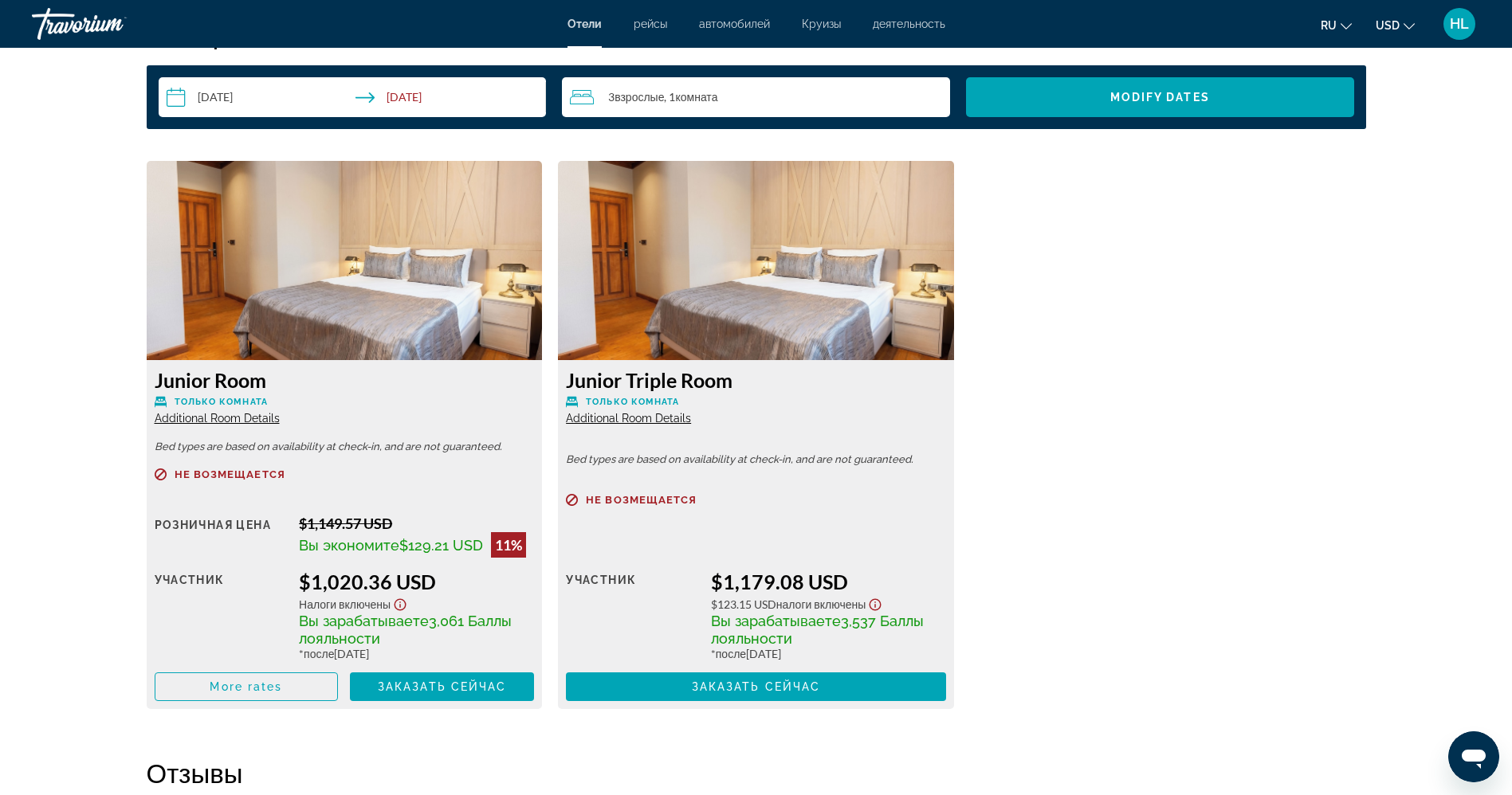
scroll to position [2095, 0]
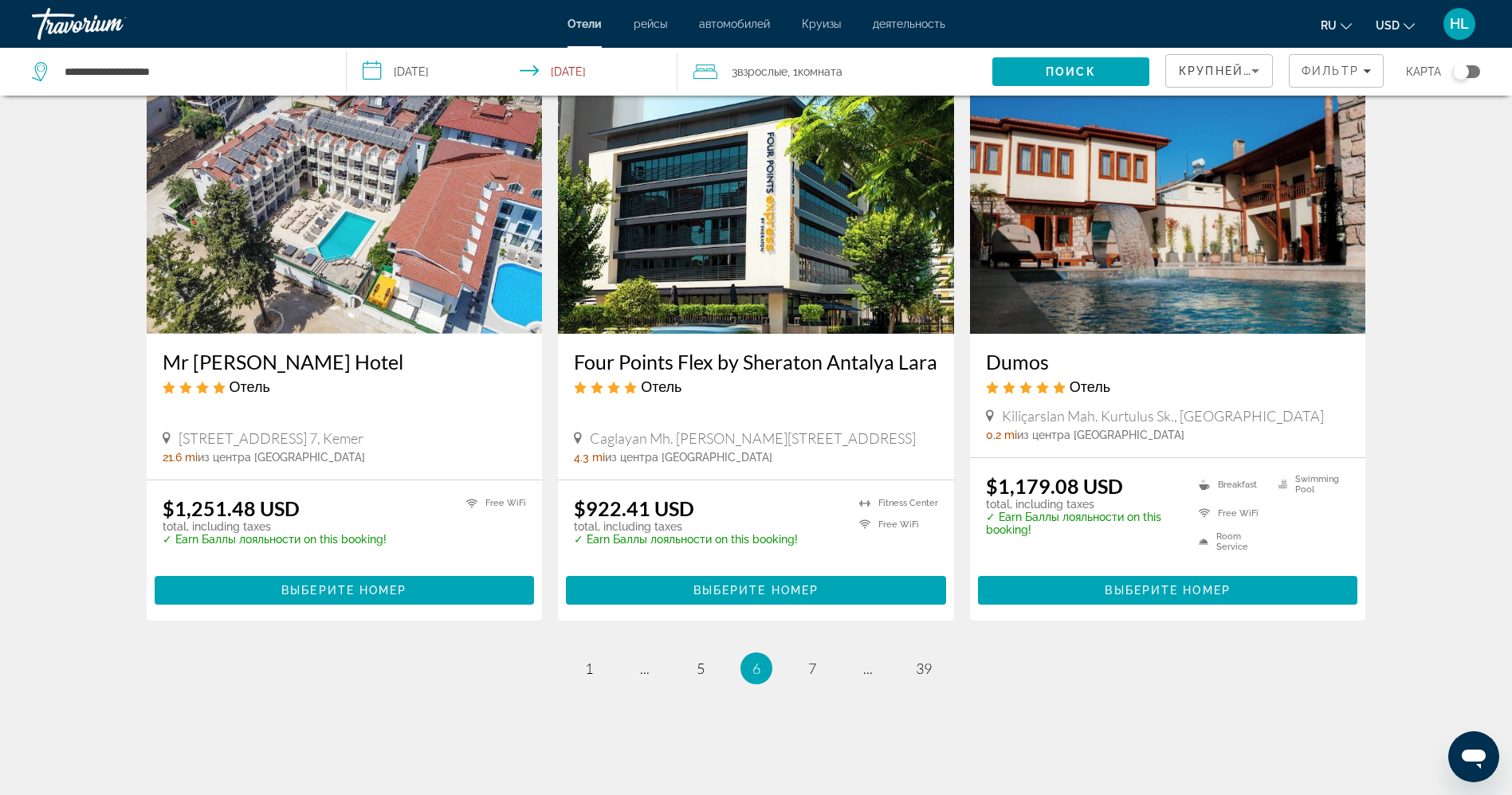
scroll to position [1870, 0]
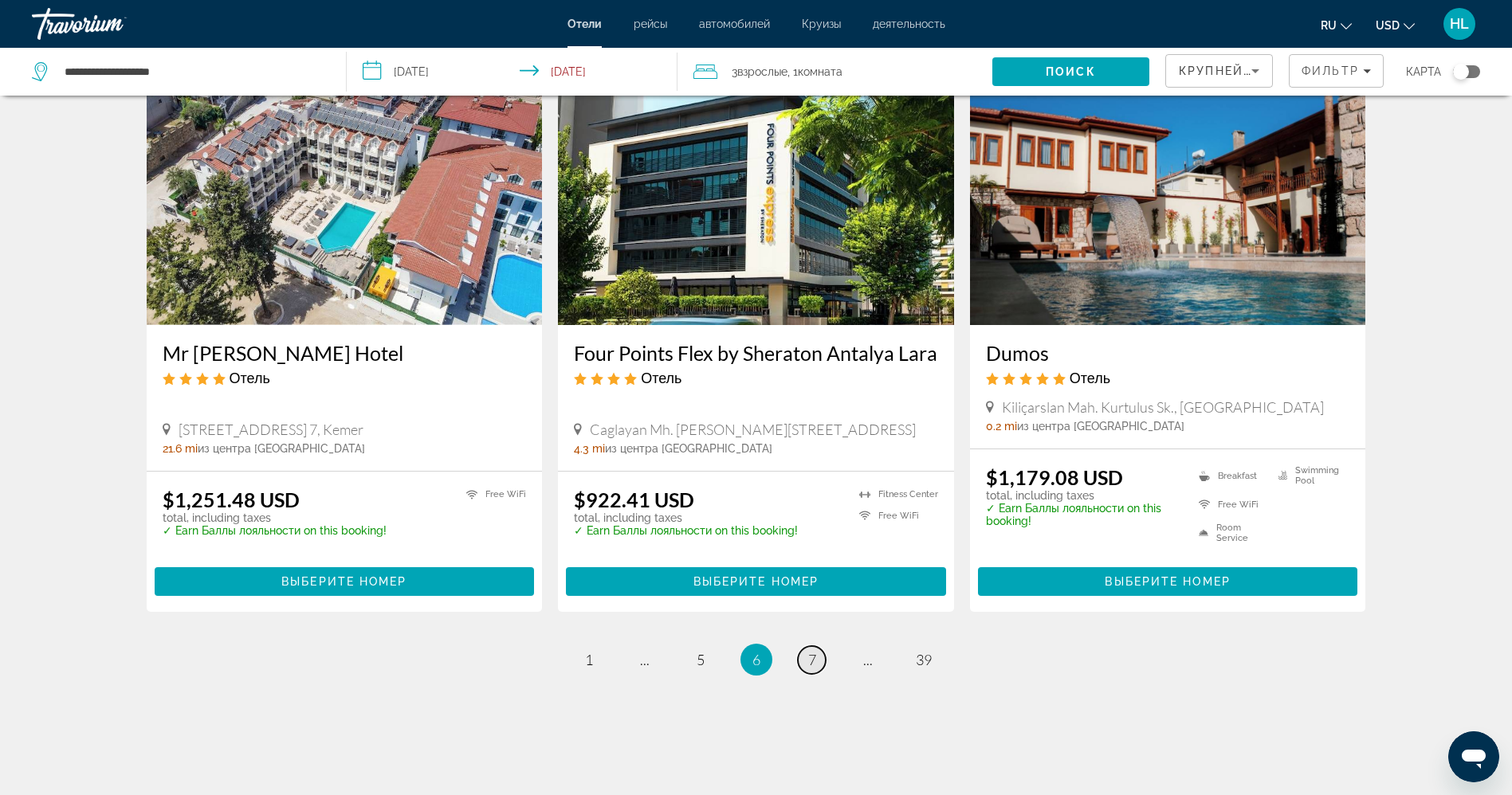
click at [820, 646] on link "page 7" at bounding box center [812, 660] width 28 height 28
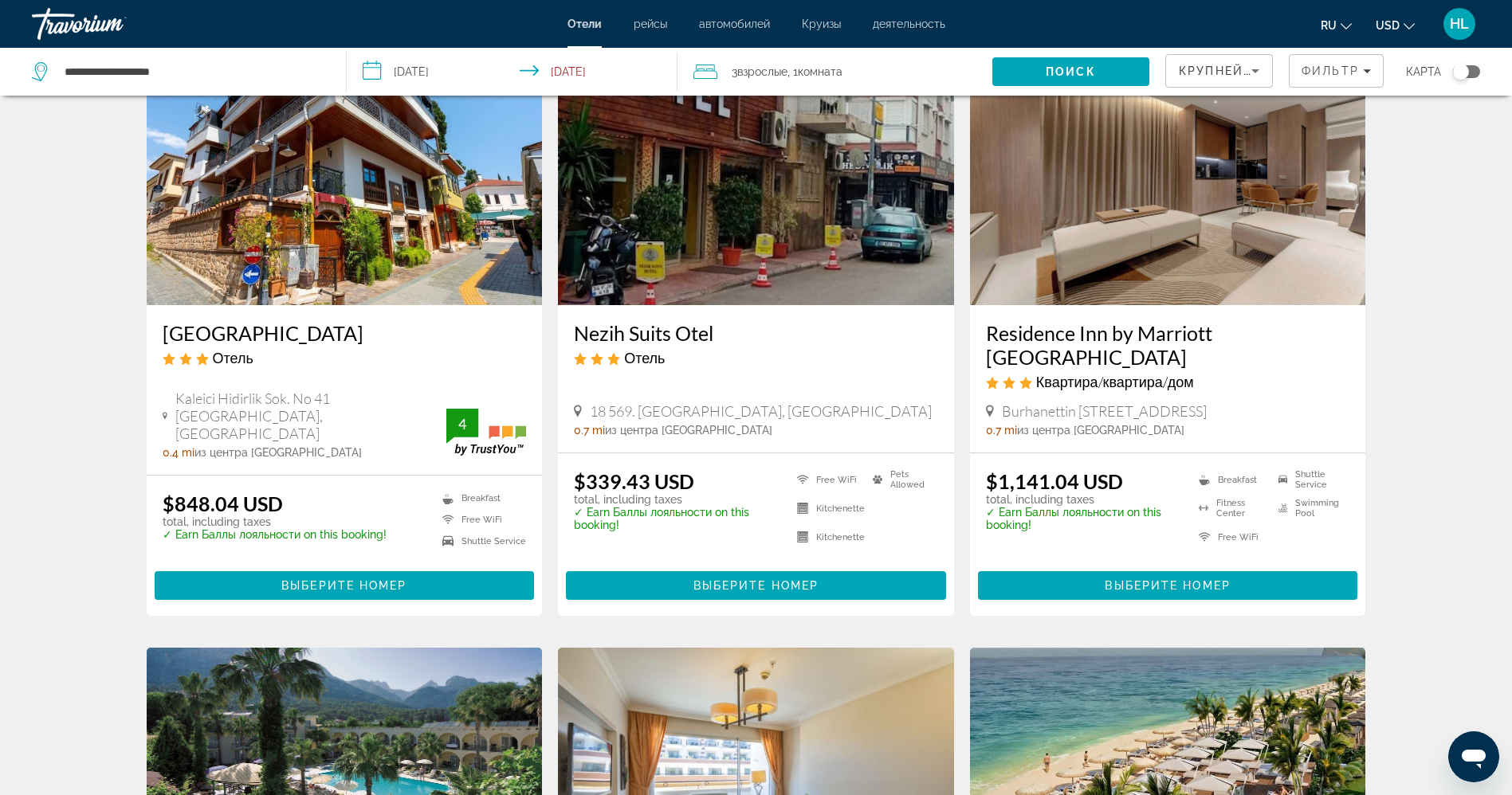
scroll to position [717, 0]
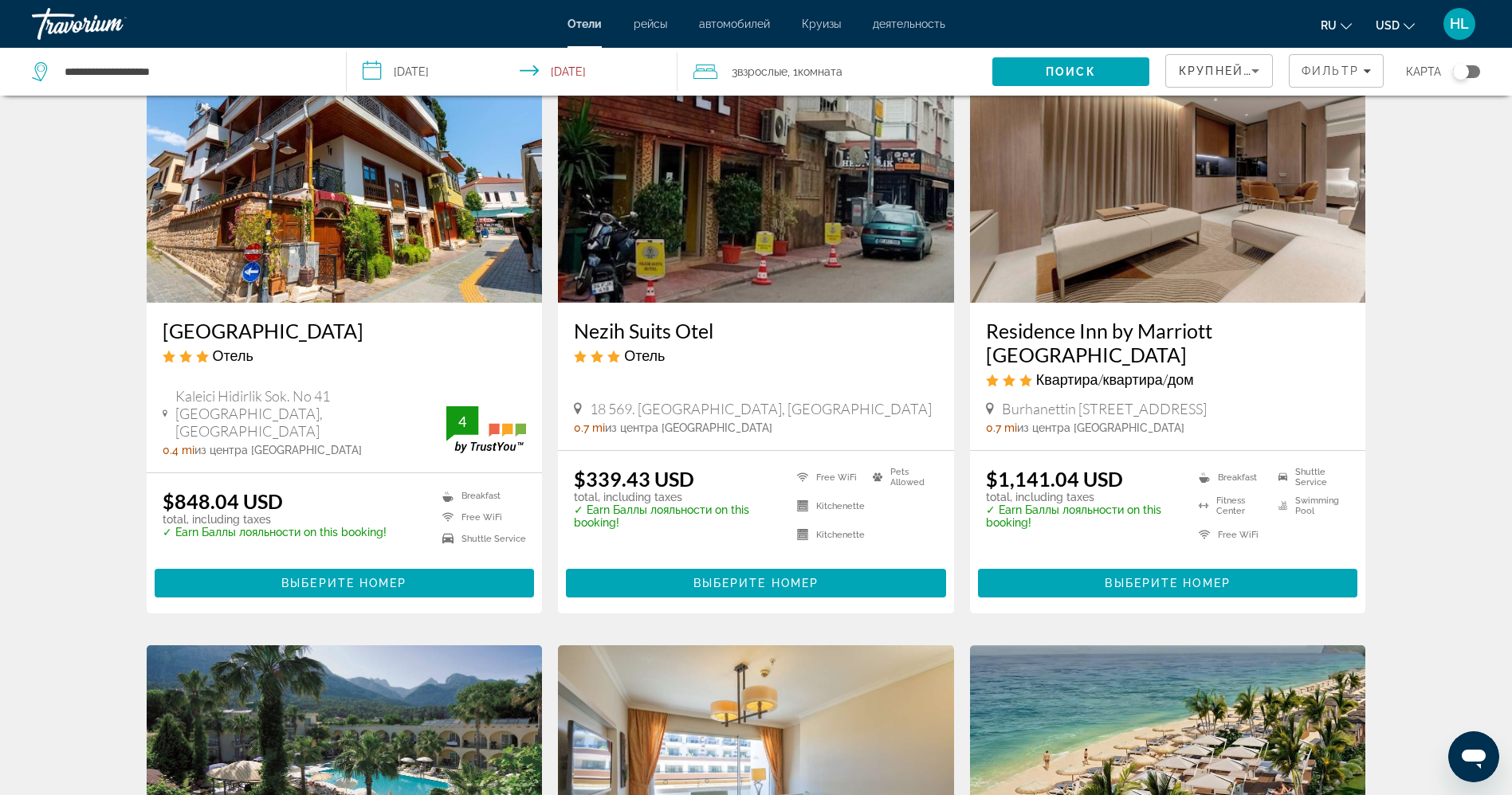
click at [1202, 232] on img "Main content" at bounding box center [1168, 175] width 396 height 255
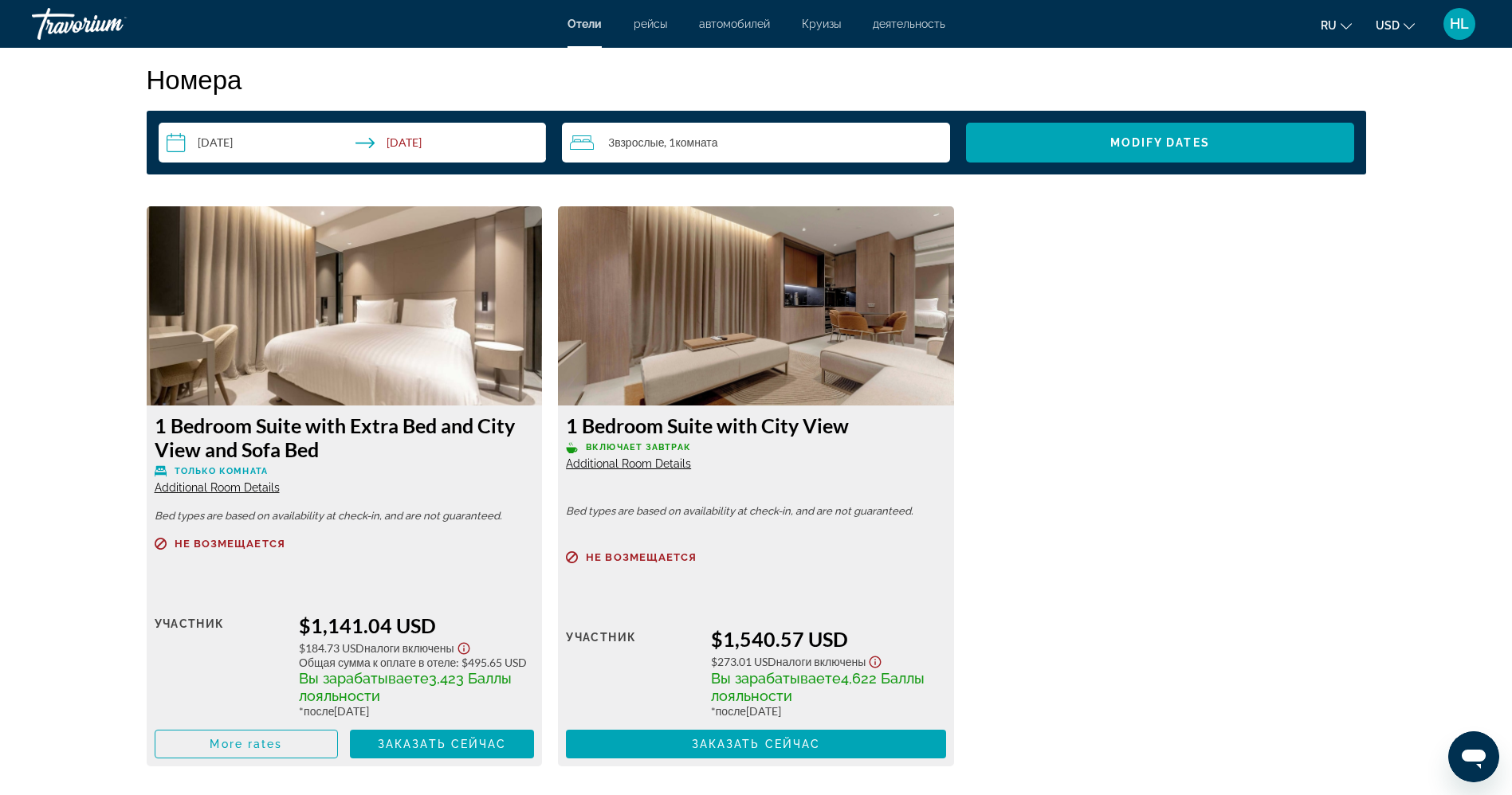
scroll to position [2056, 0]
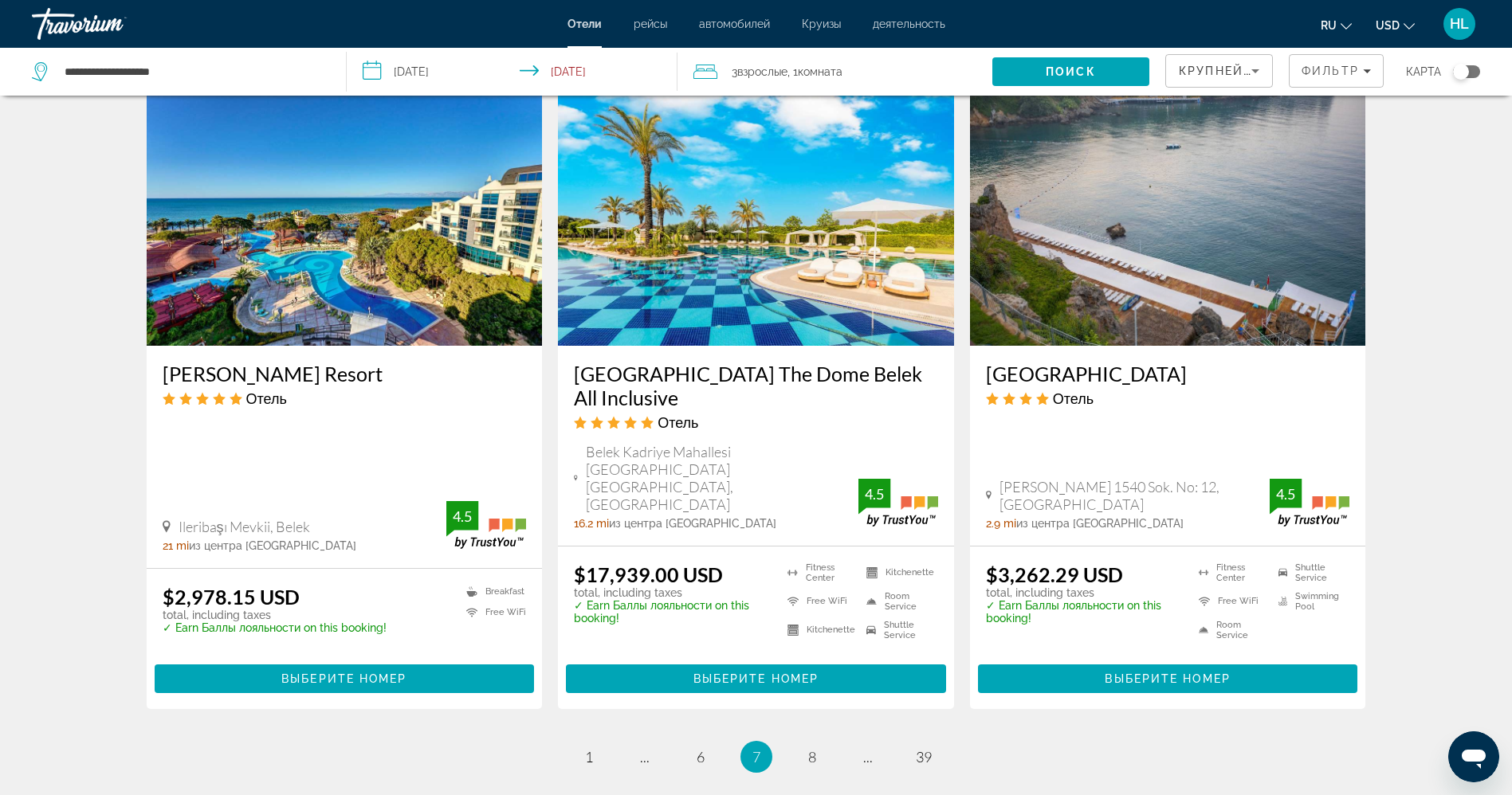
scroll to position [1865, 0]
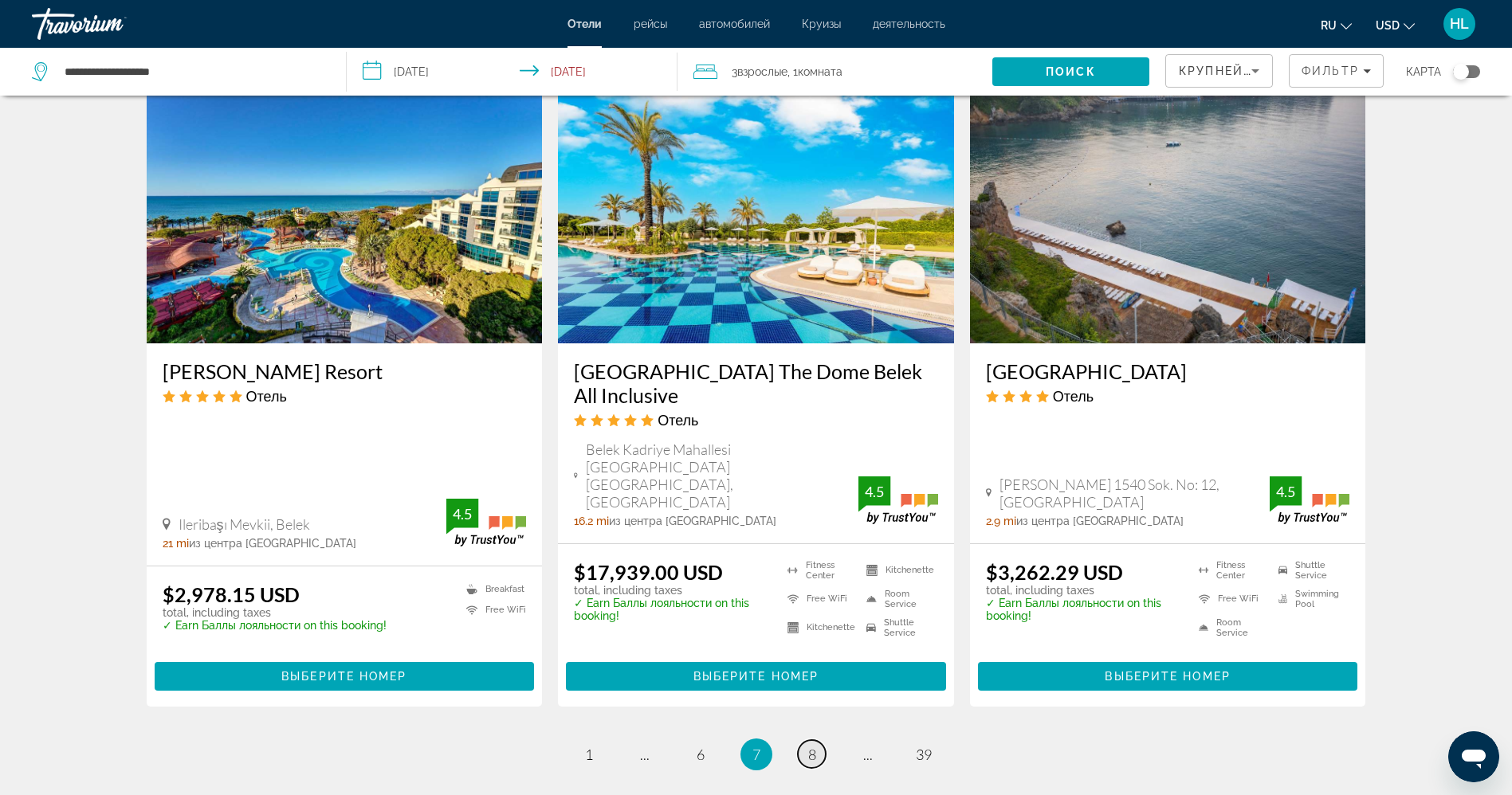
click at [814, 746] on span "8" at bounding box center [812, 754] width 8 height 17
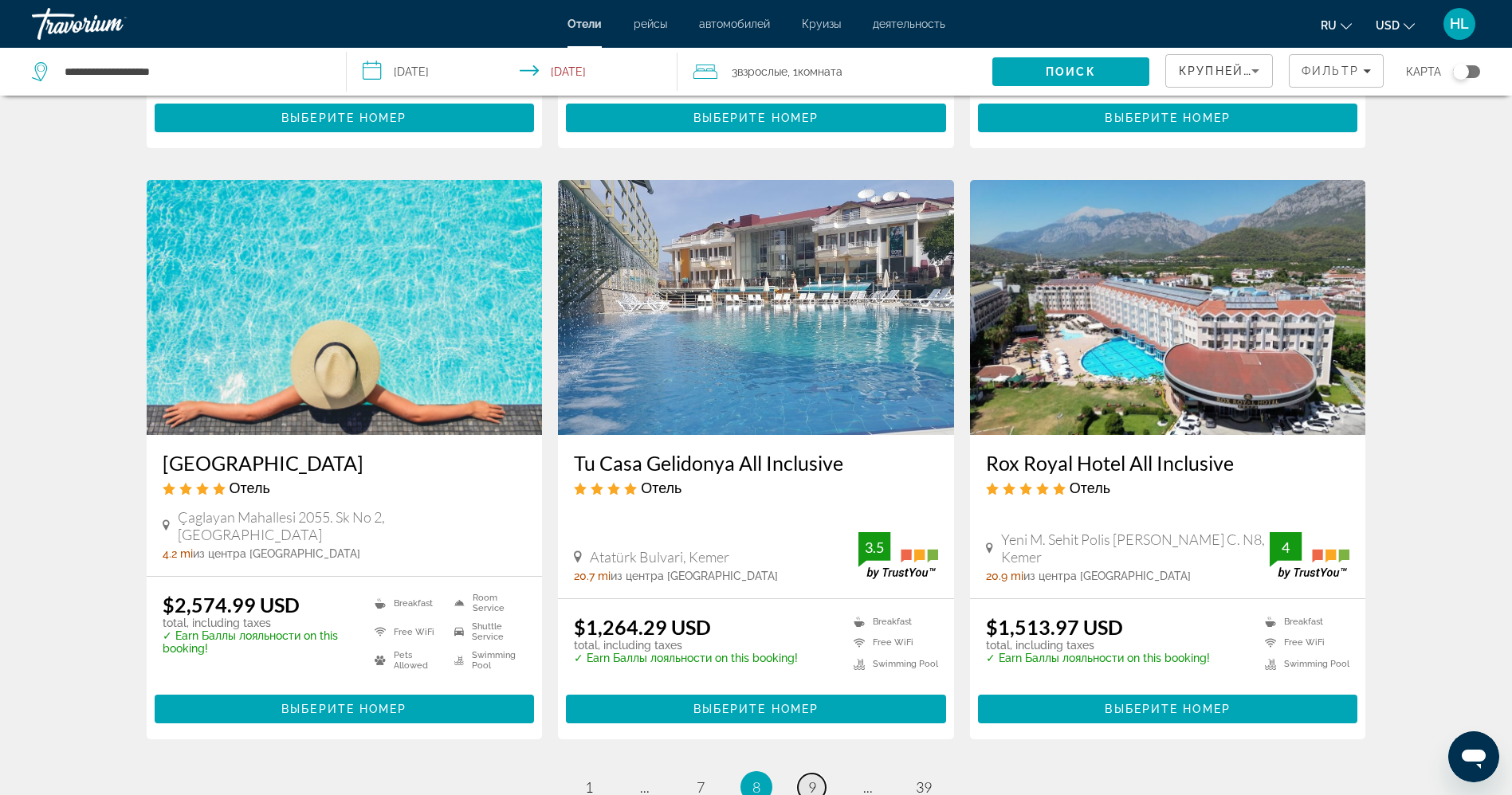
scroll to position [1816, 0]
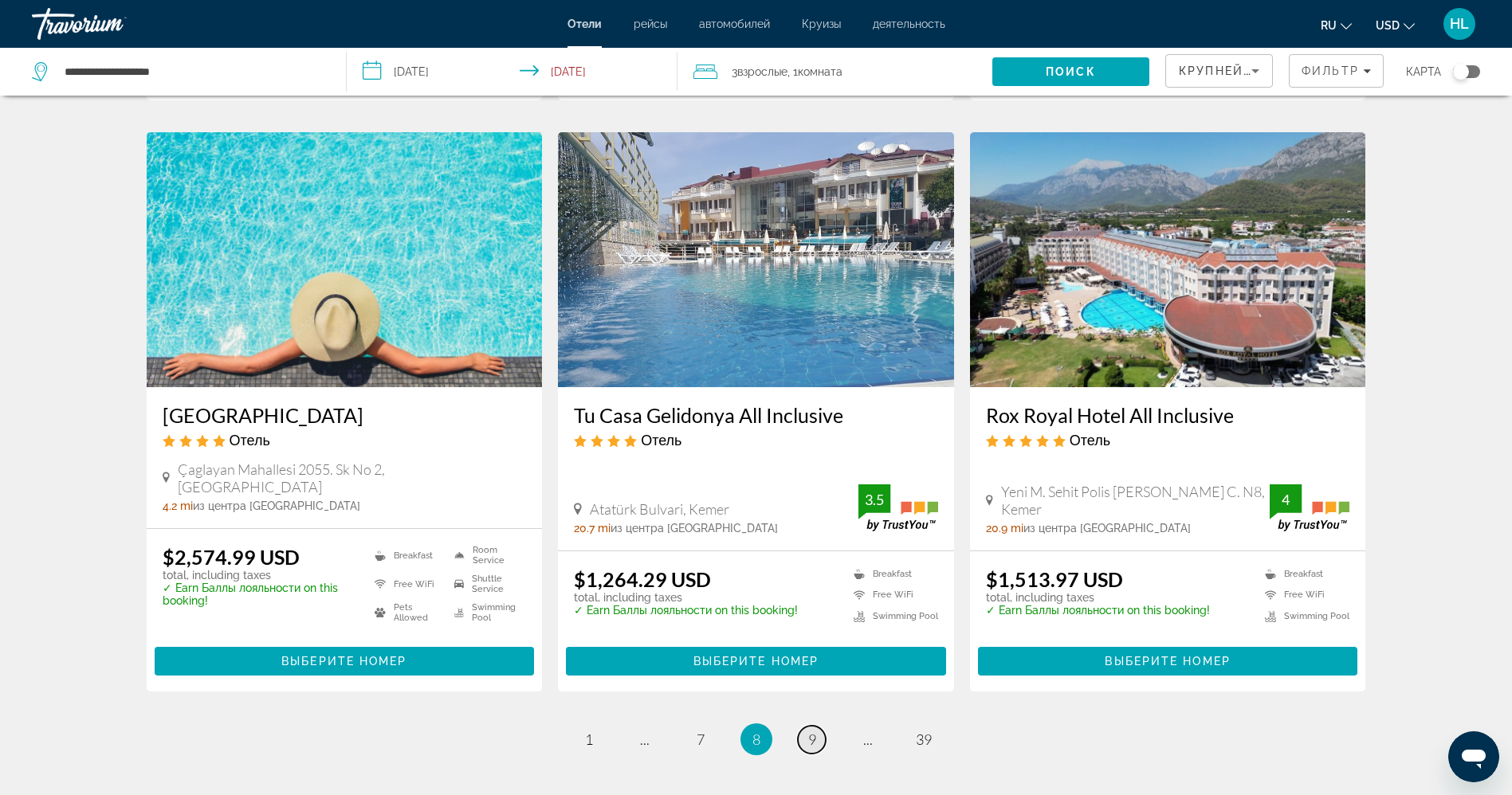
click at [805, 751] on link "page 9" at bounding box center [812, 740] width 28 height 28
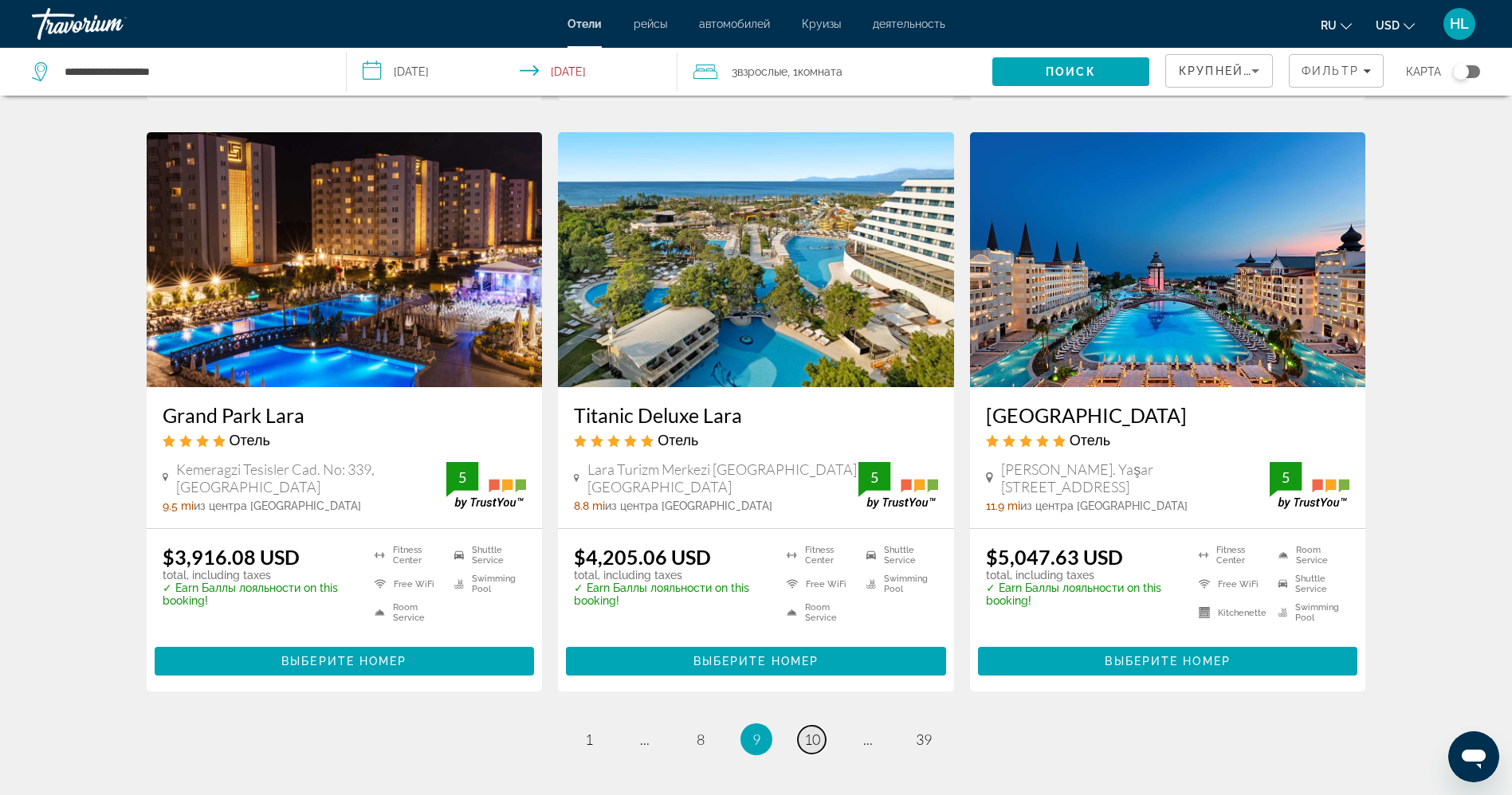
scroll to position [1816, 0]
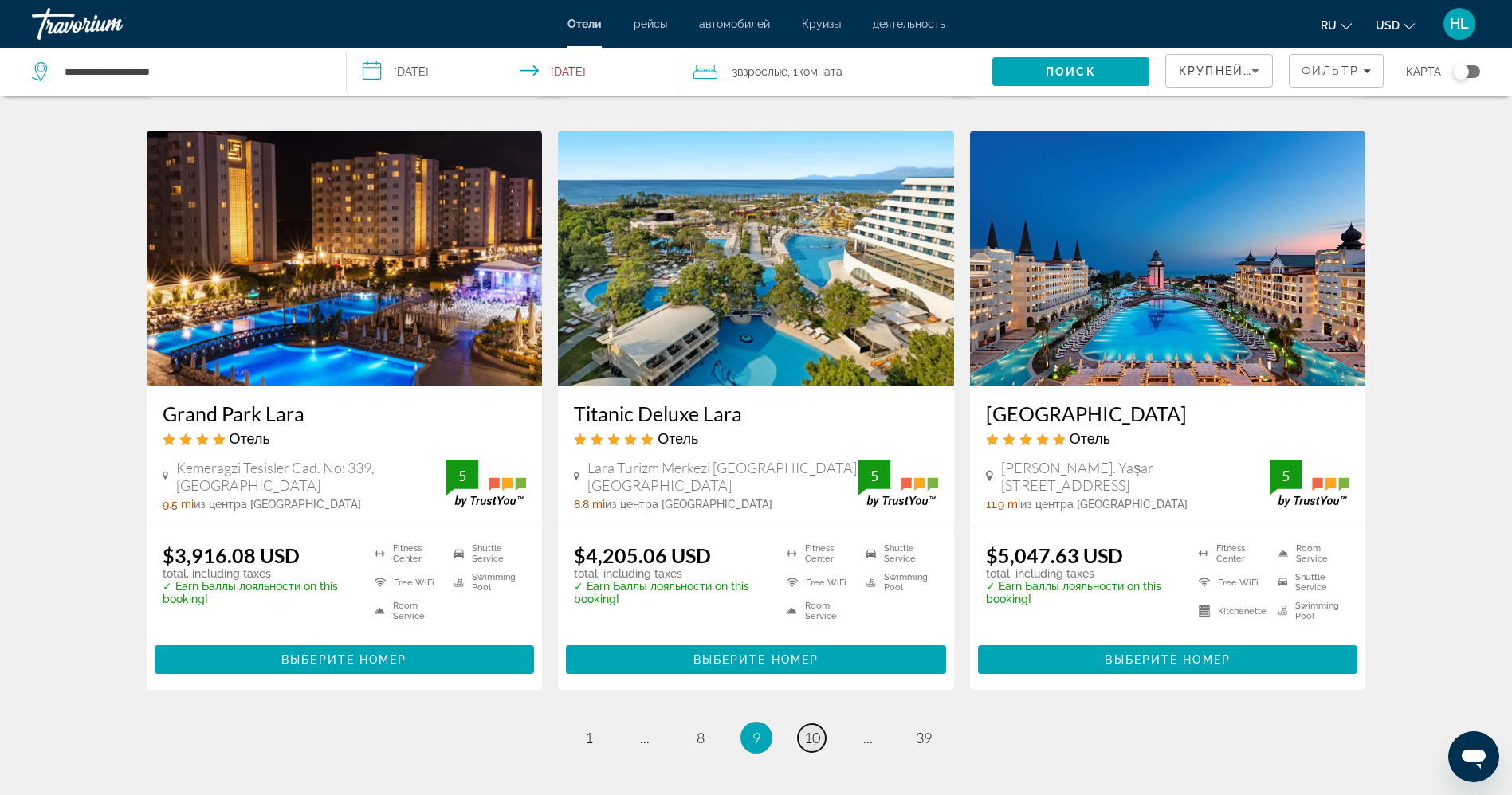
click at [812, 729] on span "10" at bounding box center [812, 738] width 16 height 17
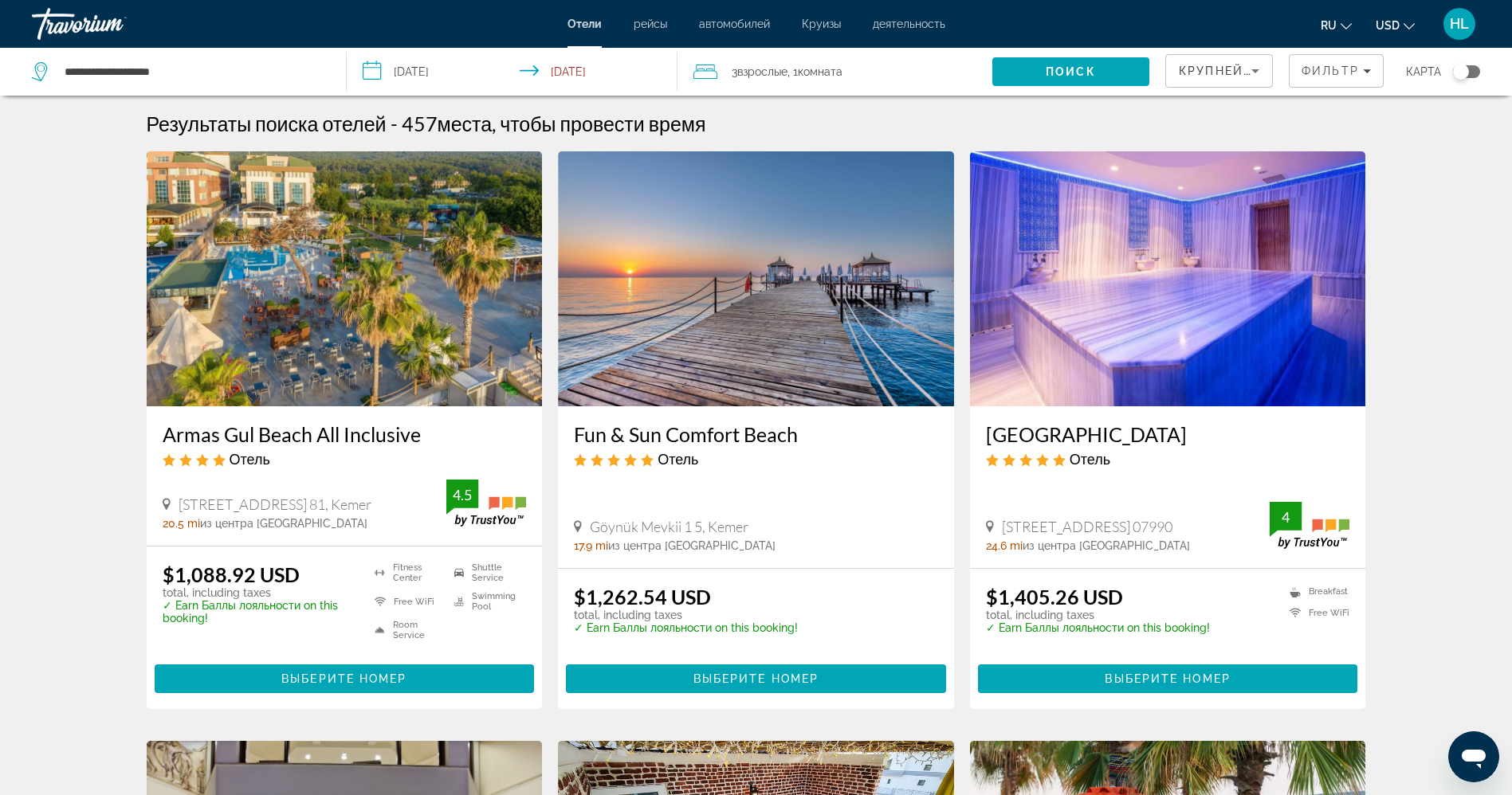
click at [756, 340] on img "Main content" at bounding box center [756, 278] width 396 height 255
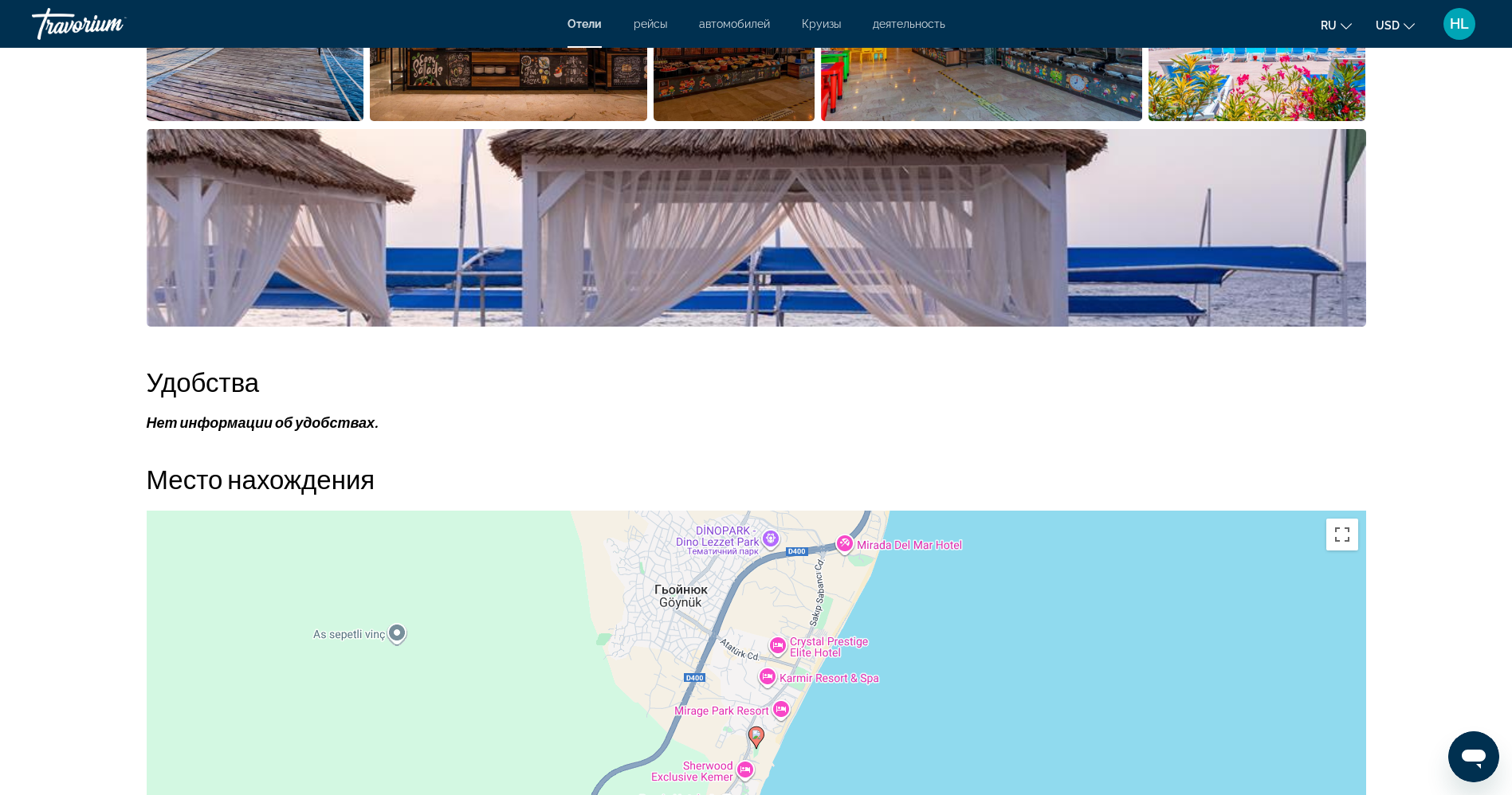
scroll to position [1195, 0]
